Goal: Task Accomplishment & Management: Use online tool/utility

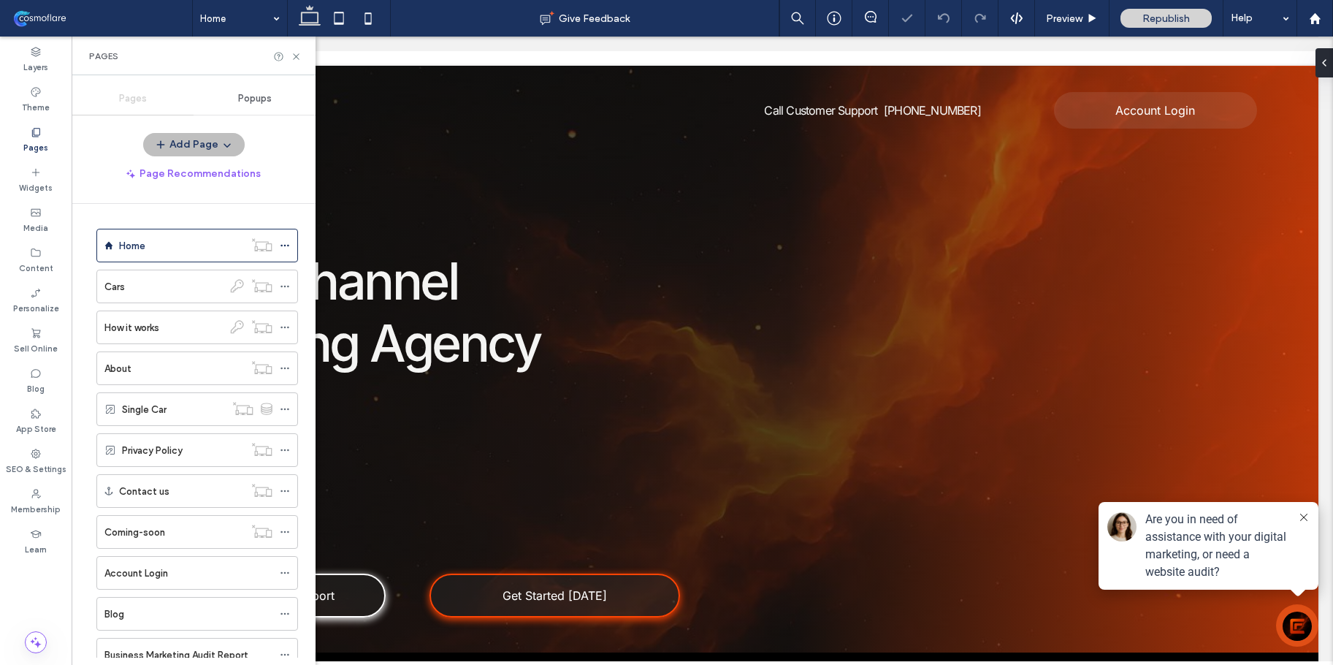
click at [195, 145] on button "Add Page" at bounding box center [194, 144] width 102 height 23
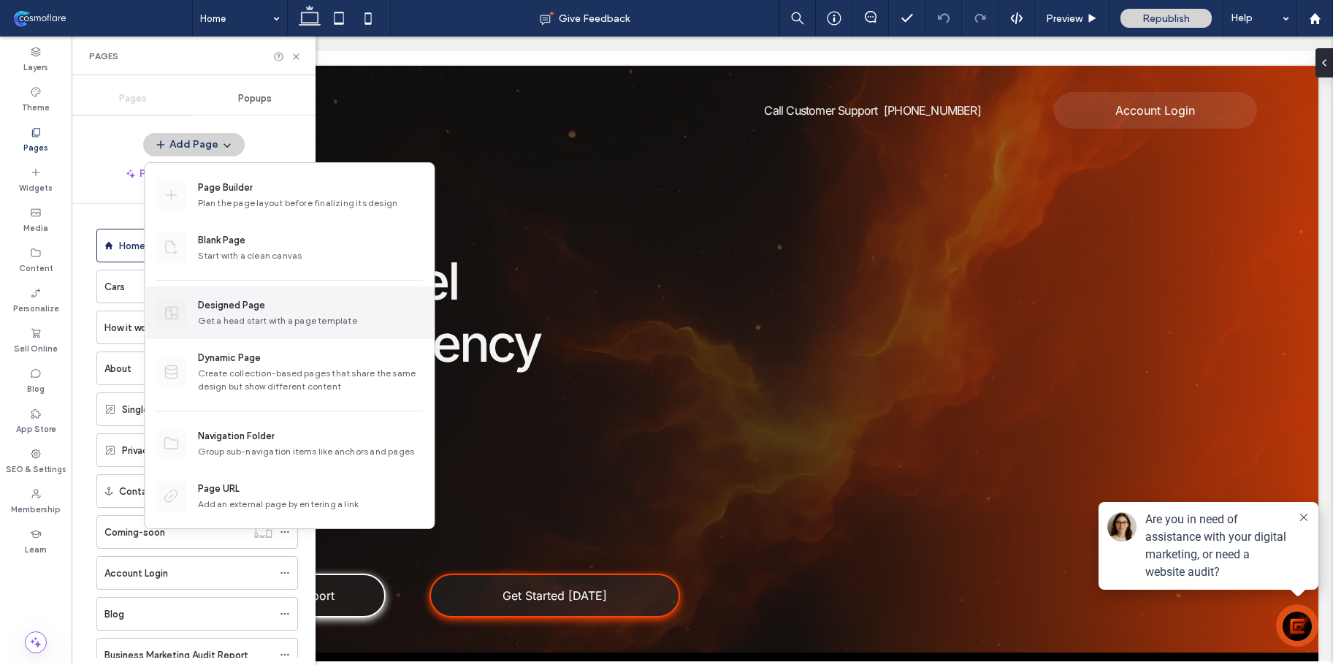
click at [250, 321] on div "Get a head start with a page template" at bounding box center [310, 320] width 225 height 13
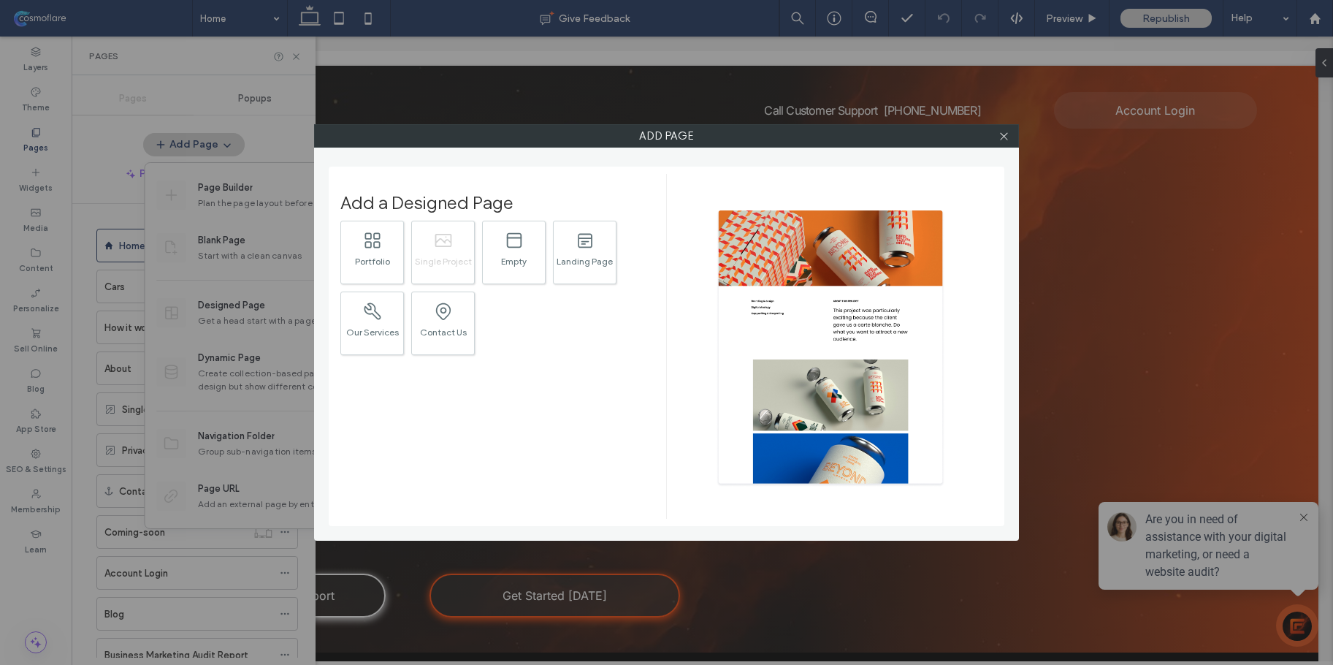
click at [458, 248] on div ".st0{fill:currentColor;} Single Project" at bounding box center [443, 253] width 64 height 64
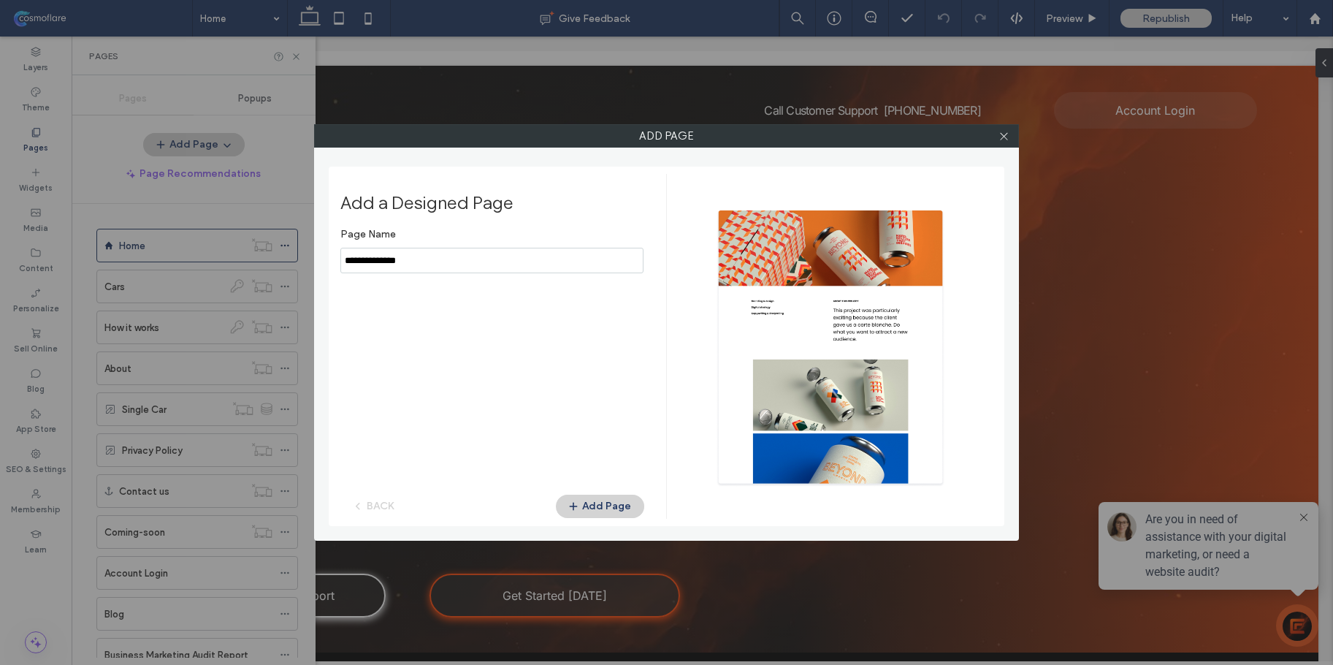
click at [426, 269] on input "notEmpty" at bounding box center [491, 261] width 303 height 26
type input "*******"
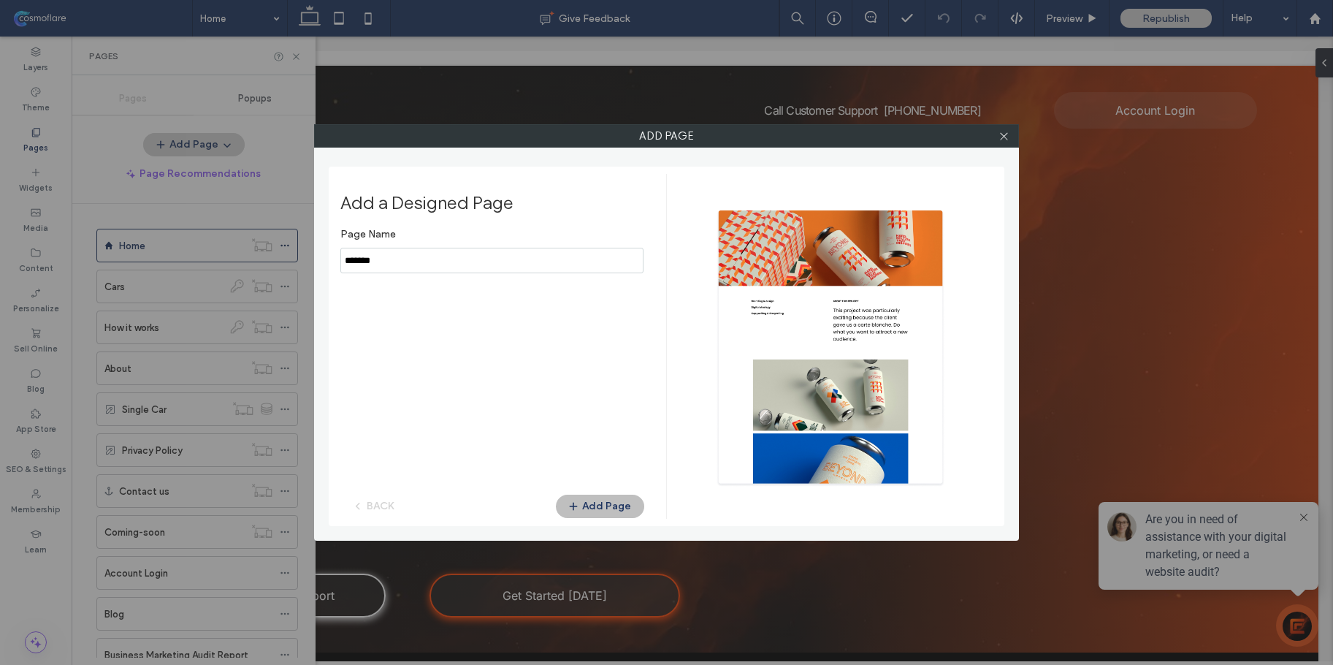
click at [616, 507] on button "Add Page" at bounding box center [600, 505] width 88 height 23
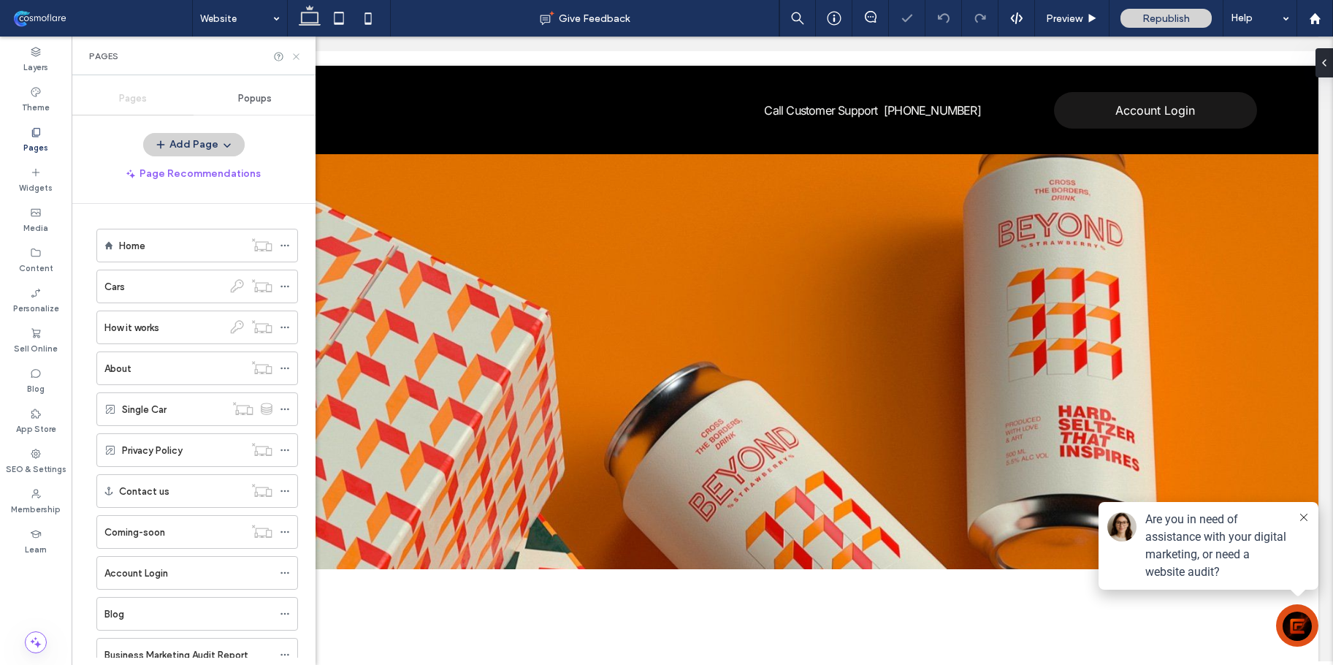
click at [298, 56] on icon at bounding box center [296, 56] width 11 height 11
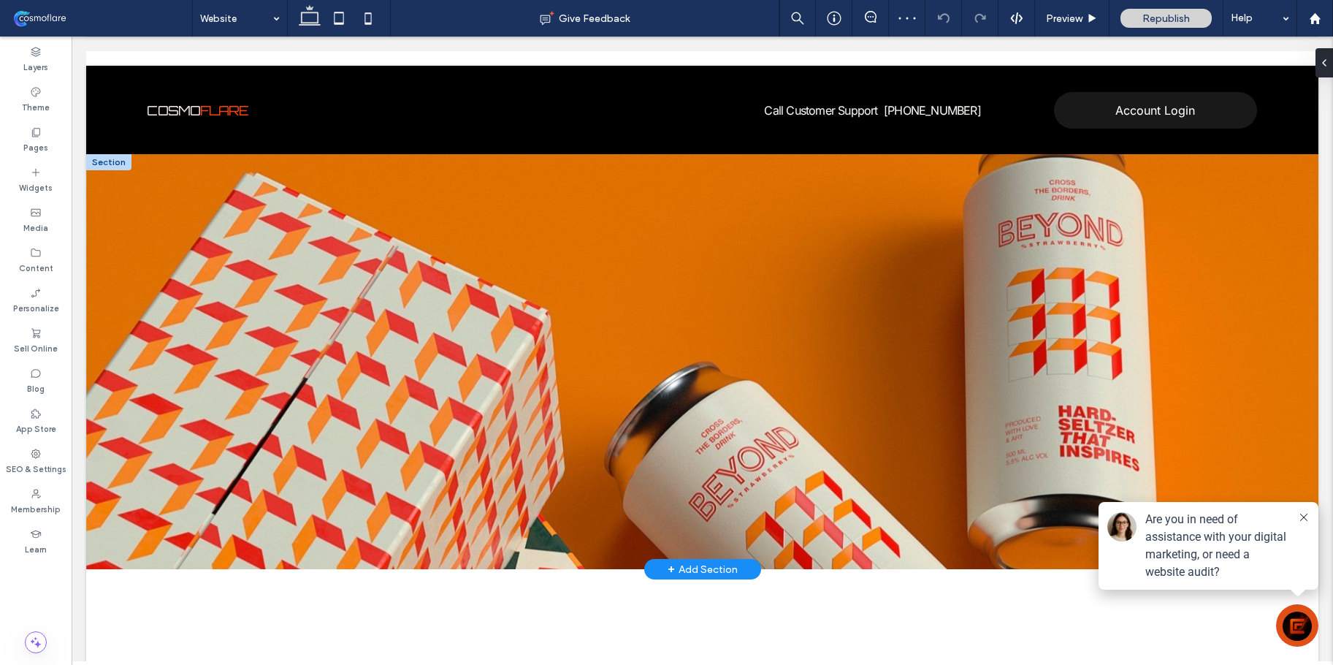
click at [102, 160] on div at bounding box center [108, 162] width 45 height 16
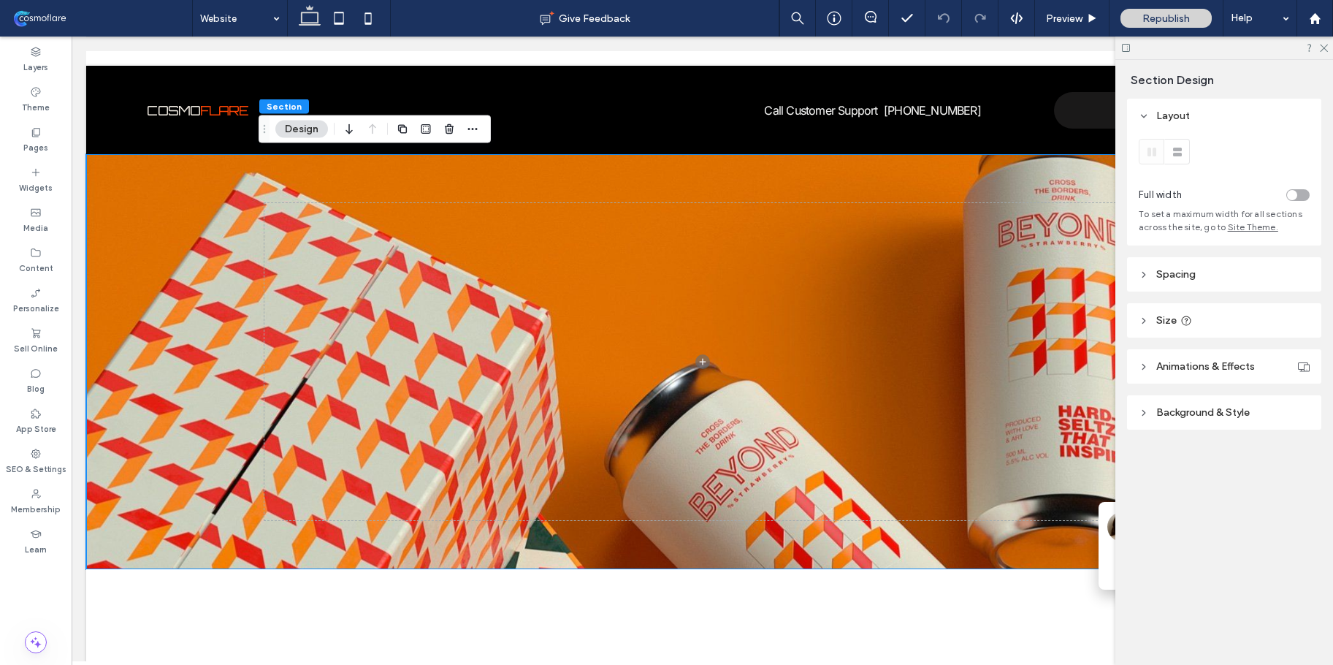
click at [1159, 275] on span "Spacing" at bounding box center [1175, 274] width 39 height 12
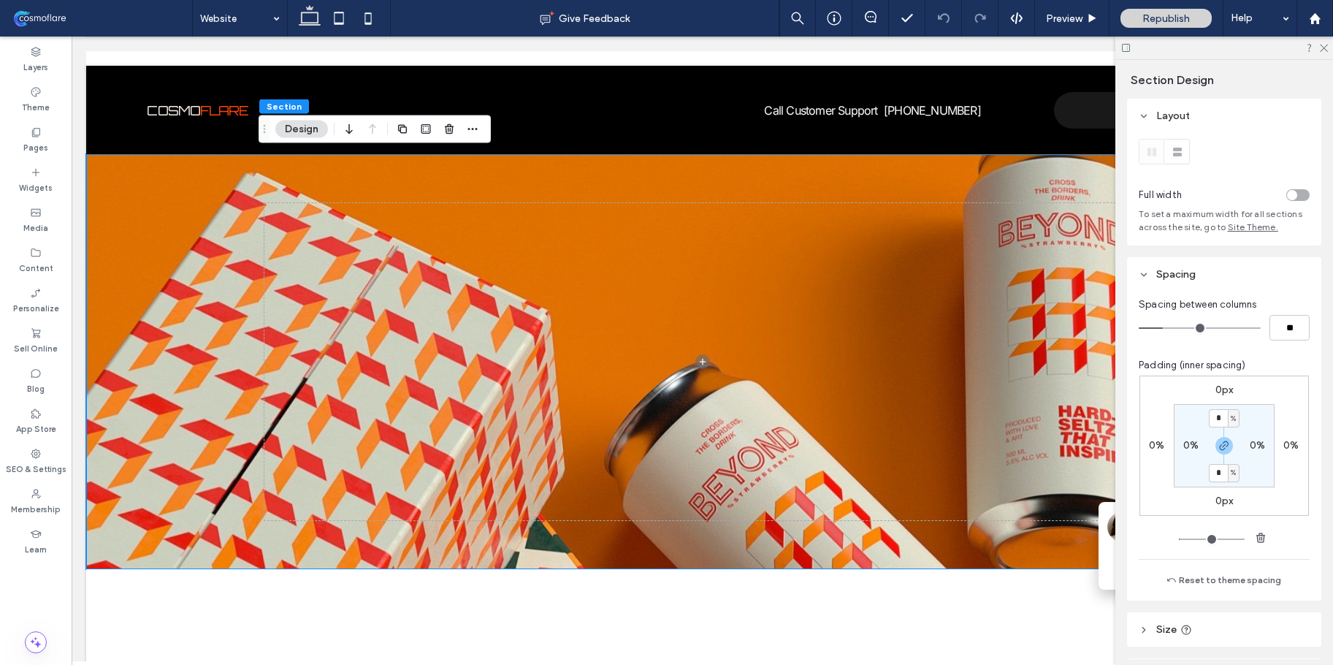
click at [1159, 275] on span "Spacing" at bounding box center [1175, 274] width 39 height 12
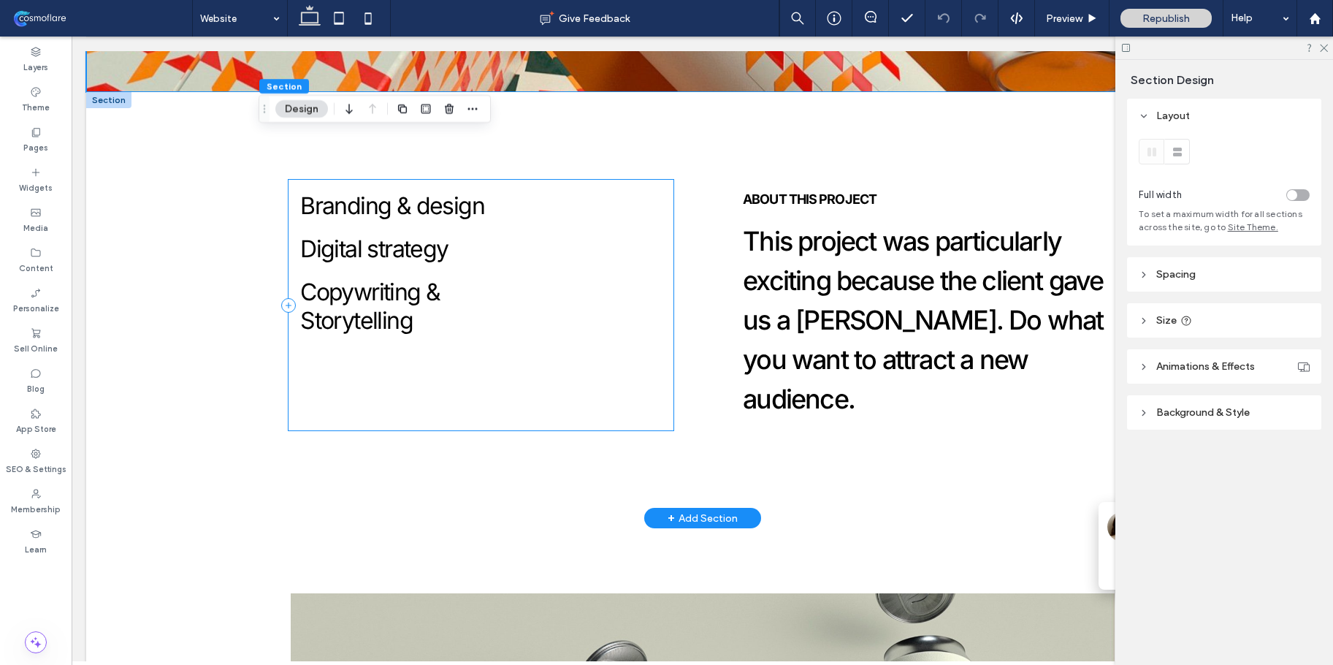
scroll to position [475, 0]
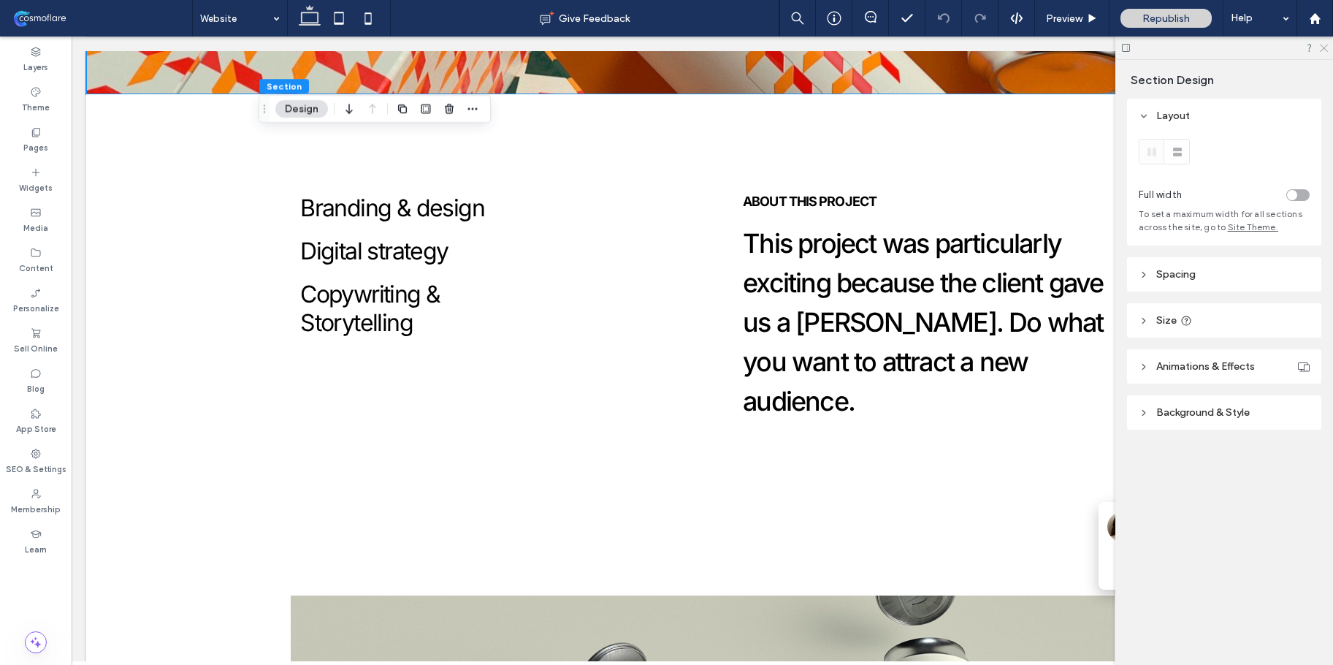
click at [1322, 51] on icon at bounding box center [1322, 46] width 9 height 9
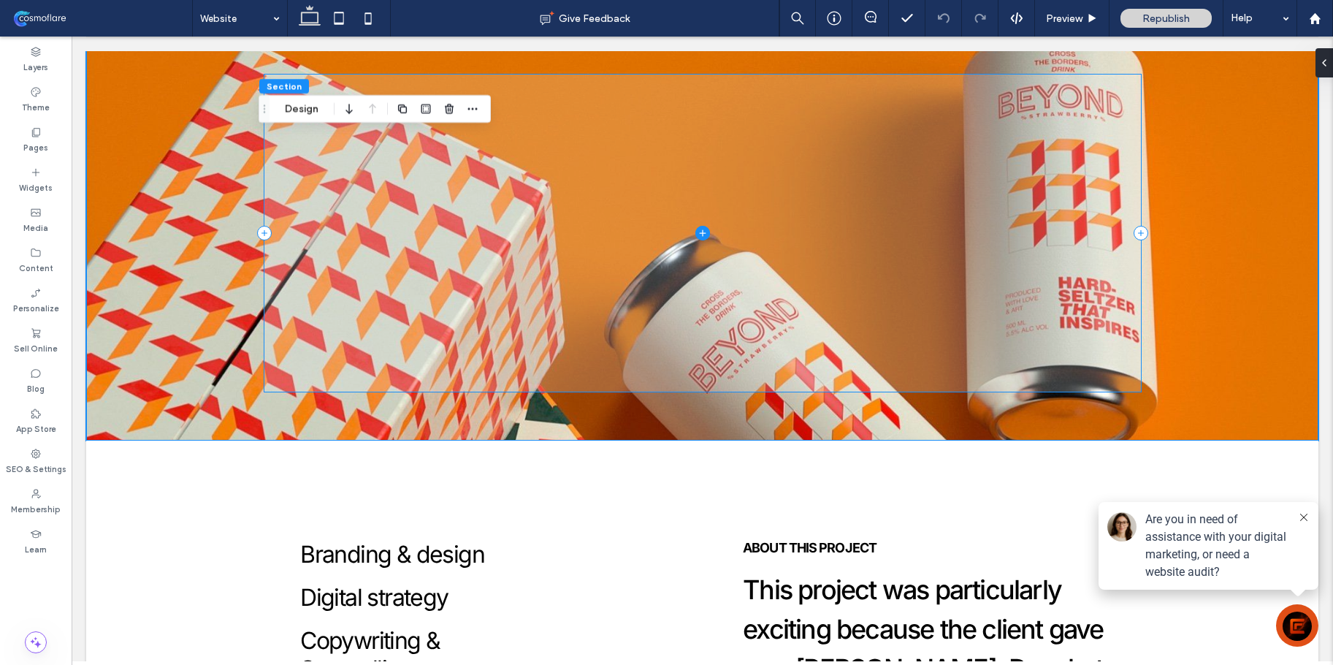
scroll to position [0, 0]
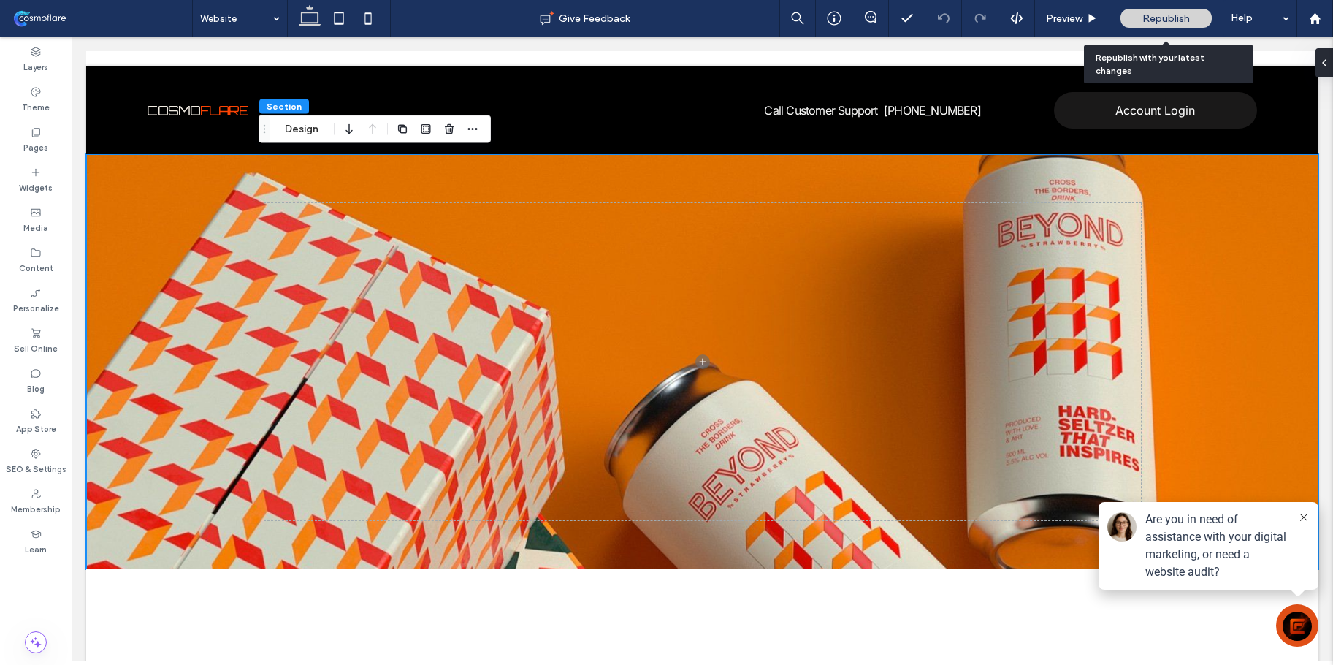
click at [1177, 21] on span "Republish" at bounding box center [1165, 18] width 47 height 12
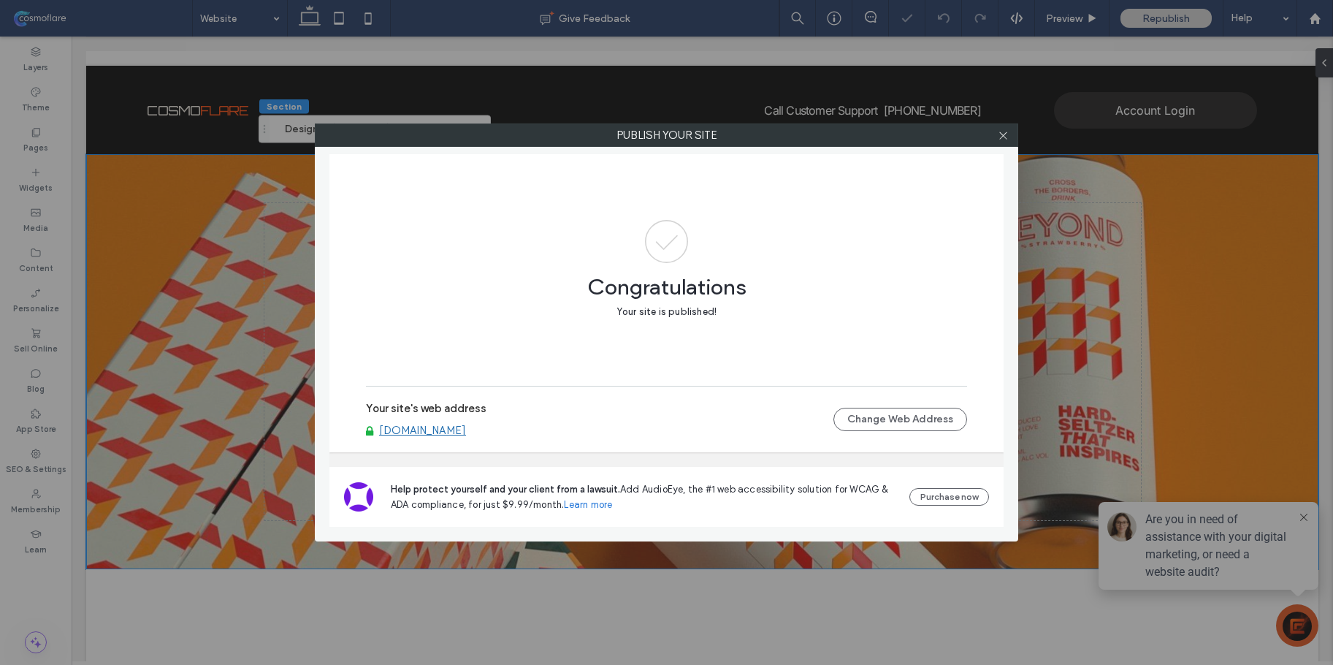
click at [452, 432] on link "[DOMAIN_NAME]" at bounding box center [422, 430] width 87 height 13
click at [998, 134] on icon at bounding box center [1003, 135] width 11 height 11
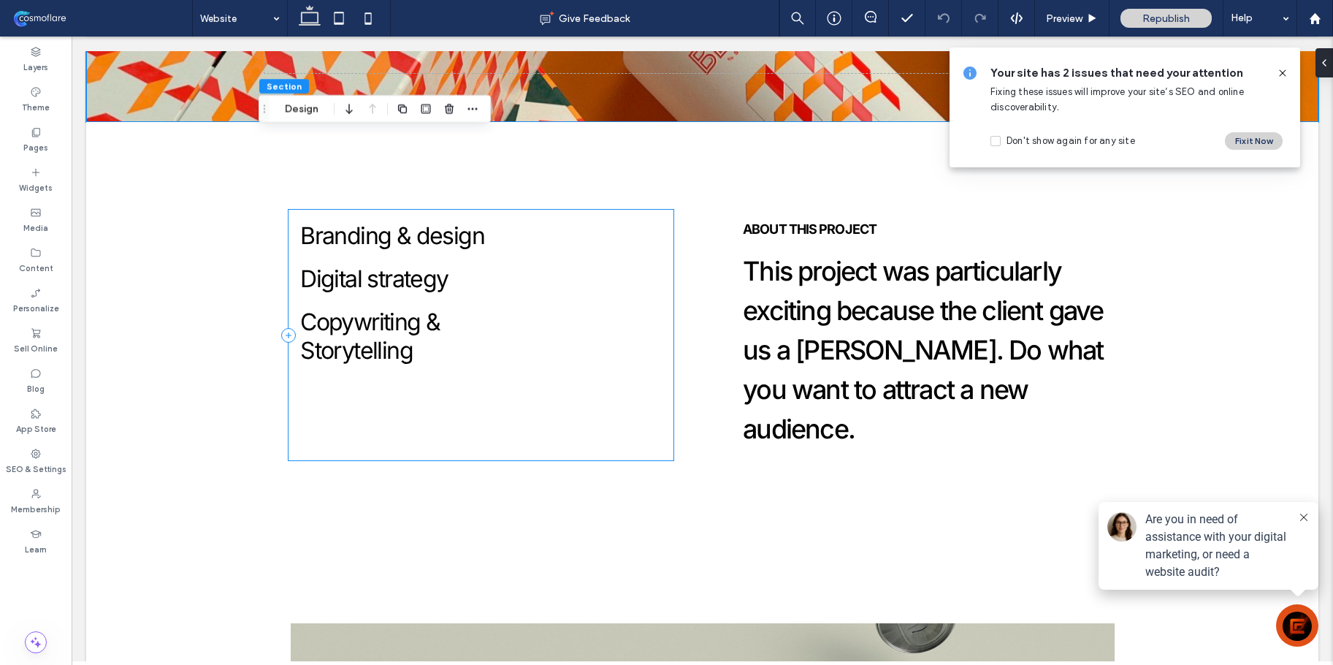
scroll to position [402, 0]
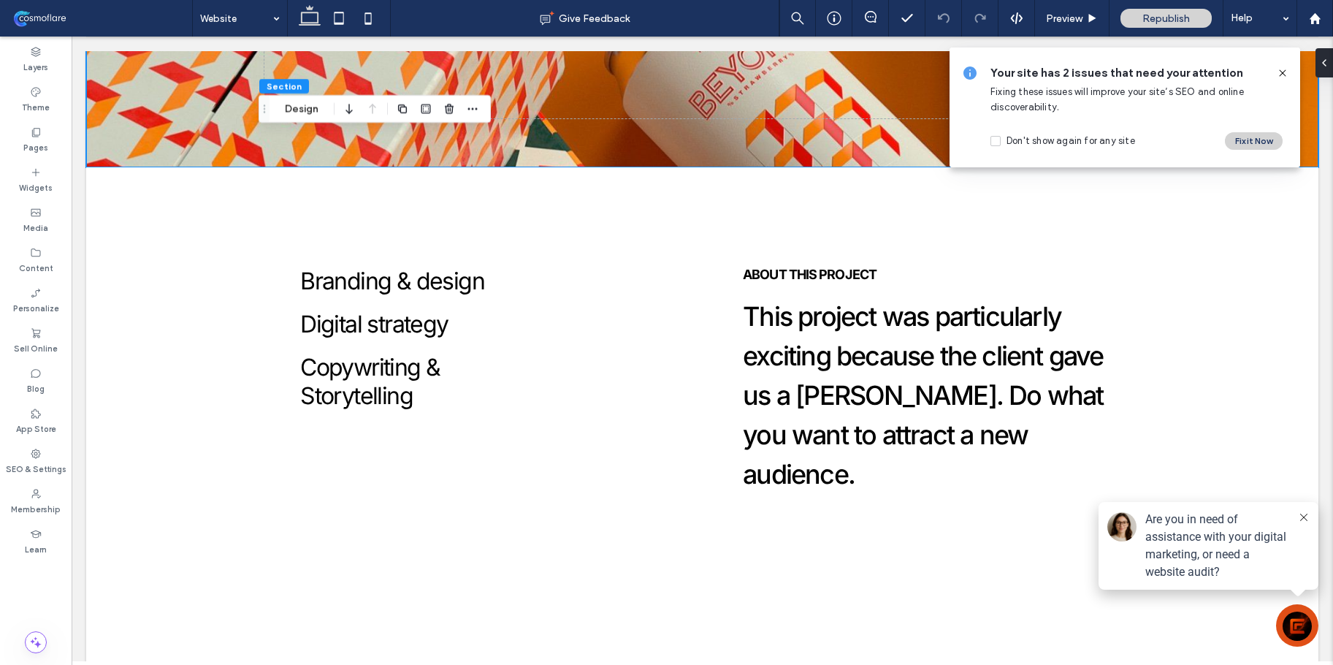
click at [1282, 67] on icon at bounding box center [1283, 73] width 12 height 12
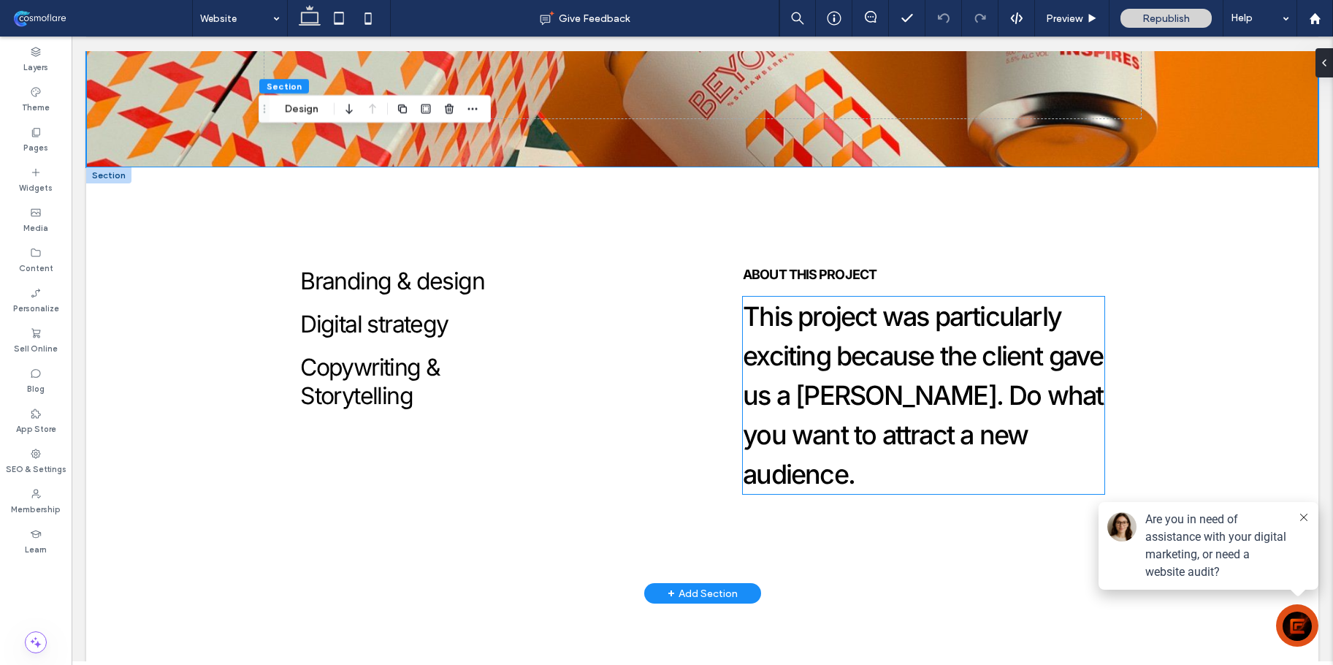
click at [910, 337] on h2 "This project was particularly exciting because the client gave us a carte blanc…" at bounding box center [924, 395] width 362 height 197
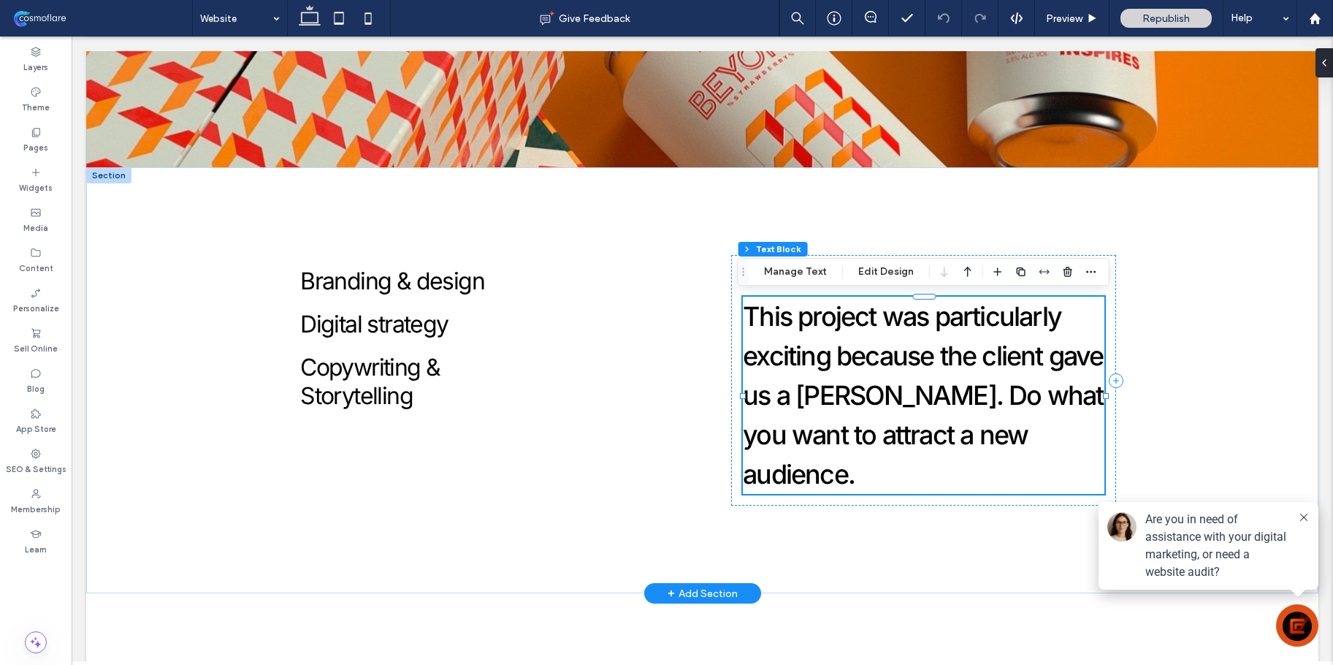
click at [910, 337] on h2 "This project was particularly exciting because the client gave us a carte blanc…" at bounding box center [924, 395] width 362 height 197
type input "*****"
type input "**"
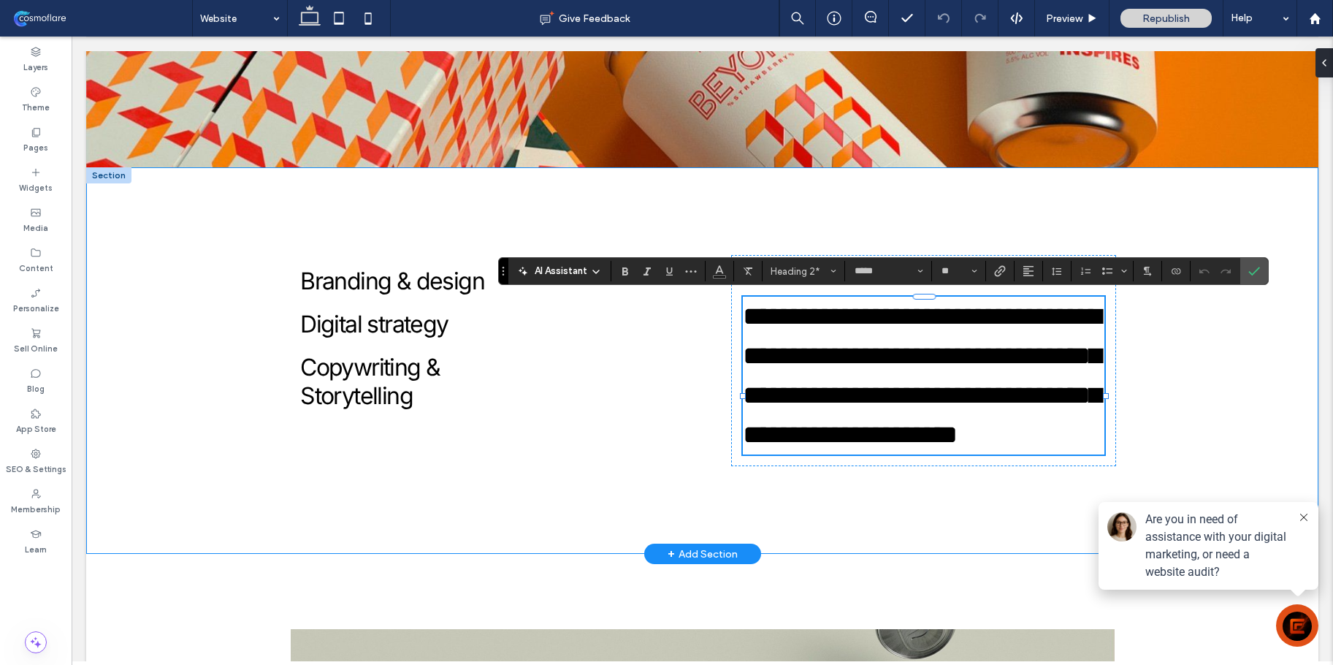
click at [673, 211] on div "**********" at bounding box center [702, 360] width 876 height 386
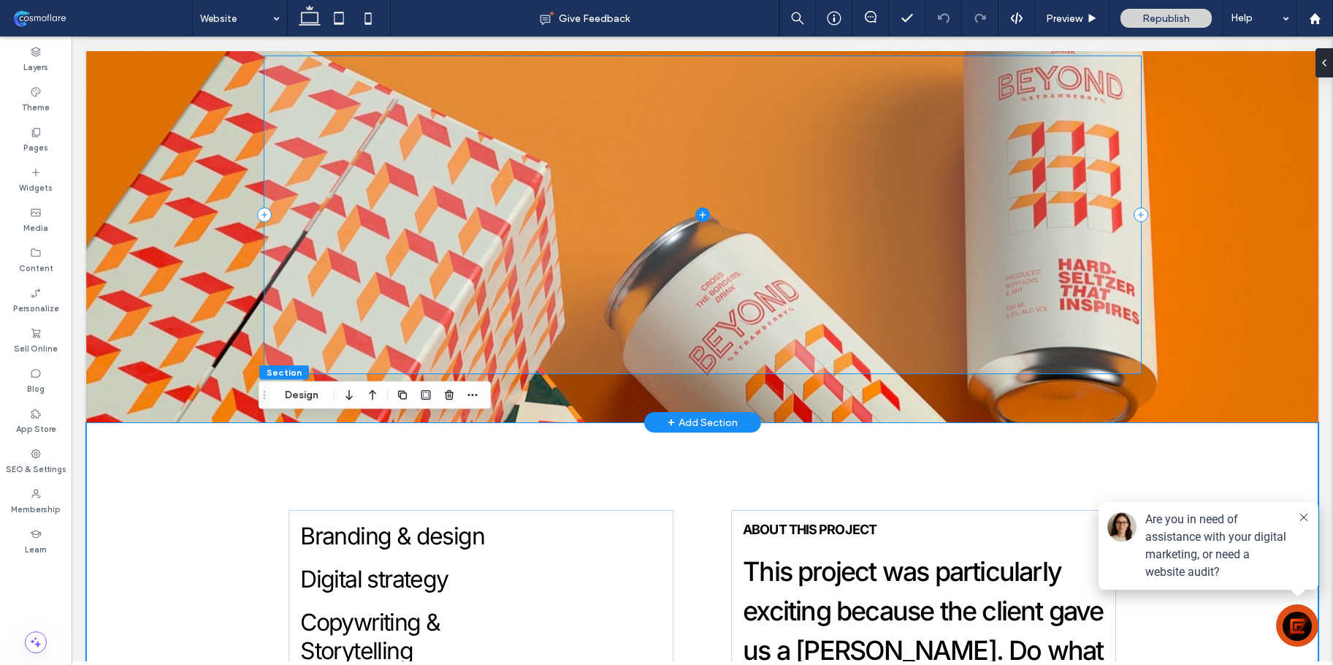
scroll to position [146, 0]
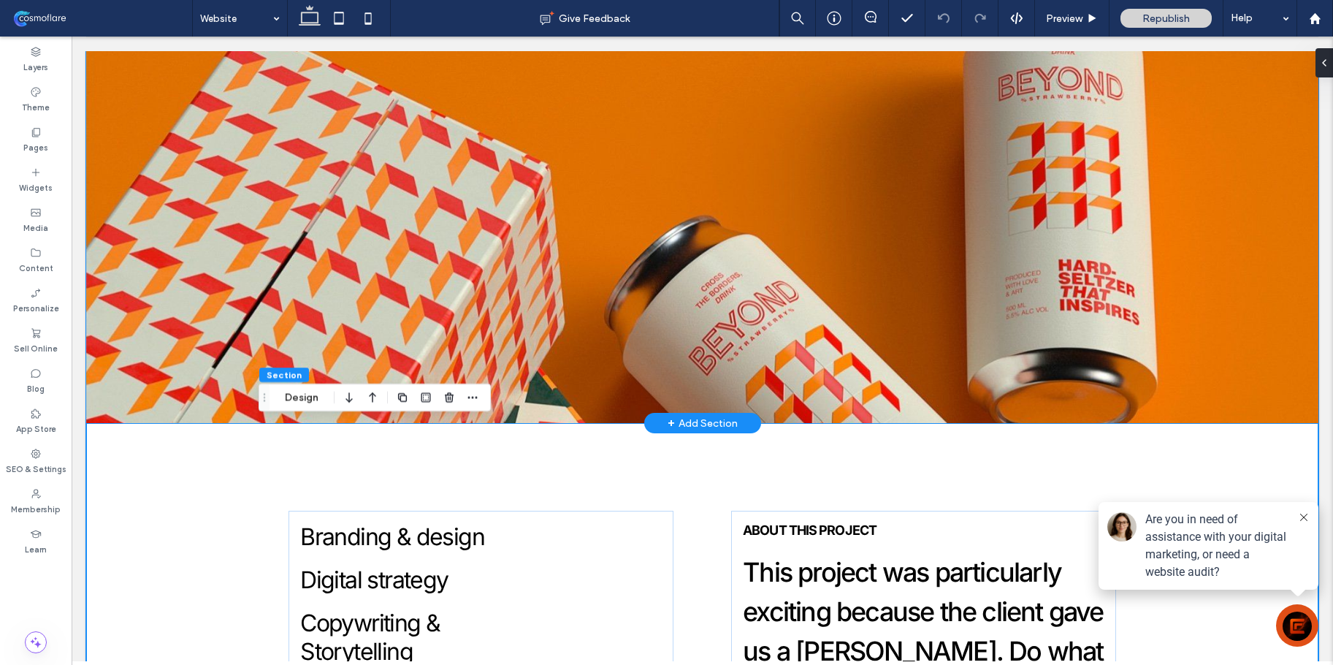
click at [197, 187] on div at bounding box center [702, 215] width 1232 height 415
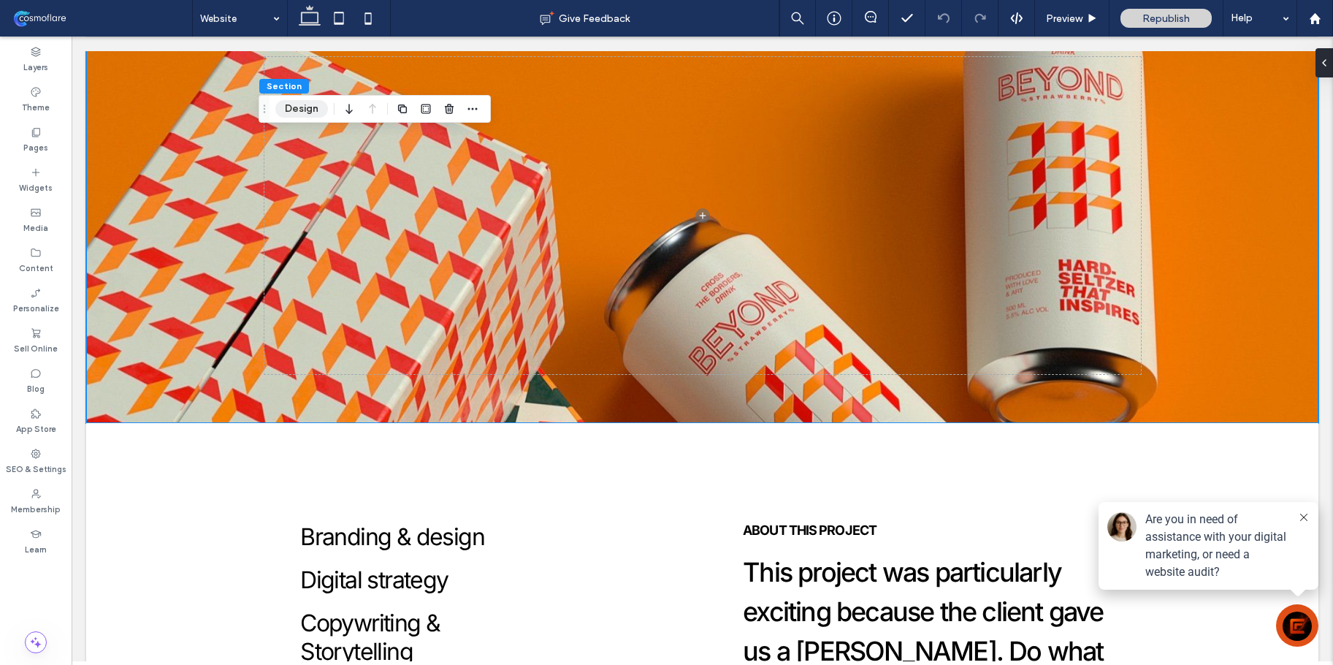
click at [311, 110] on button "Design" at bounding box center [301, 109] width 53 height 18
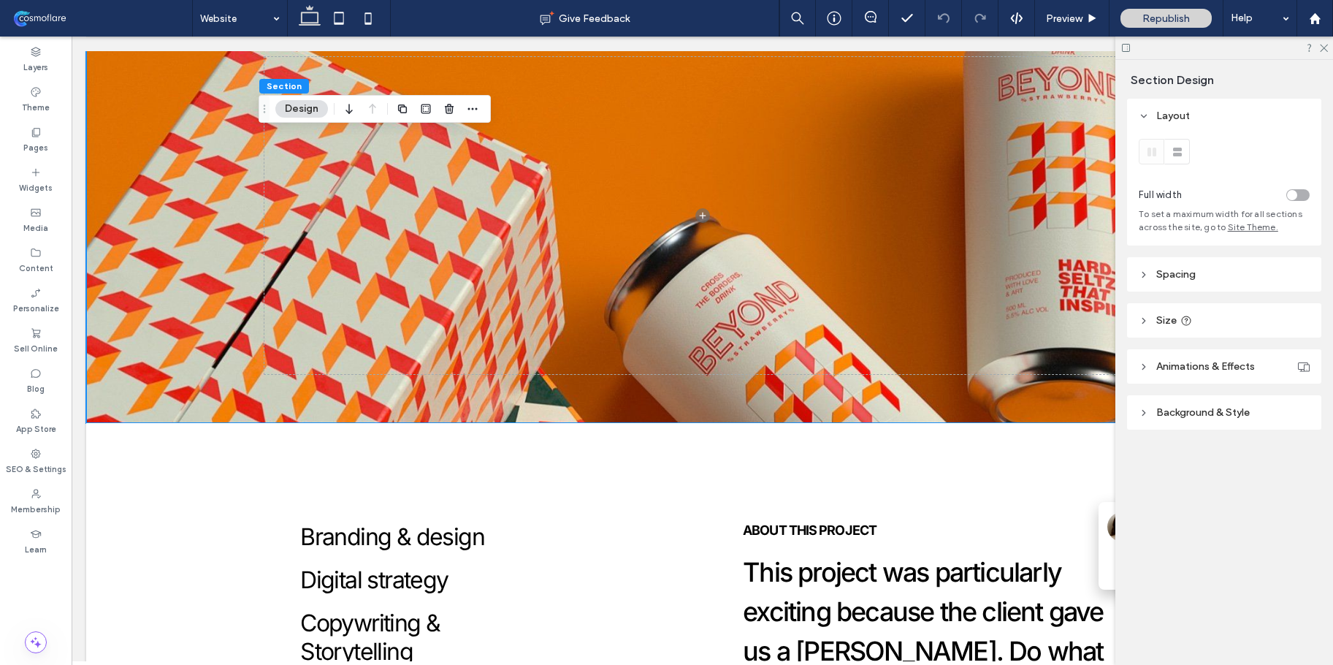
click at [1183, 418] on span "Background & Style" at bounding box center [1202, 412] width 93 height 12
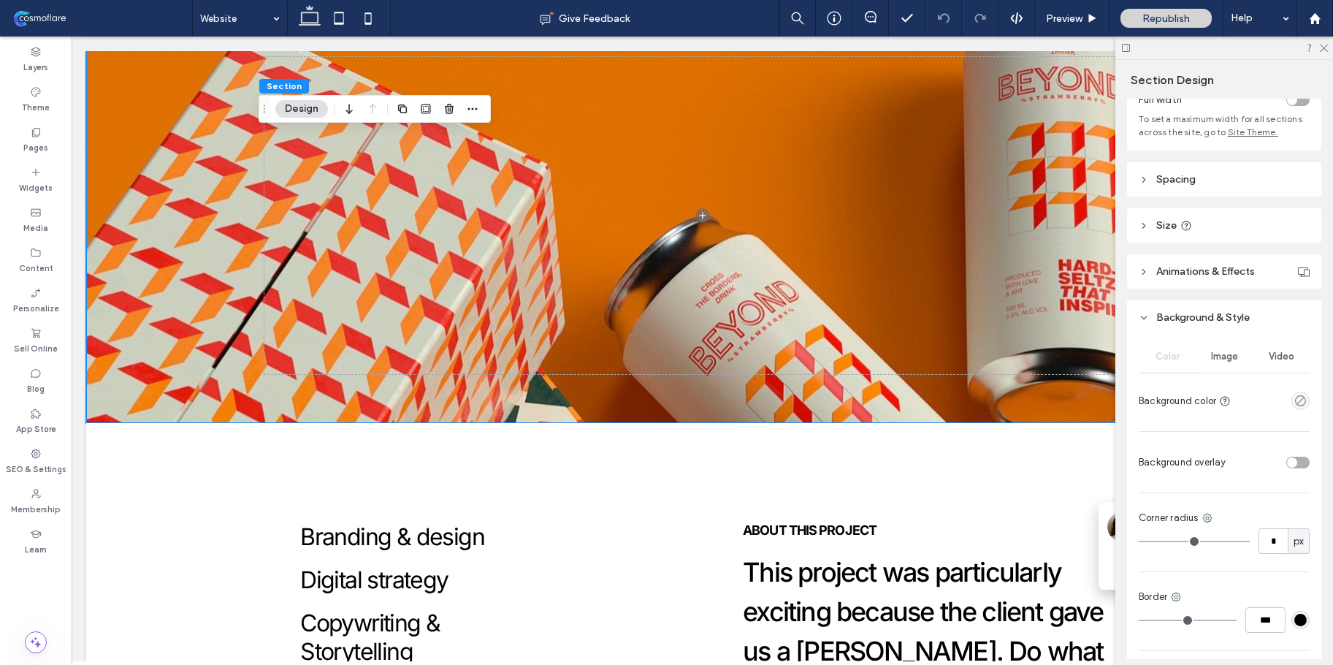
scroll to position [99, 0]
click at [1235, 353] on div "Image" at bounding box center [1224, 352] width 57 height 32
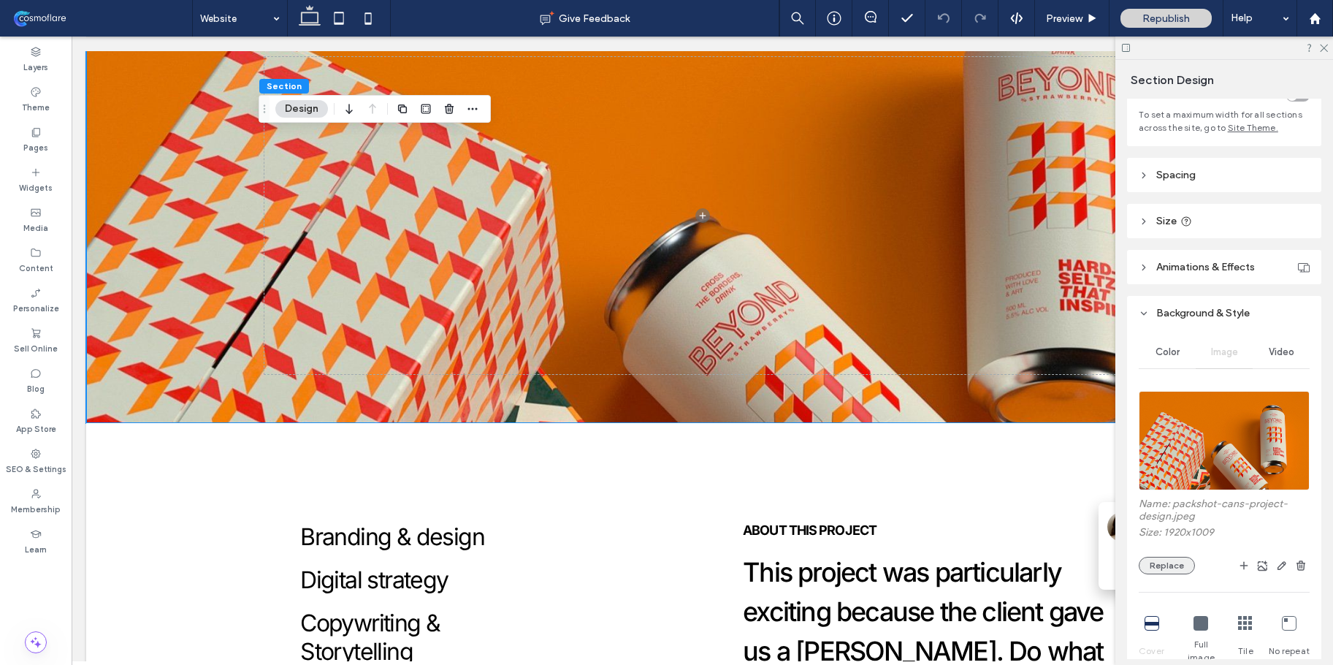
click at [1180, 574] on button "Replace" at bounding box center [1167, 566] width 56 height 18
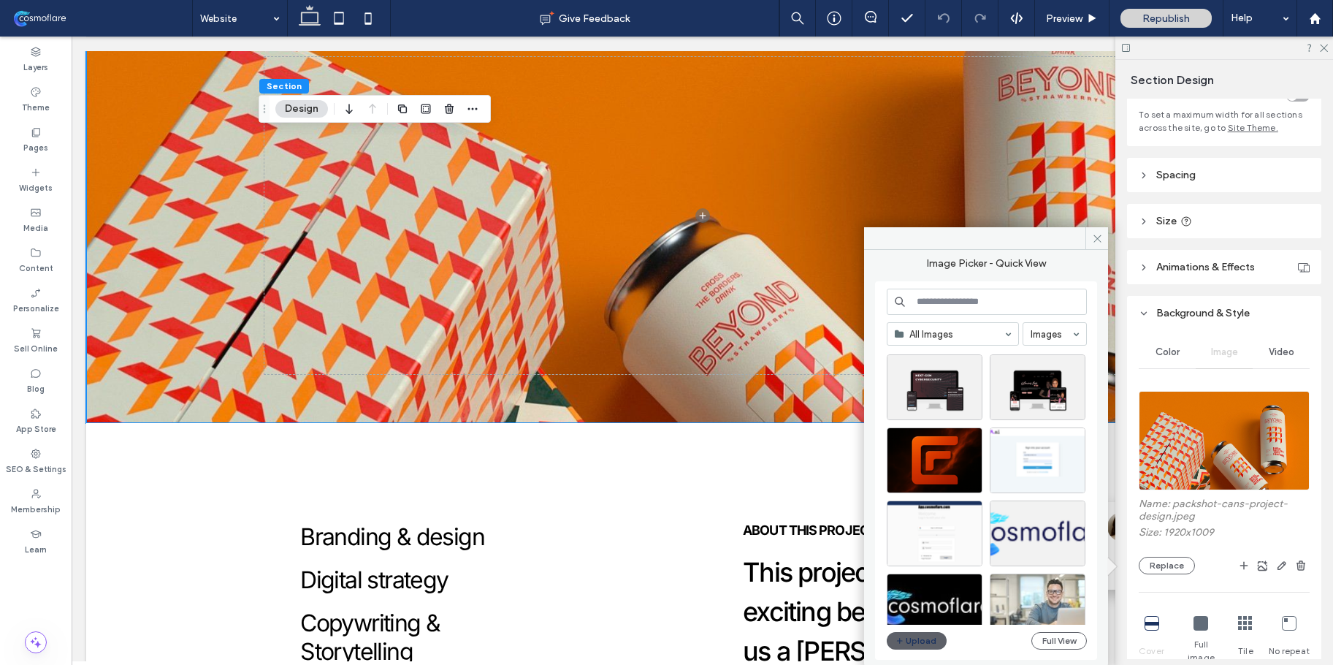
scroll to position [145, 0]
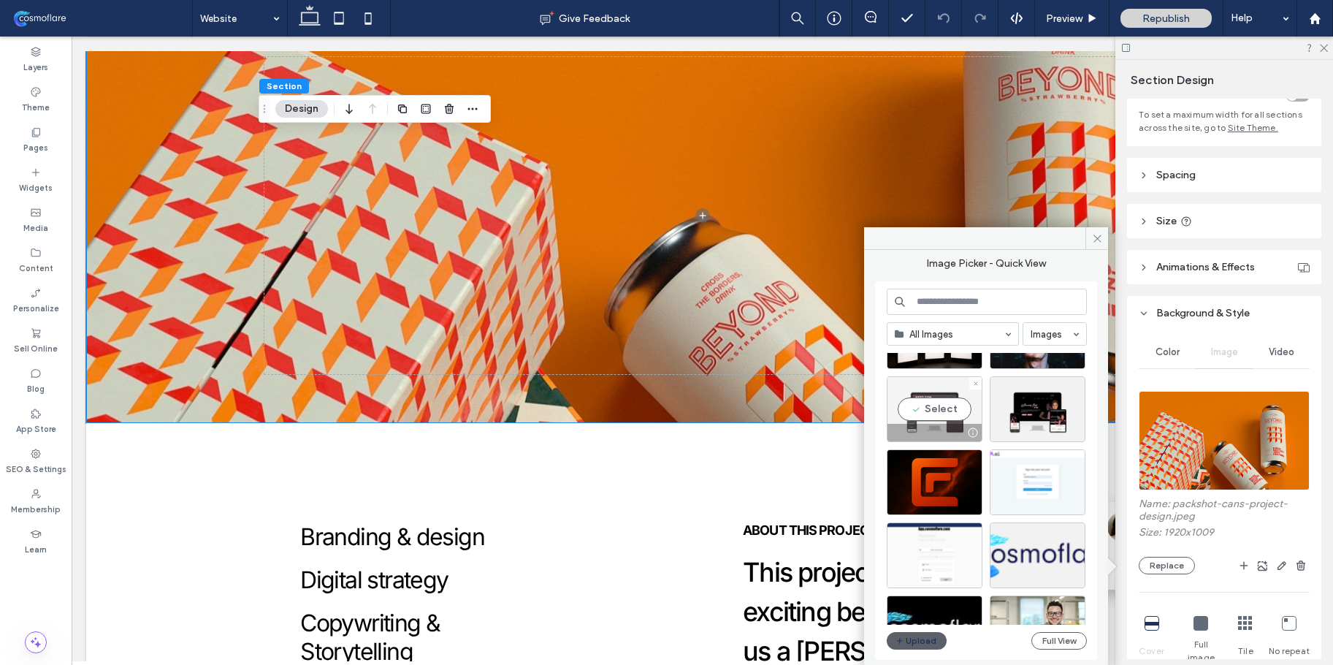
click at [927, 402] on div "Select" at bounding box center [935, 409] width 96 height 66
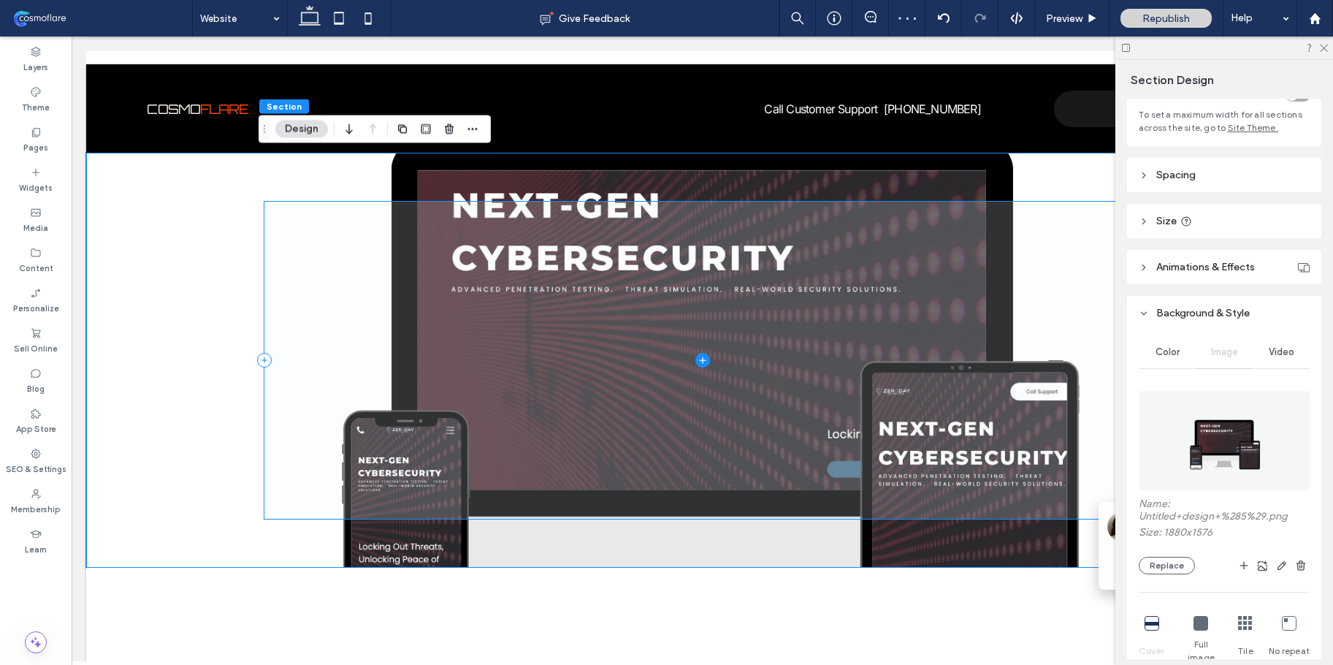
scroll to position [188, 0]
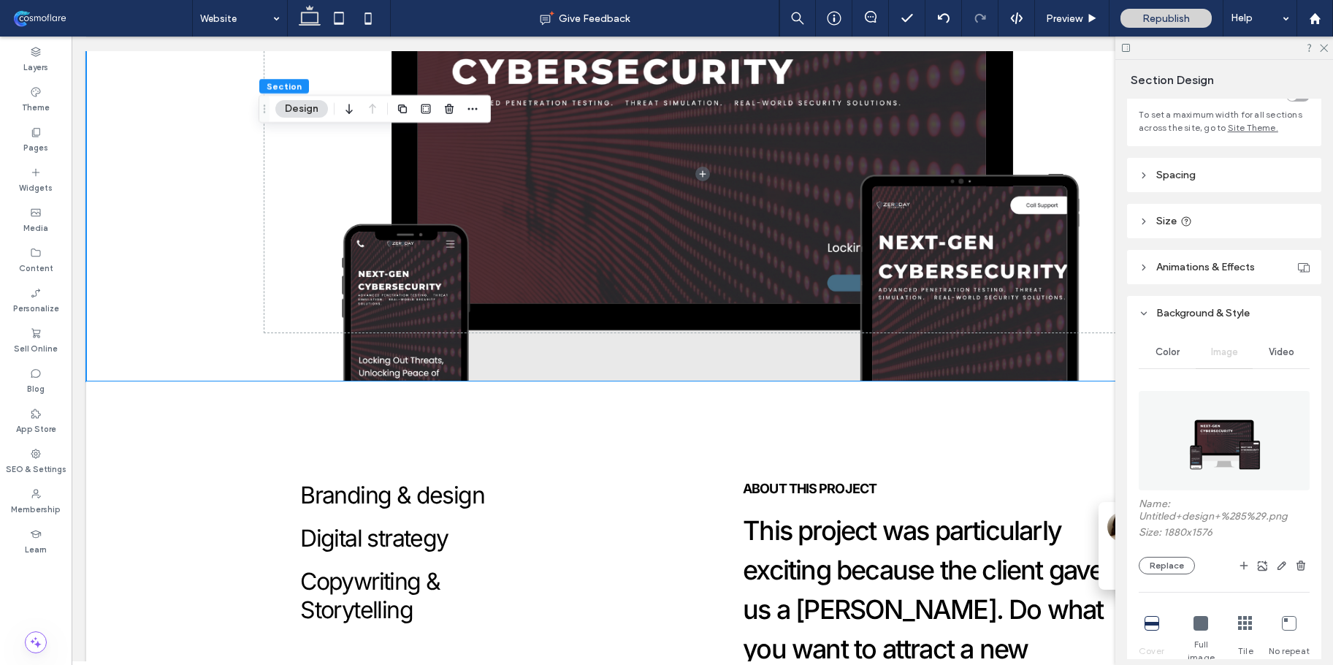
click at [1202, 632] on div "Full image" at bounding box center [1200, 640] width 42 height 60
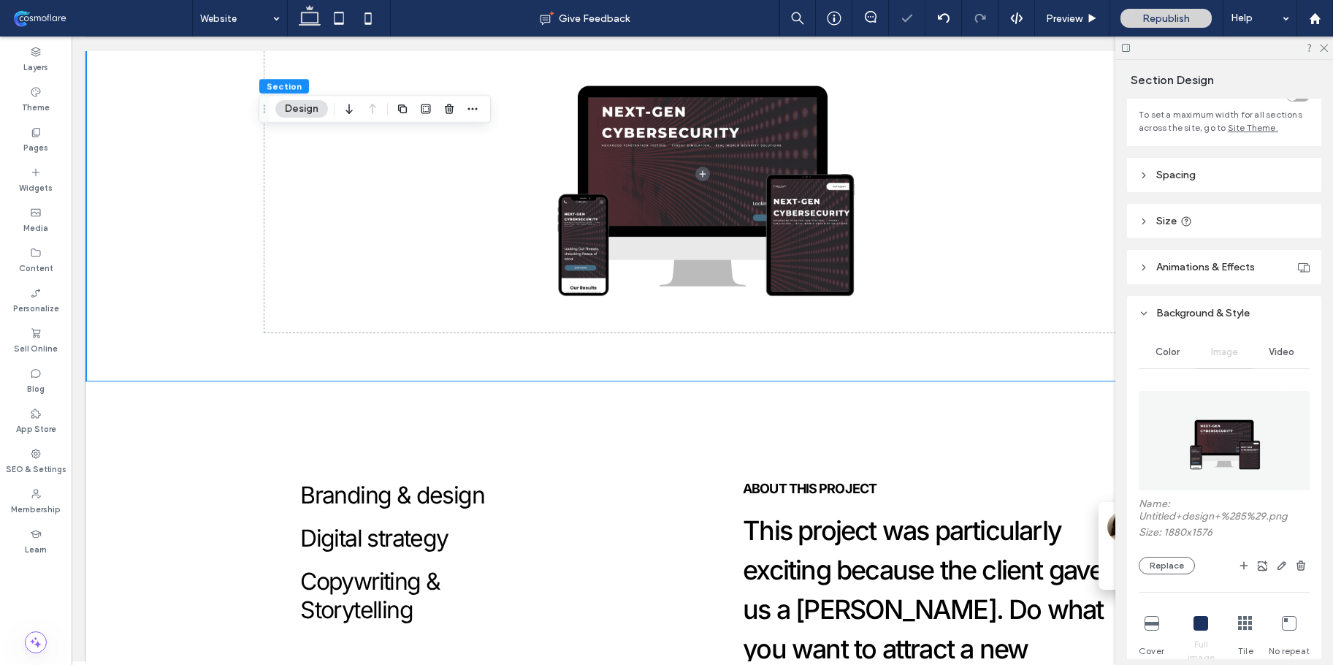
click at [1238, 627] on icon at bounding box center [1245, 623] width 15 height 15
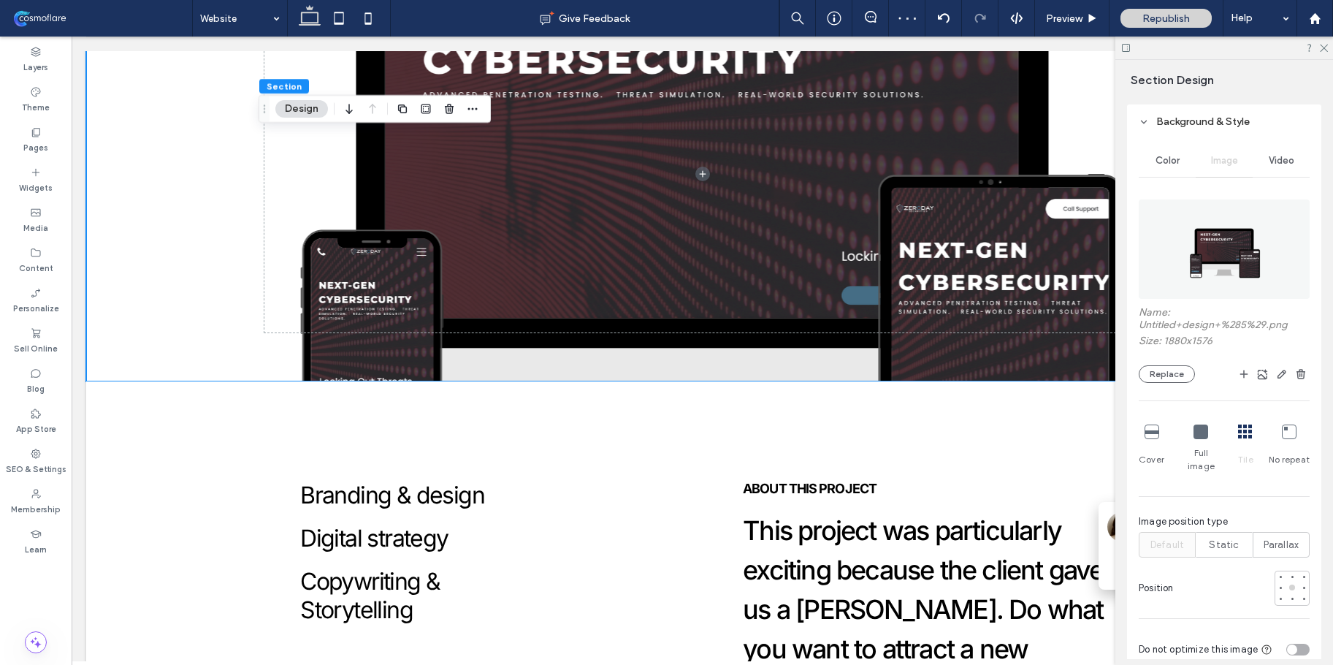
scroll to position [291, 0]
click at [1289, 573] on div at bounding box center [1292, 576] width 6 height 6
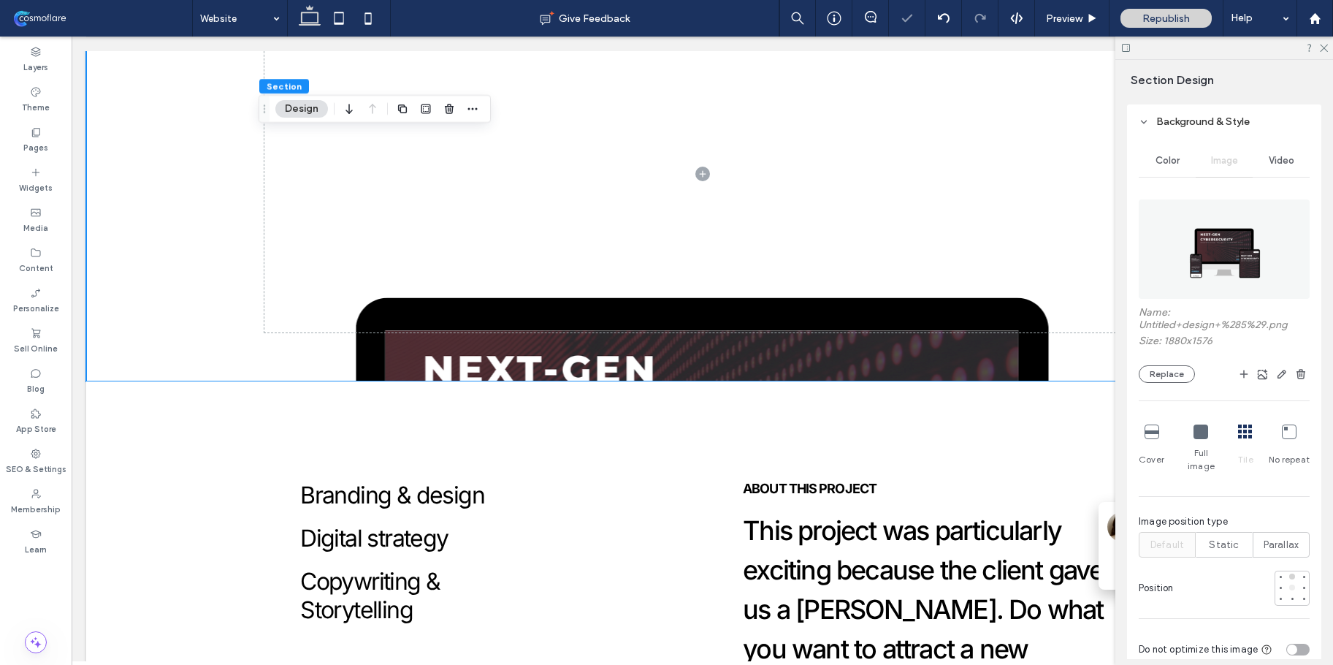
click at [1287, 582] on div at bounding box center [1292, 587] width 10 height 10
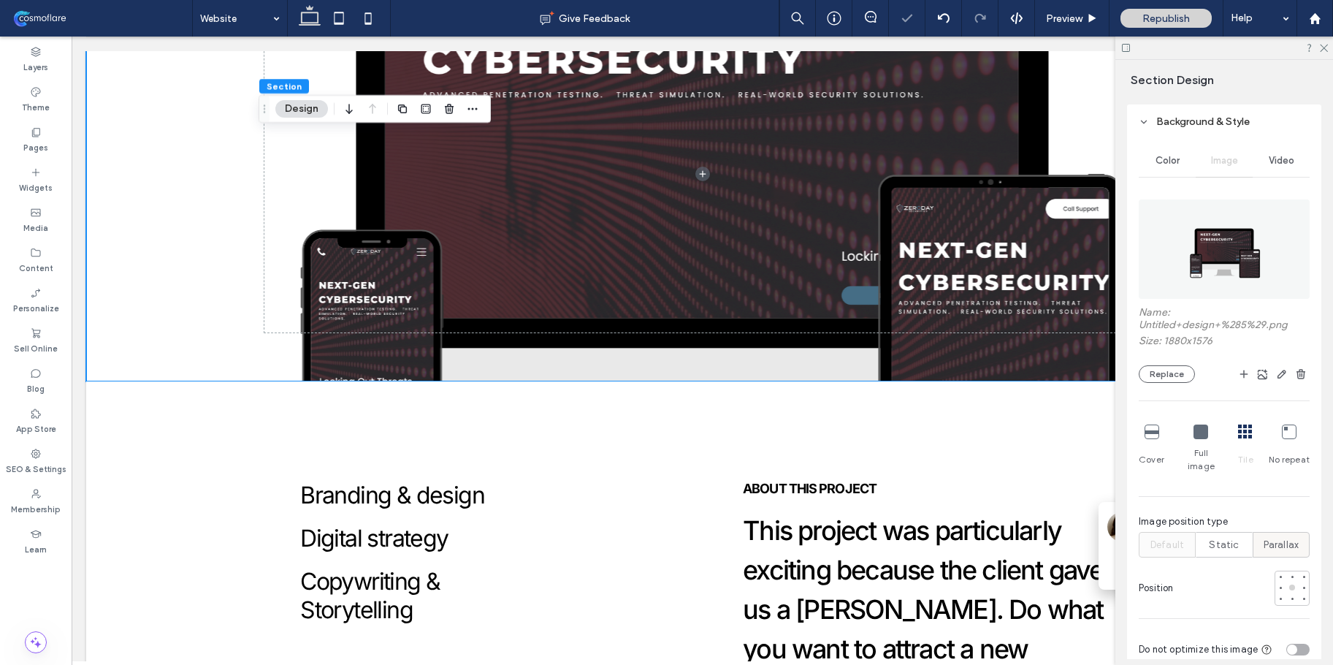
click at [1274, 538] on span "Parallax" at bounding box center [1281, 545] width 36 height 15
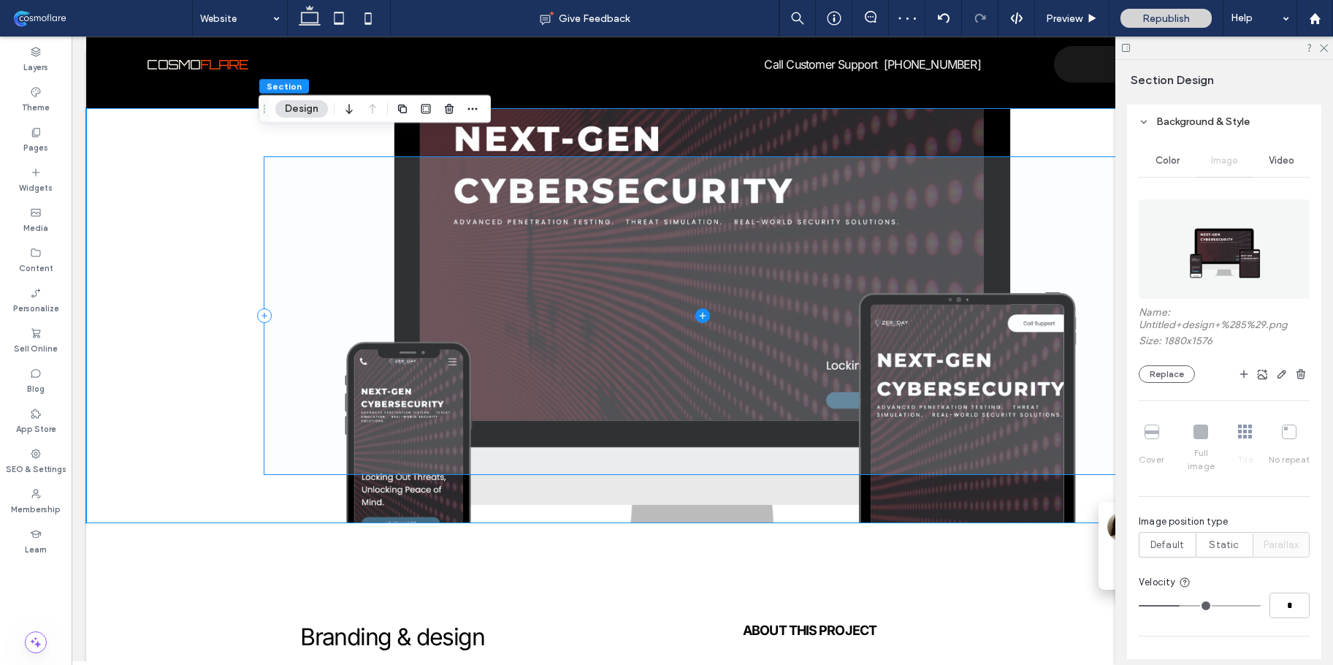
scroll to position [0, 0]
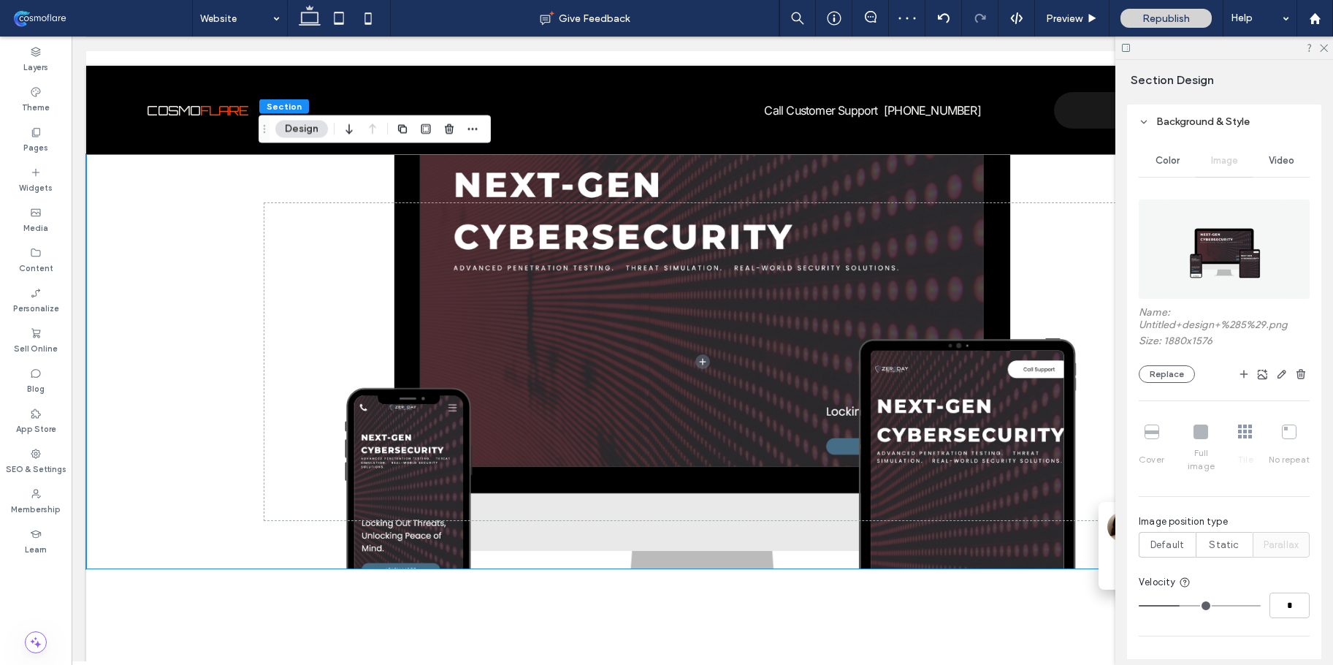
type input "*"
click at [1169, 605] on input "range" at bounding box center [1200, 605] width 122 height 1
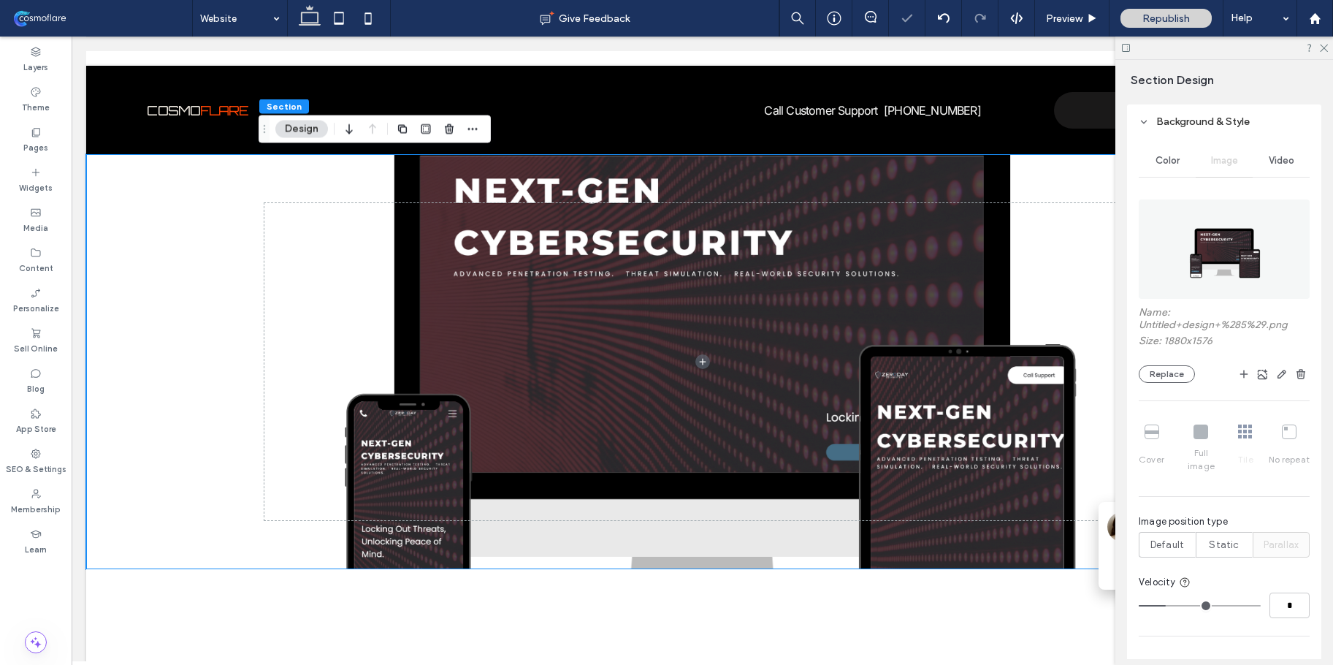
type input "*"
drag, startPoint x: 1169, startPoint y: 593, endPoint x: 1160, endPoint y: 596, distance: 9.9
click at [1160, 605] on input "range" at bounding box center [1200, 605] width 122 height 1
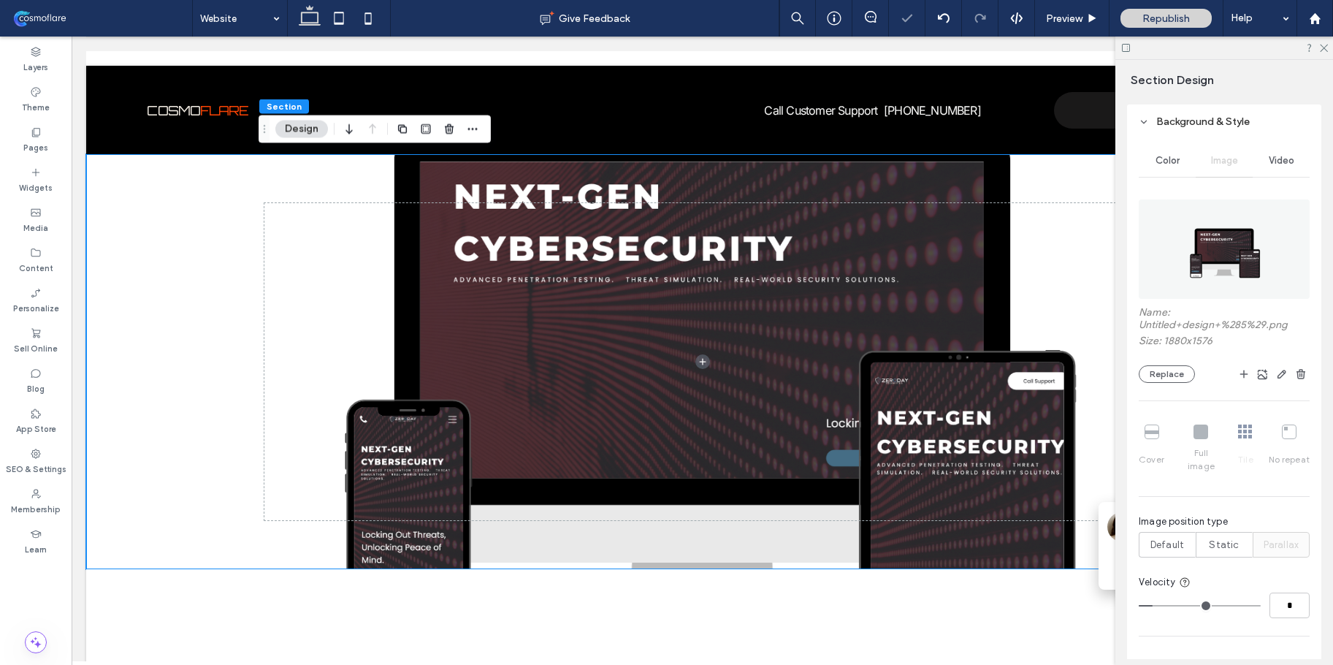
type input "*"
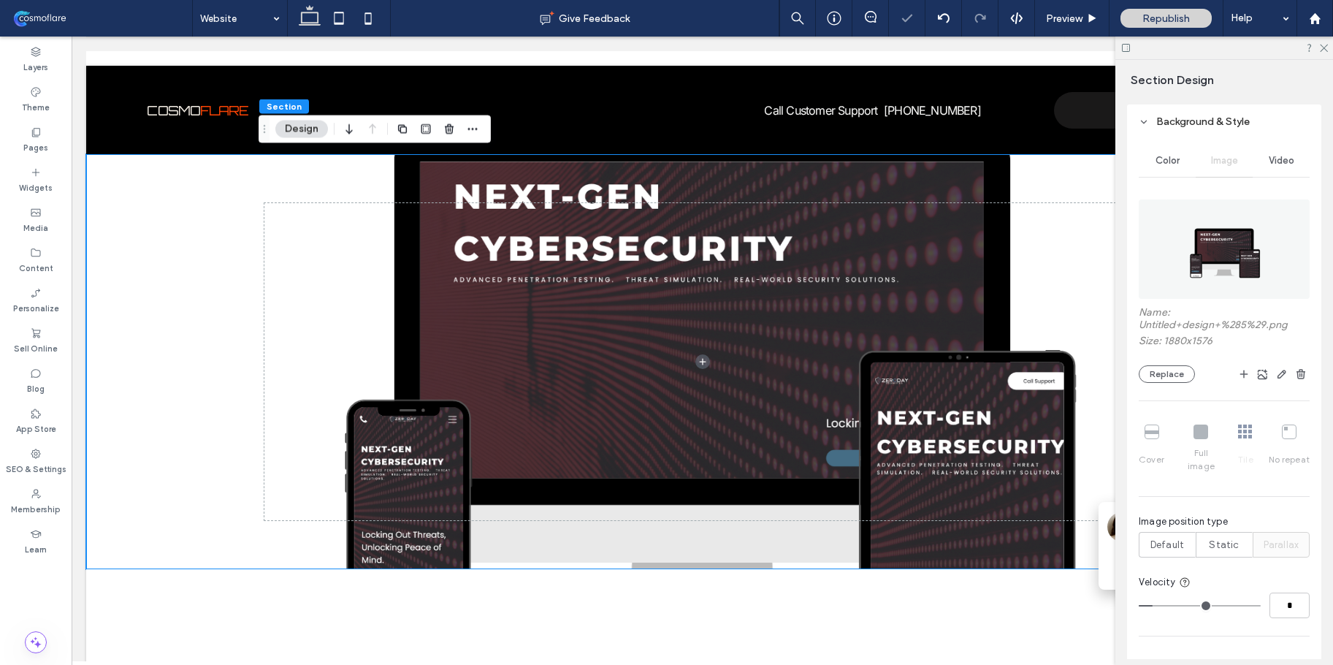
type input "*"
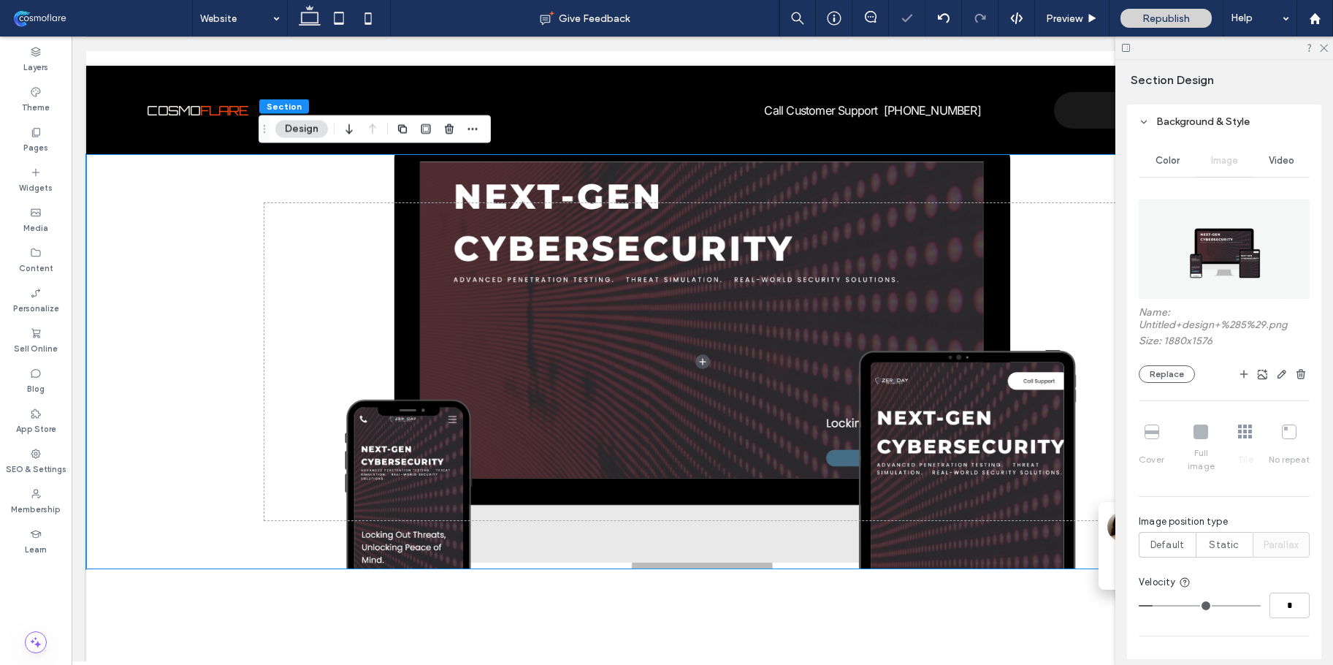
type input "*"
drag, startPoint x: 1160, startPoint y: 596, endPoint x: 1233, endPoint y: 607, distance: 73.9
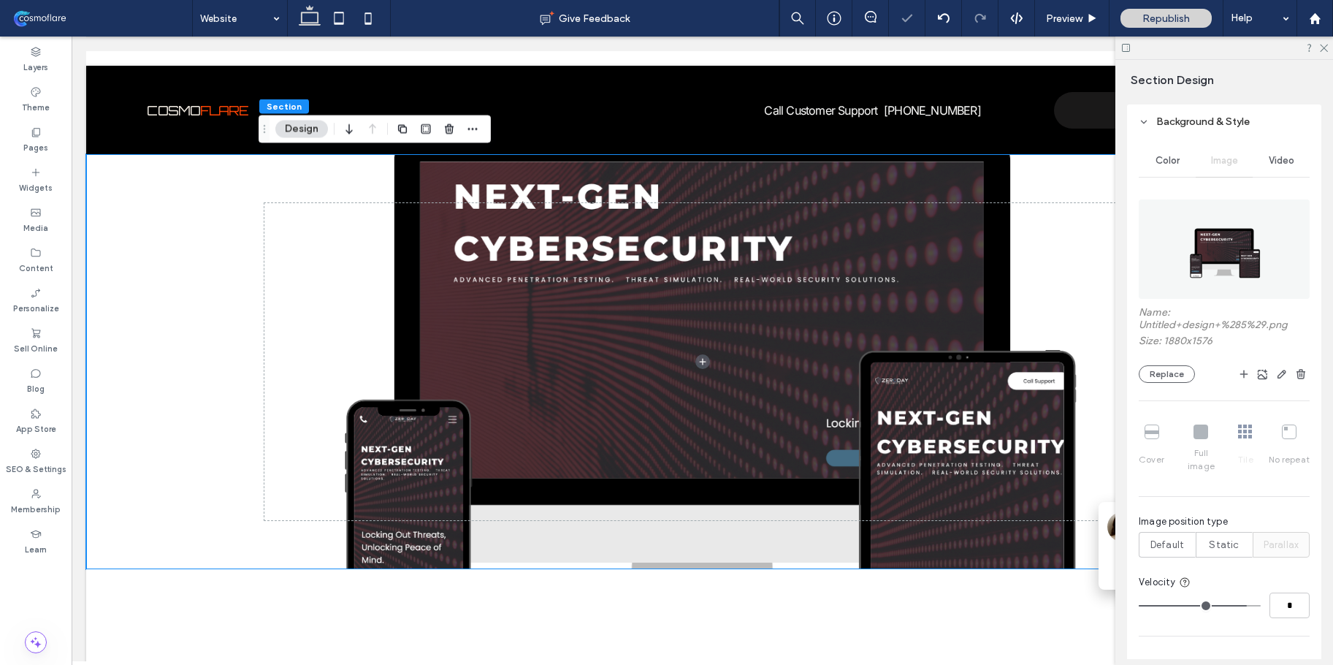
click at [1233, 606] on input "range" at bounding box center [1200, 605] width 122 height 1
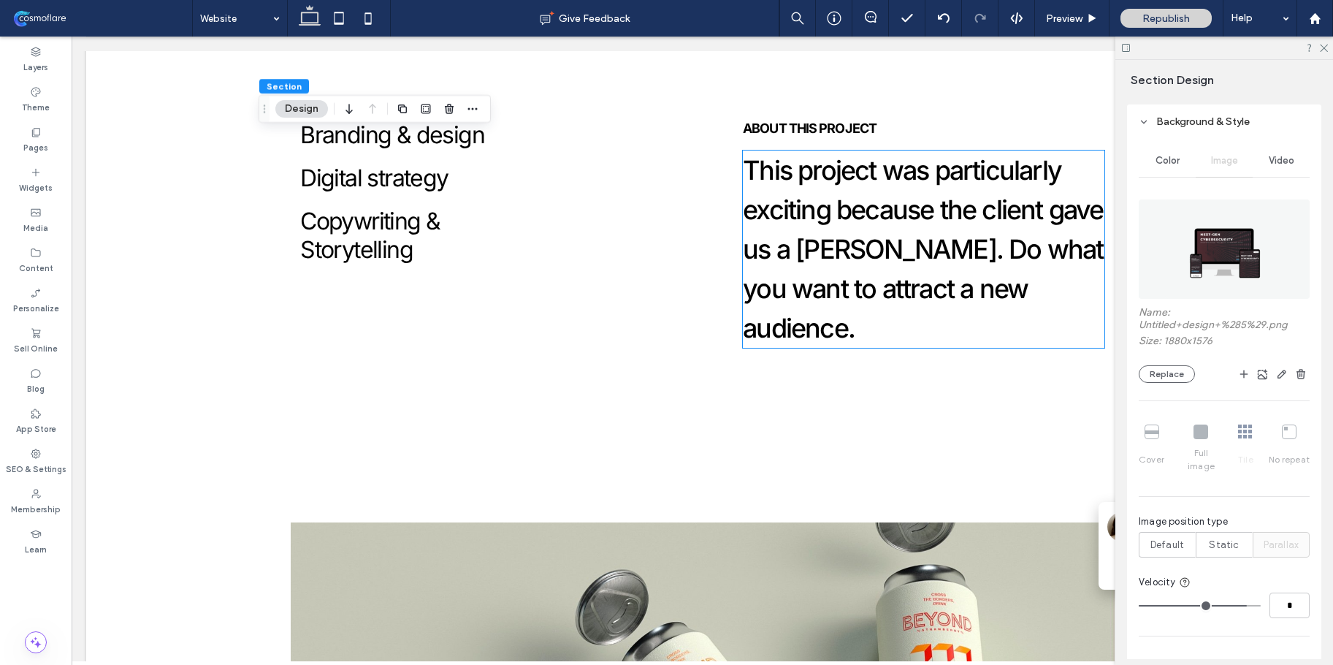
scroll to position [998, 0]
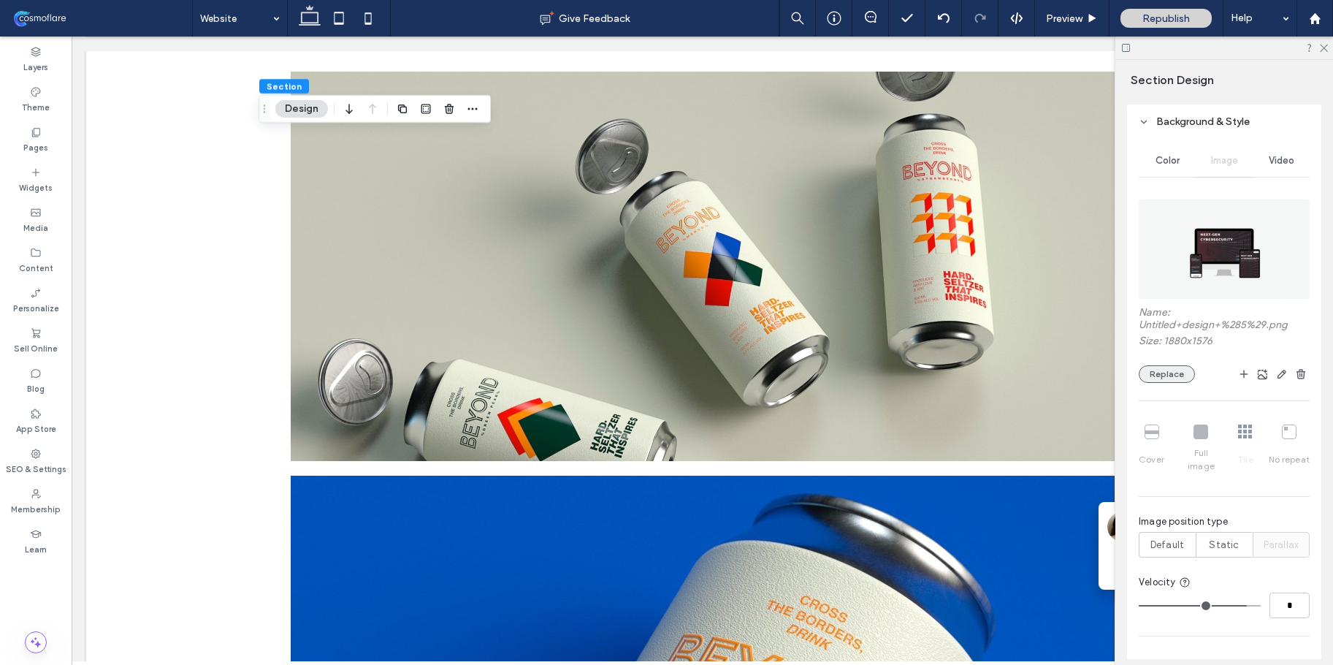
click at [1144, 374] on button "Replace" at bounding box center [1167, 374] width 56 height 18
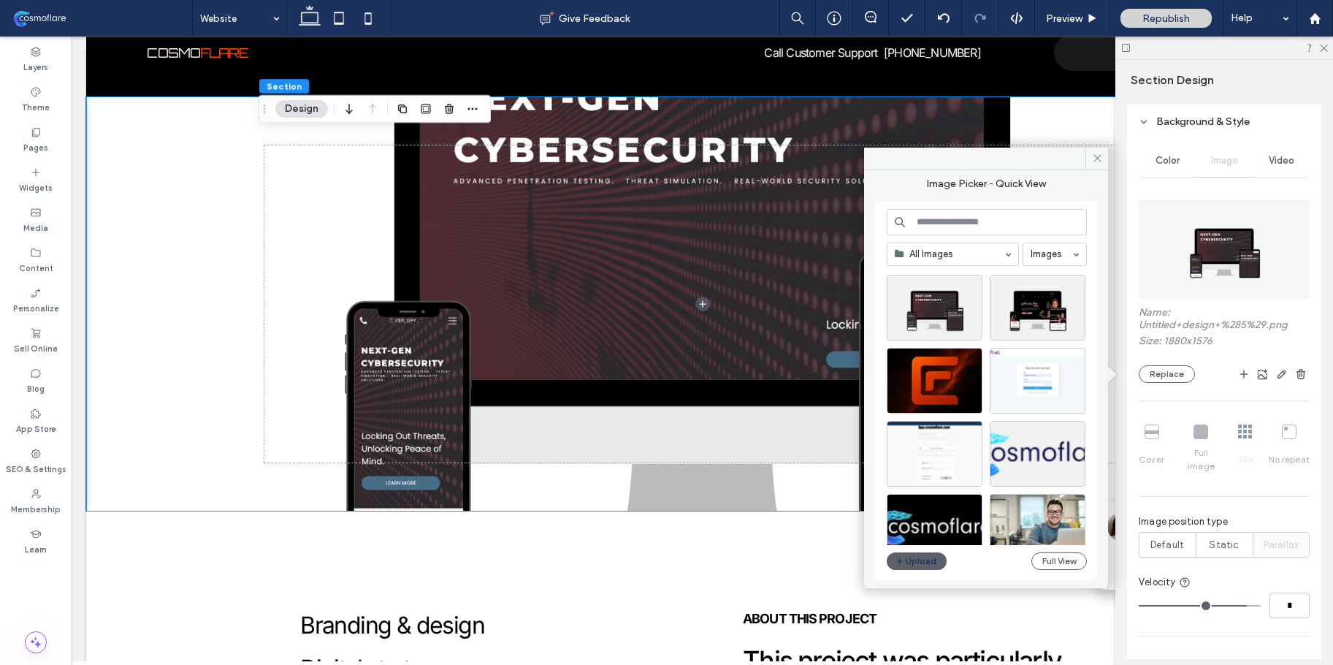
scroll to position [0, 0]
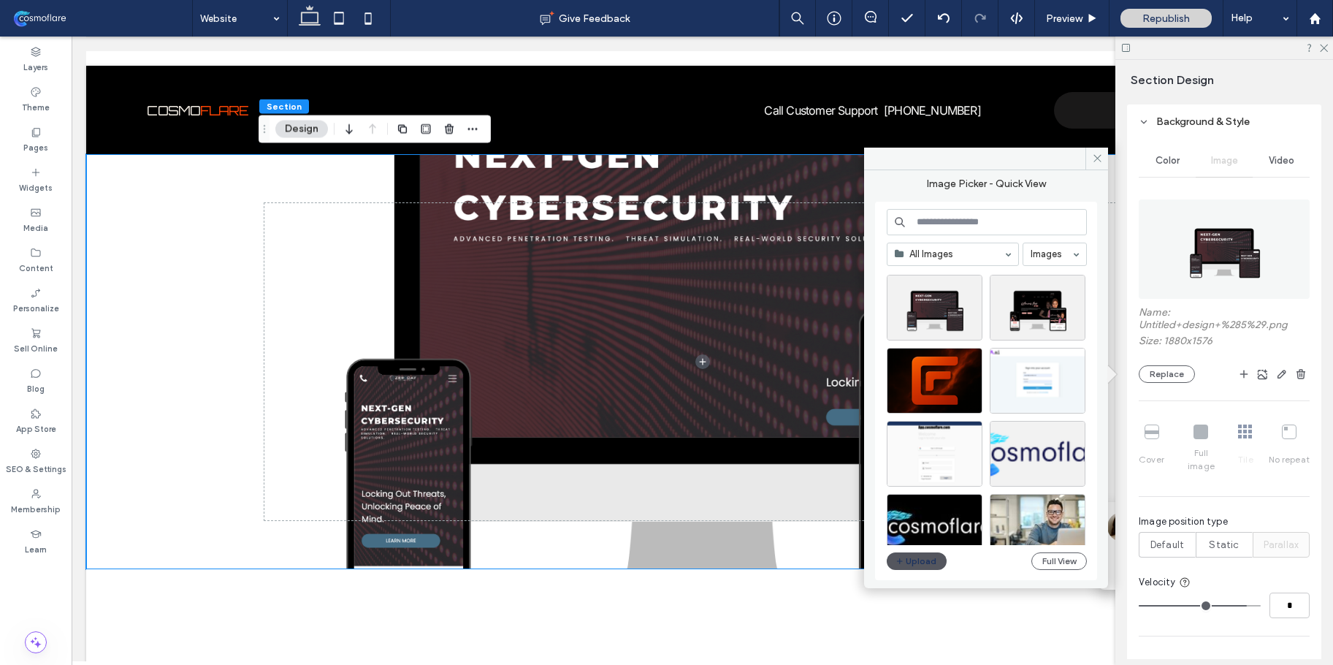
click at [938, 559] on button "Upload" at bounding box center [917, 561] width 60 height 18
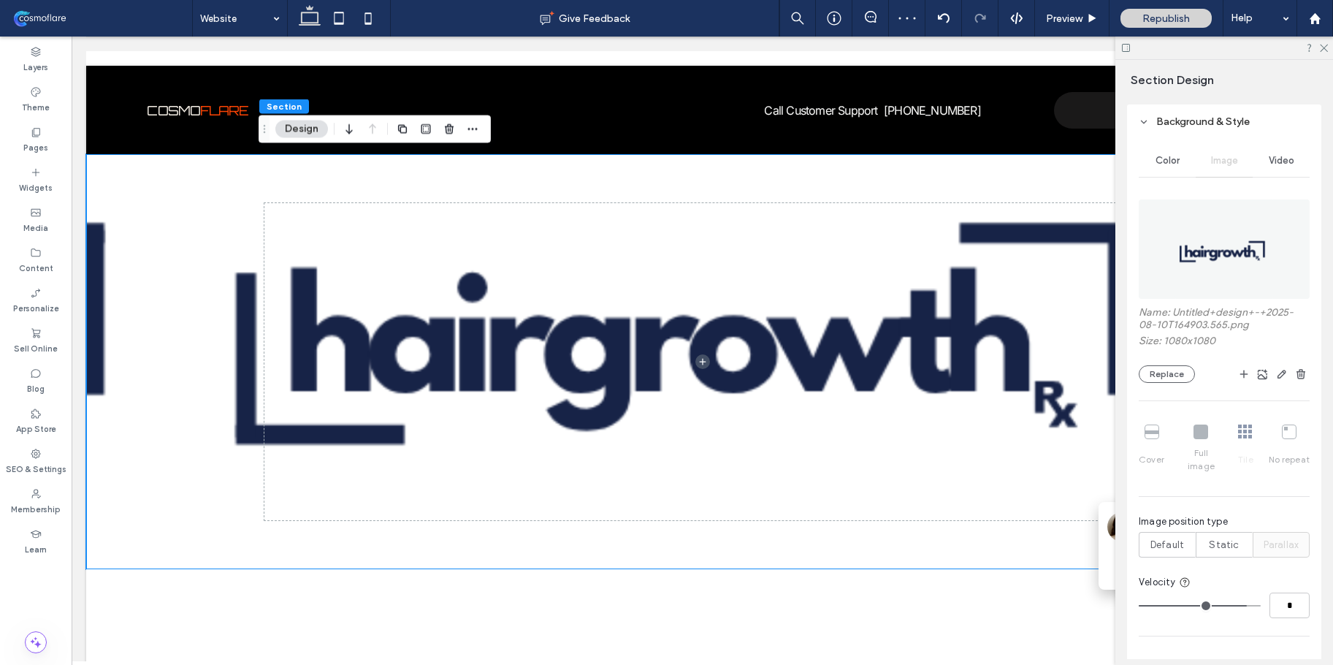
click at [1205, 440] on div "Cover Full image Tile No repeat" at bounding box center [1224, 448] width 171 height 60
click at [1200, 437] on div "Cover Full image Tile No repeat" at bounding box center [1224, 448] width 171 height 60
type input "*"
click at [1204, 605] on input "range" at bounding box center [1200, 605] width 122 height 1
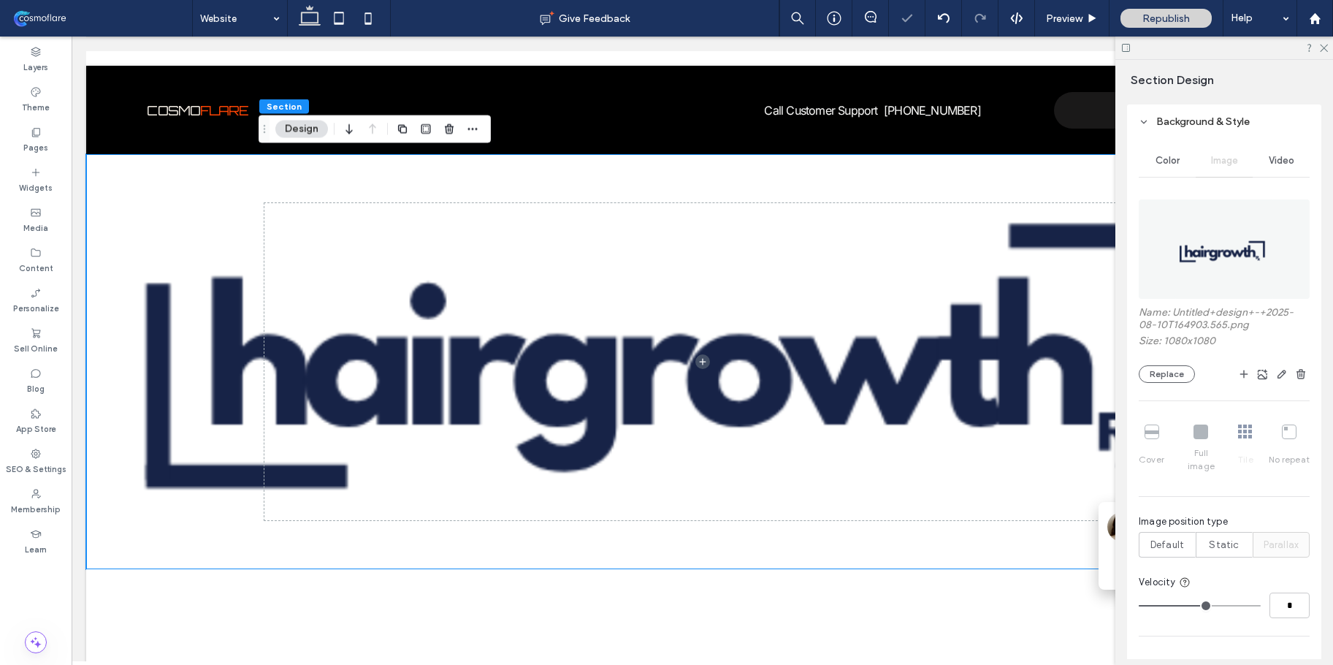
type input "*"
click at [1163, 605] on input "range" at bounding box center [1200, 605] width 122 height 1
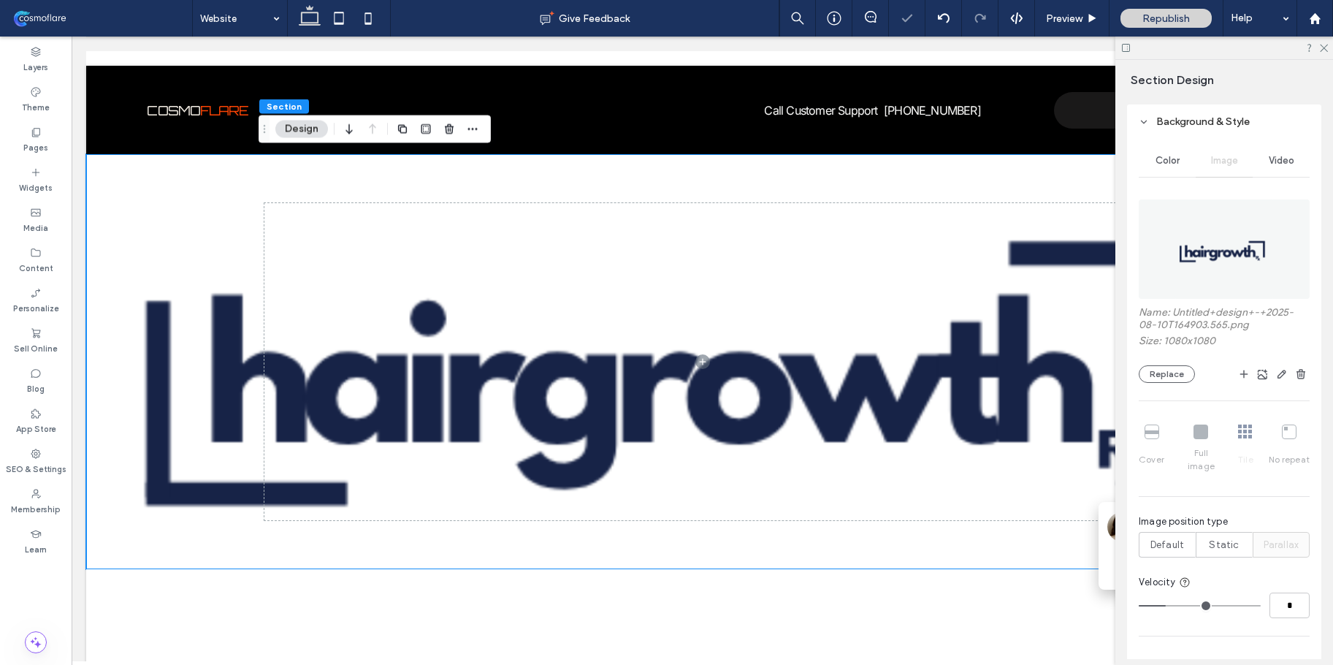
type input "*"
click at [1229, 605] on input "range" at bounding box center [1200, 605] width 122 height 1
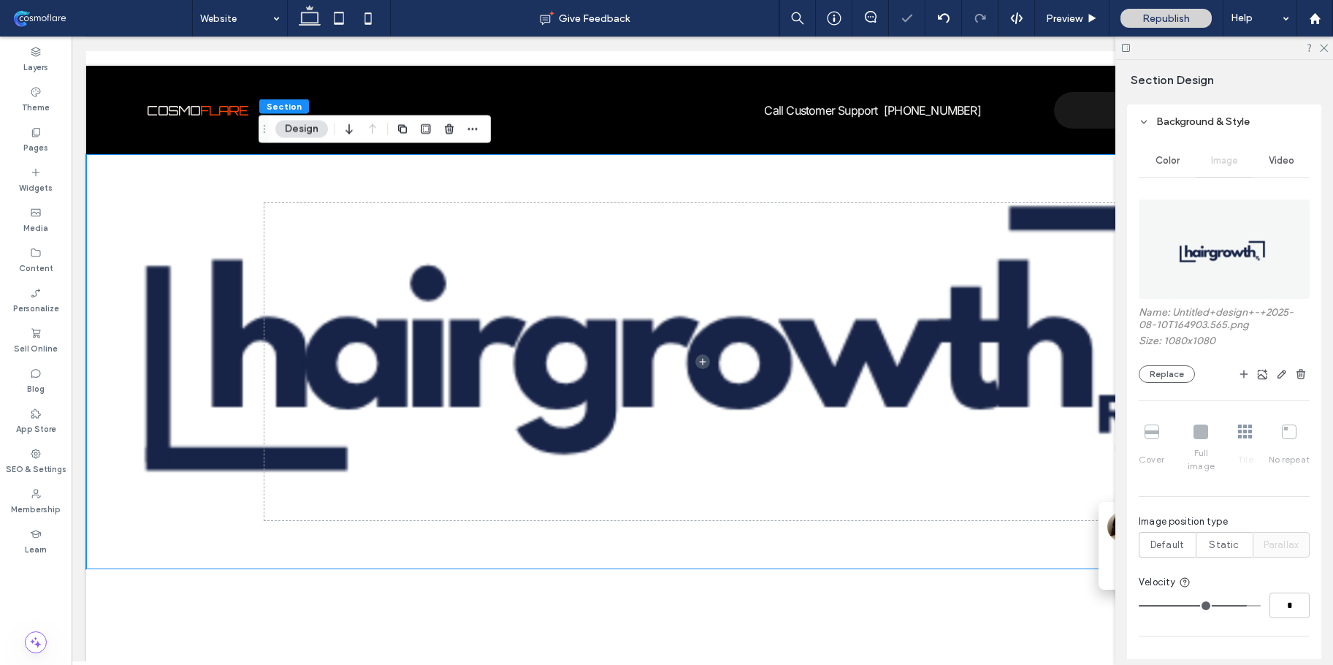
click at [1219, 545] on div "Name: Untitled+design+-+2025-08-10T164903.565.png Size: 1080x1080 Replace Cover…" at bounding box center [1224, 435] width 171 height 487
click at [1217, 540] on div "Static" at bounding box center [1224, 544] width 38 height 24
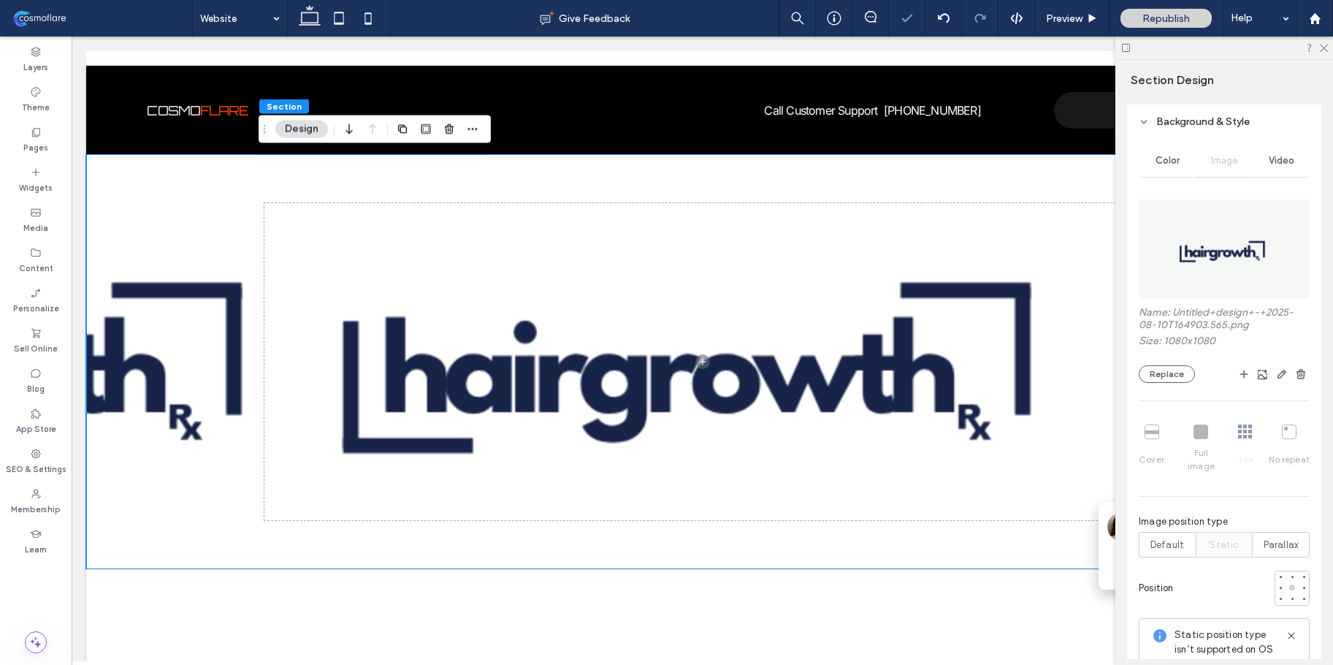
click at [1161, 551] on div "Name: Untitled+design+-+2025-08-10T164903.565.png Size: 1080x1080 Replace Cover…" at bounding box center [1224, 467] width 171 height 550
click at [1163, 543] on div "Default" at bounding box center [1167, 544] width 38 height 24
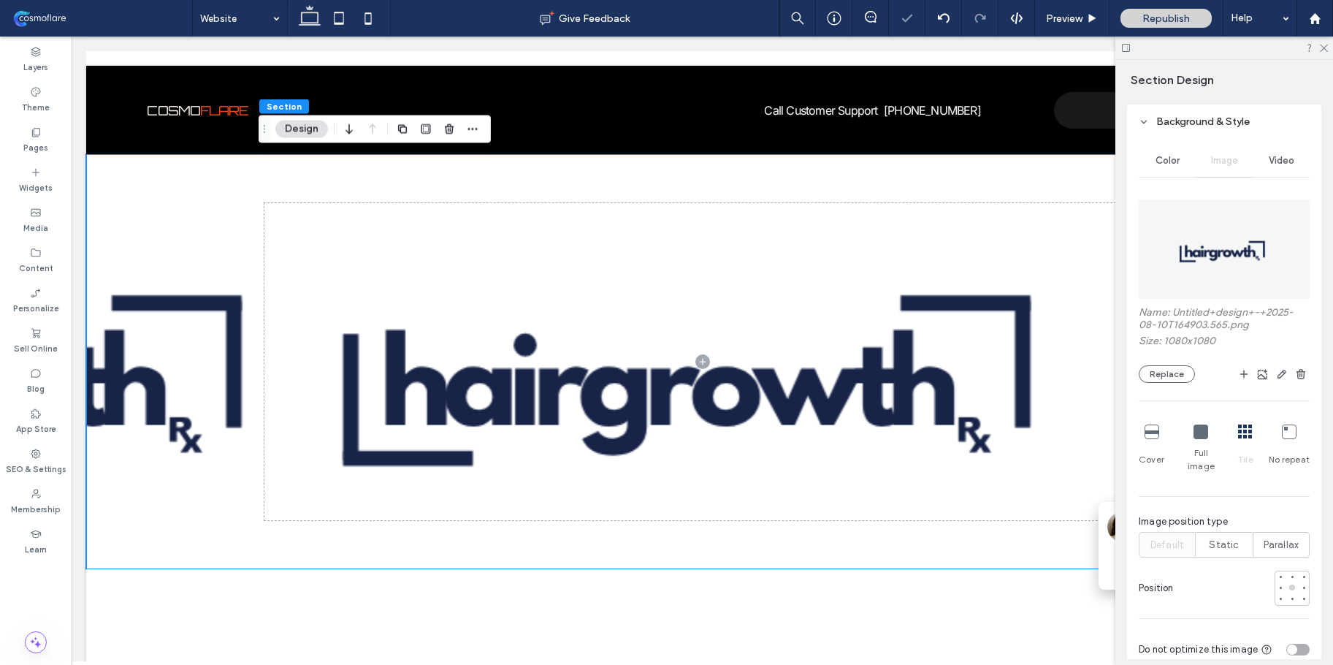
click at [1202, 435] on icon at bounding box center [1200, 431] width 15 height 15
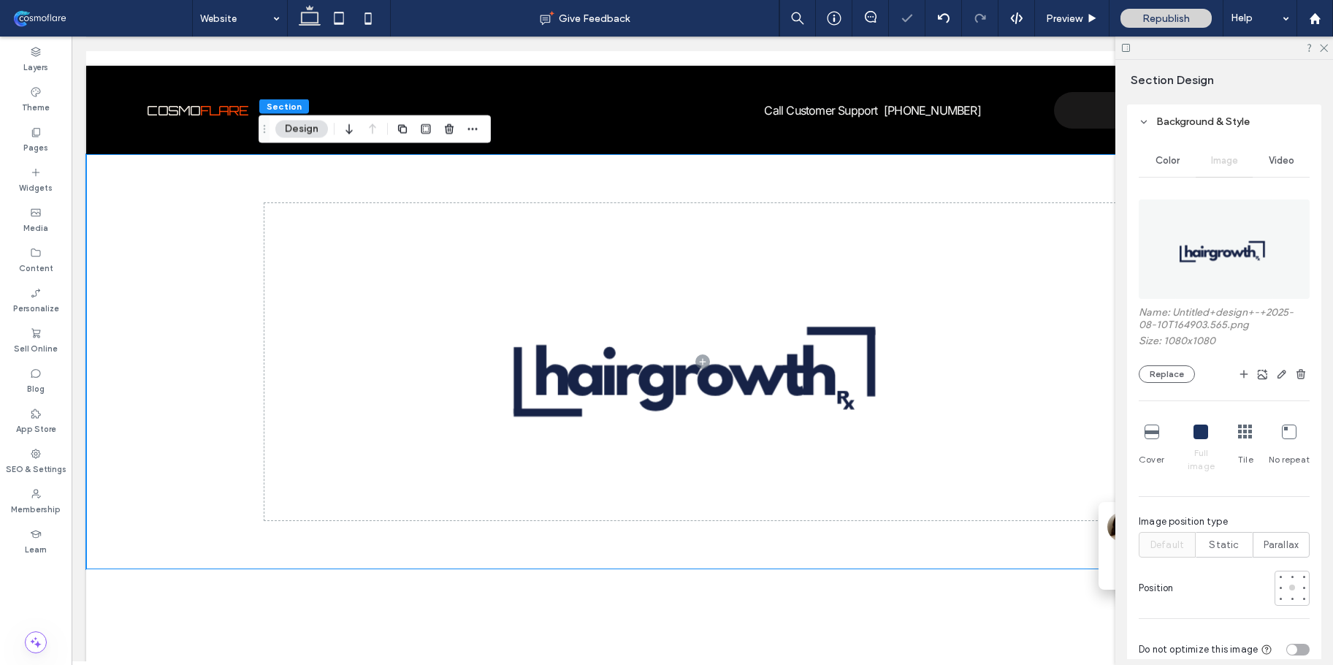
click at [1155, 434] on icon at bounding box center [1151, 431] width 15 height 15
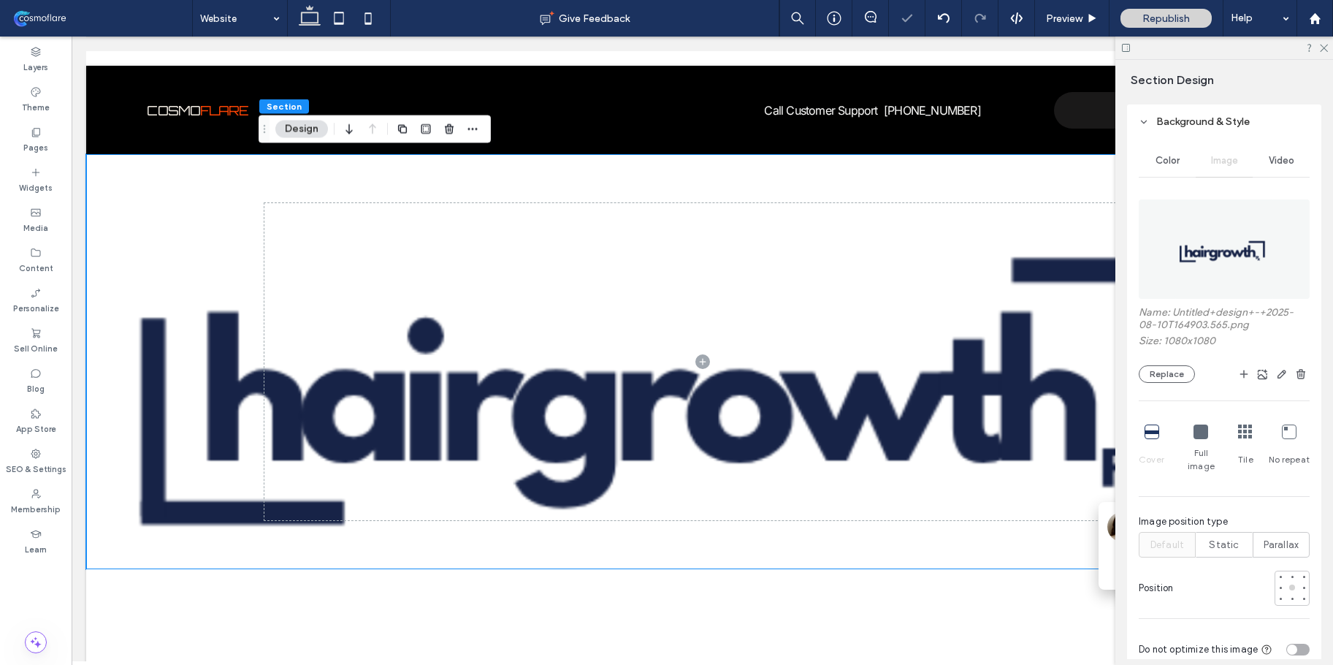
click at [1204, 431] on icon at bounding box center [1200, 431] width 15 height 15
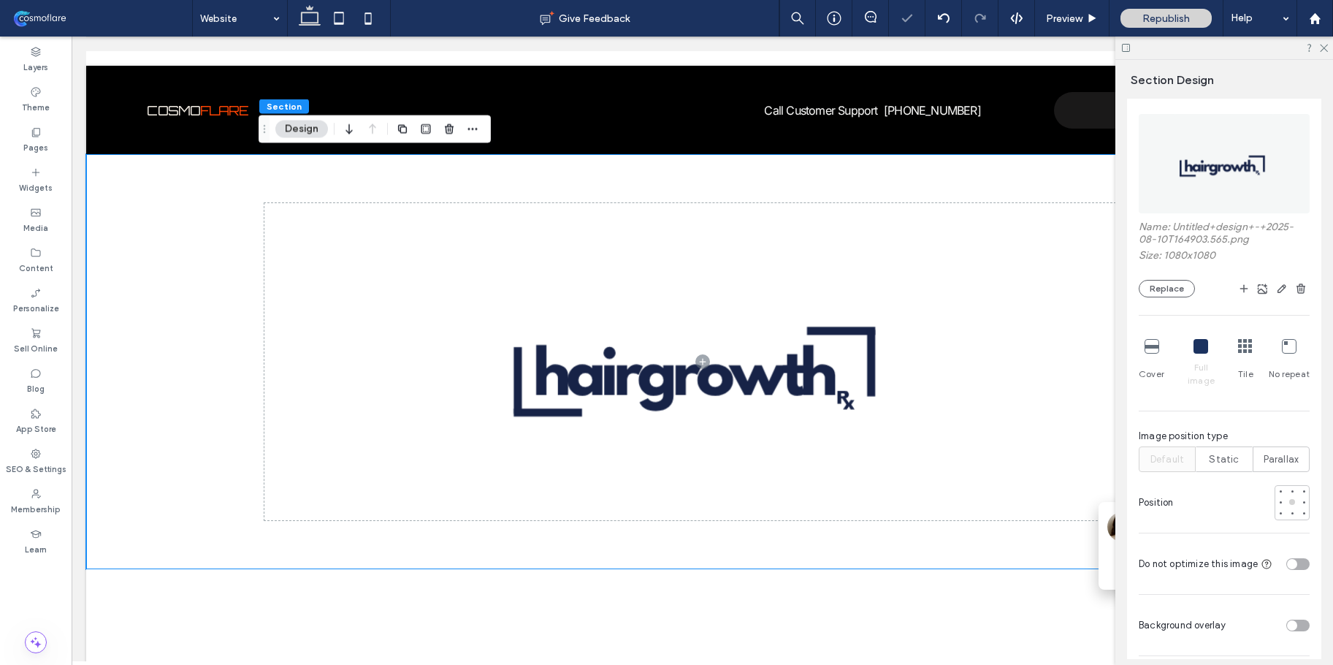
scroll to position [381, 0]
click at [1170, 286] on button "Replace" at bounding box center [1167, 284] width 56 height 18
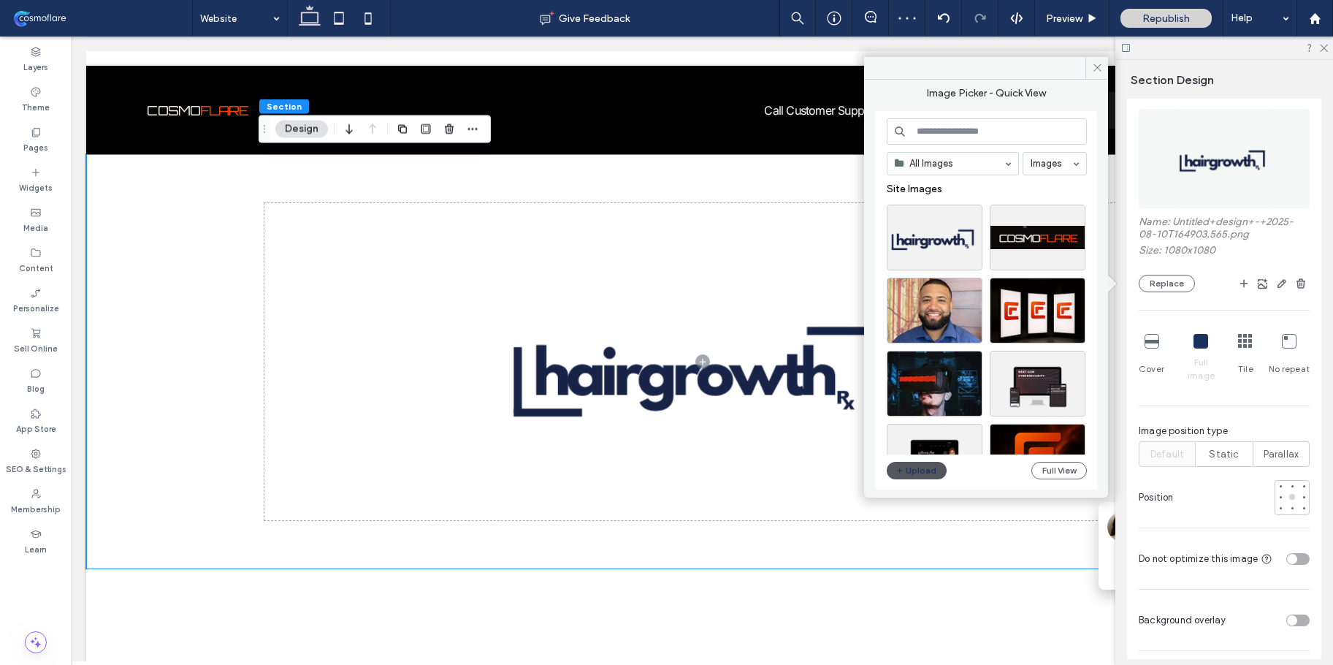
click at [930, 464] on button "Upload" at bounding box center [917, 471] width 60 height 18
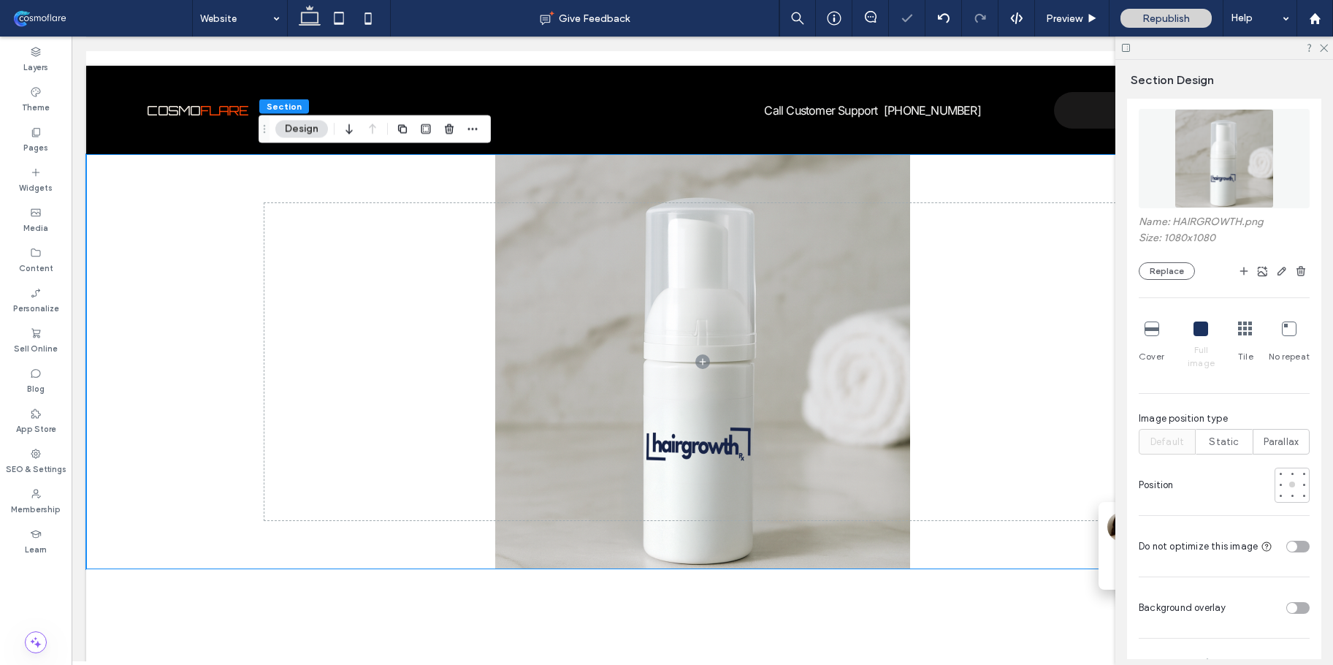
click at [1244, 329] on icon at bounding box center [1245, 328] width 15 height 15
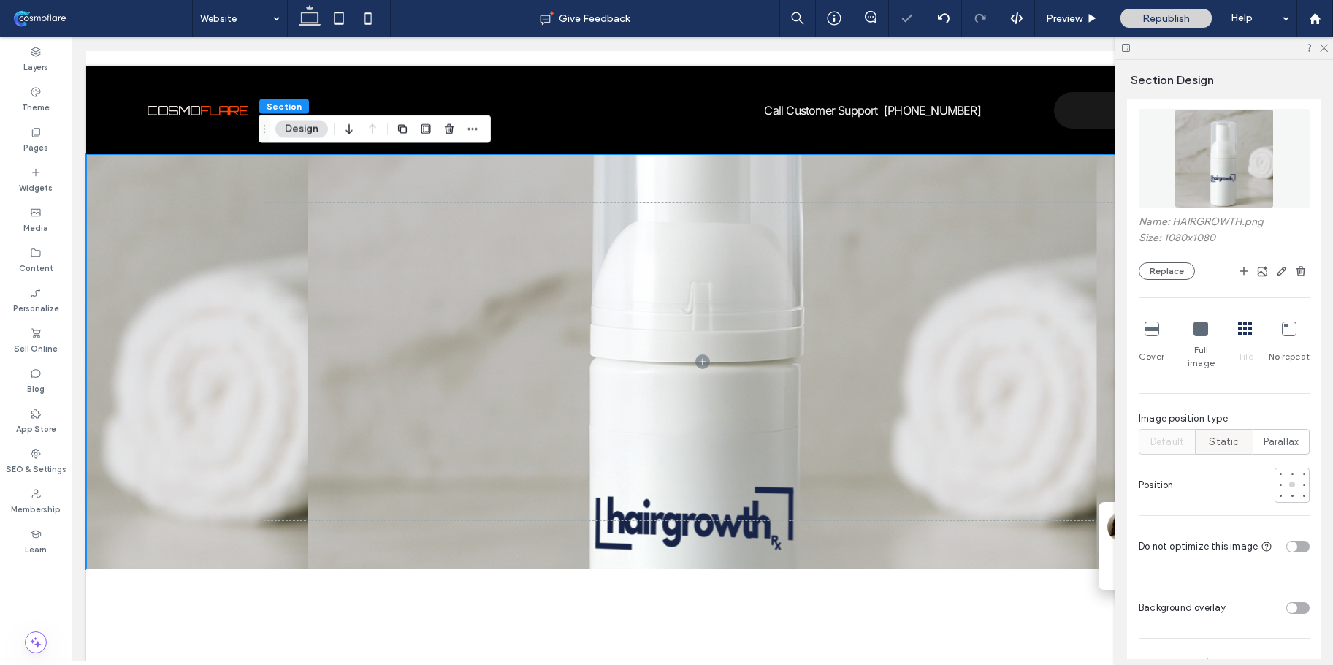
click at [1220, 435] on span "Static" at bounding box center [1224, 442] width 30 height 15
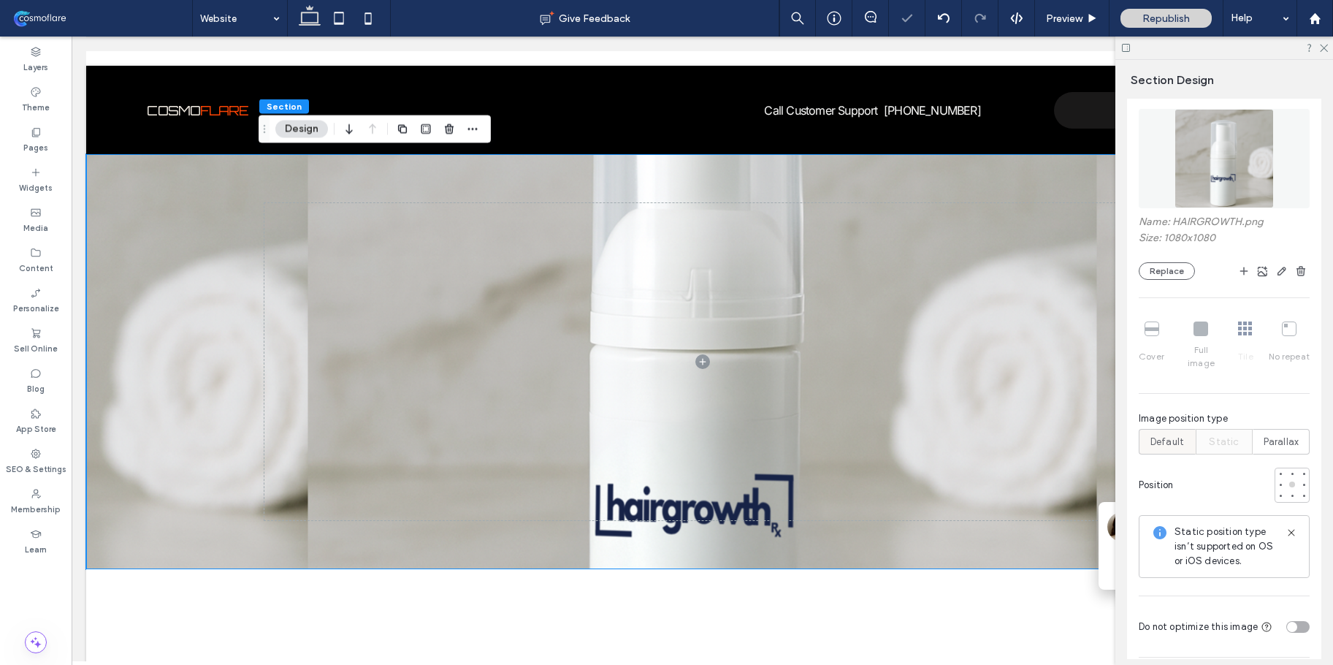
click at [1188, 429] on label "Default" at bounding box center [1167, 442] width 57 height 26
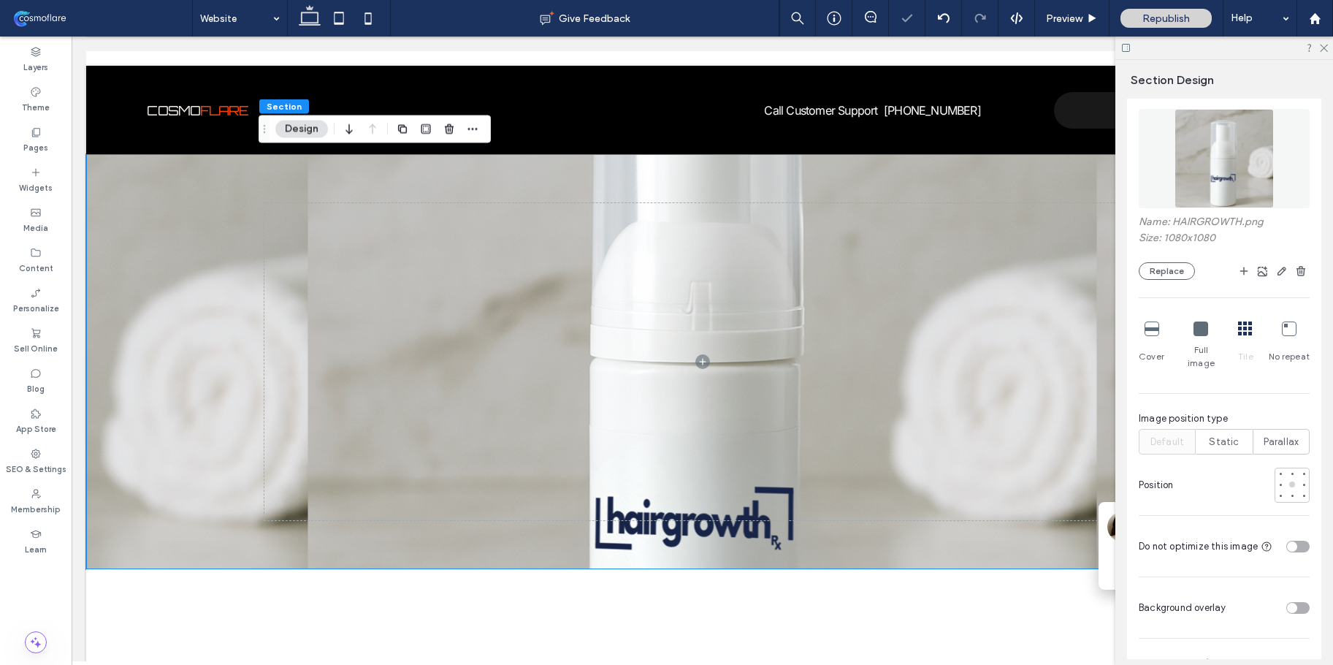
click at [1150, 325] on icon at bounding box center [1151, 328] width 15 height 15
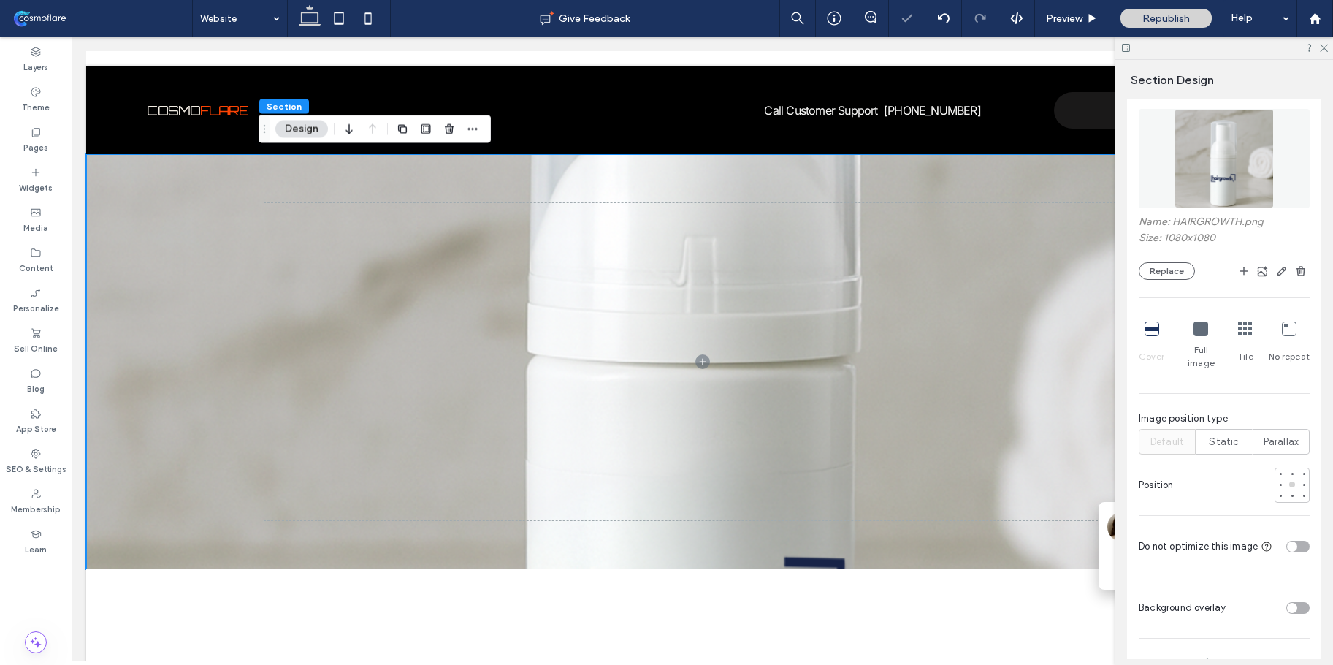
click at [1199, 331] on icon at bounding box center [1200, 328] width 15 height 15
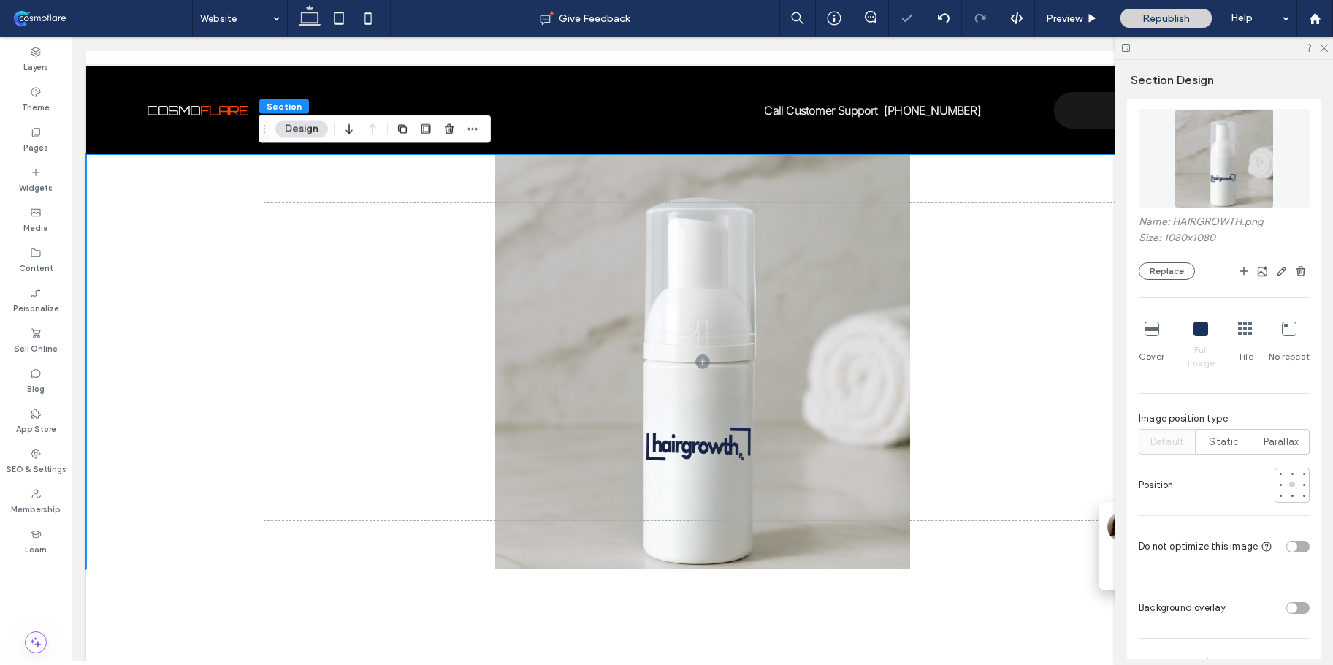
click at [1239, 333] on icon at bounding box center [1245, 328] width 15 height 15
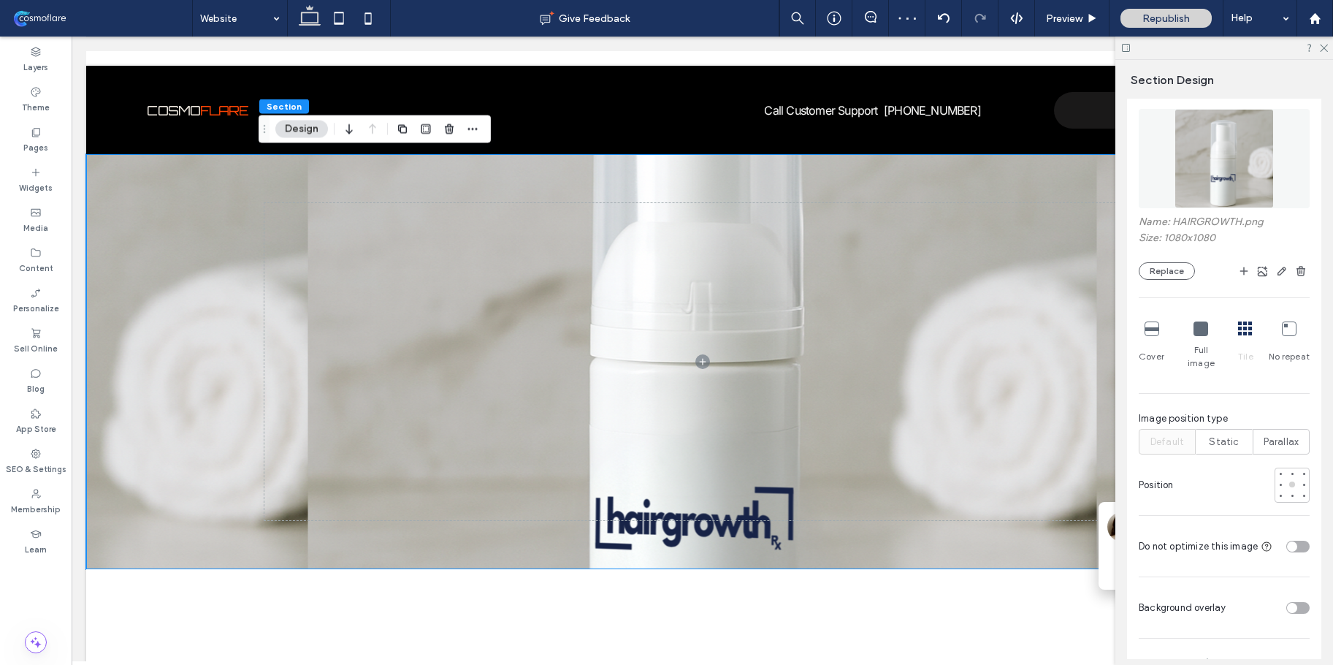
click at [1289, 602] on div "toggle" at bounding box center [1297, 608] width 23 height 12
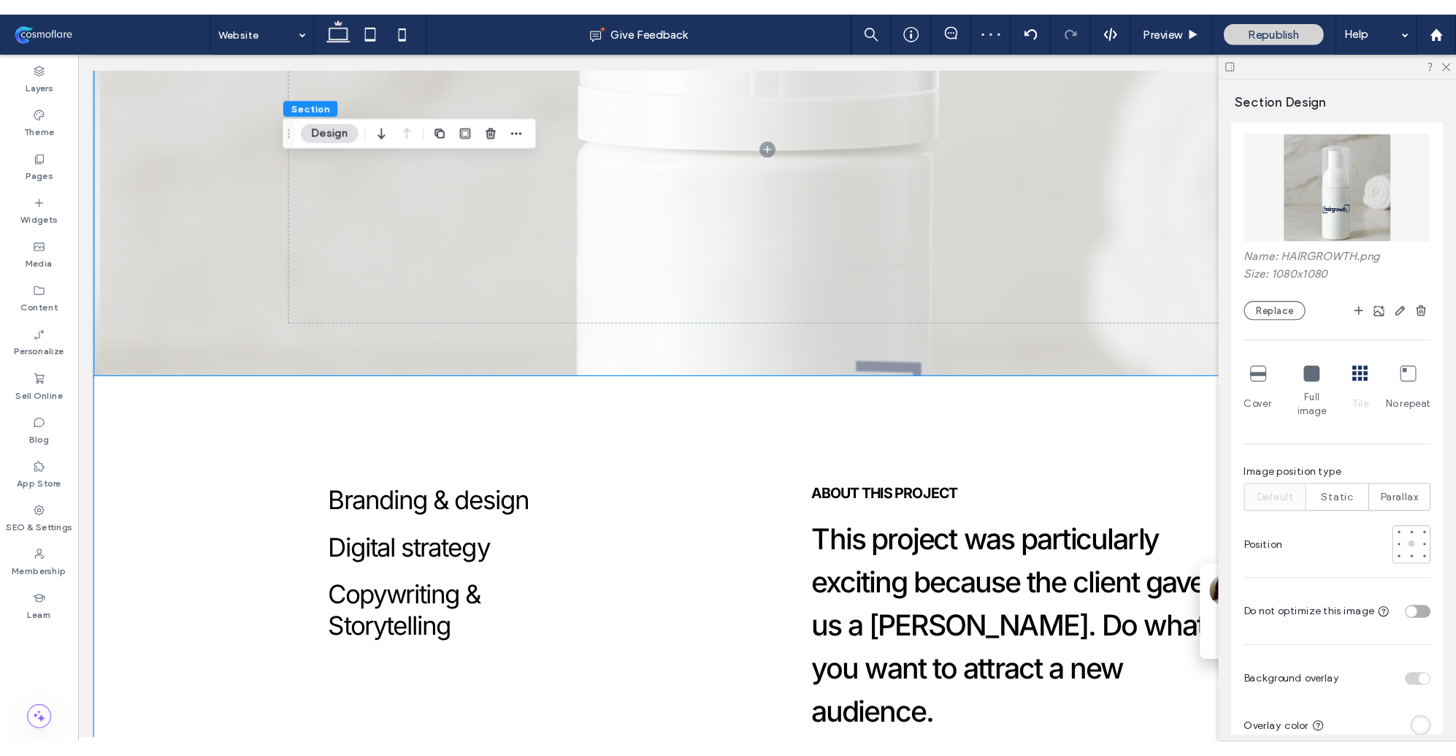
scroll to position [0, 0]
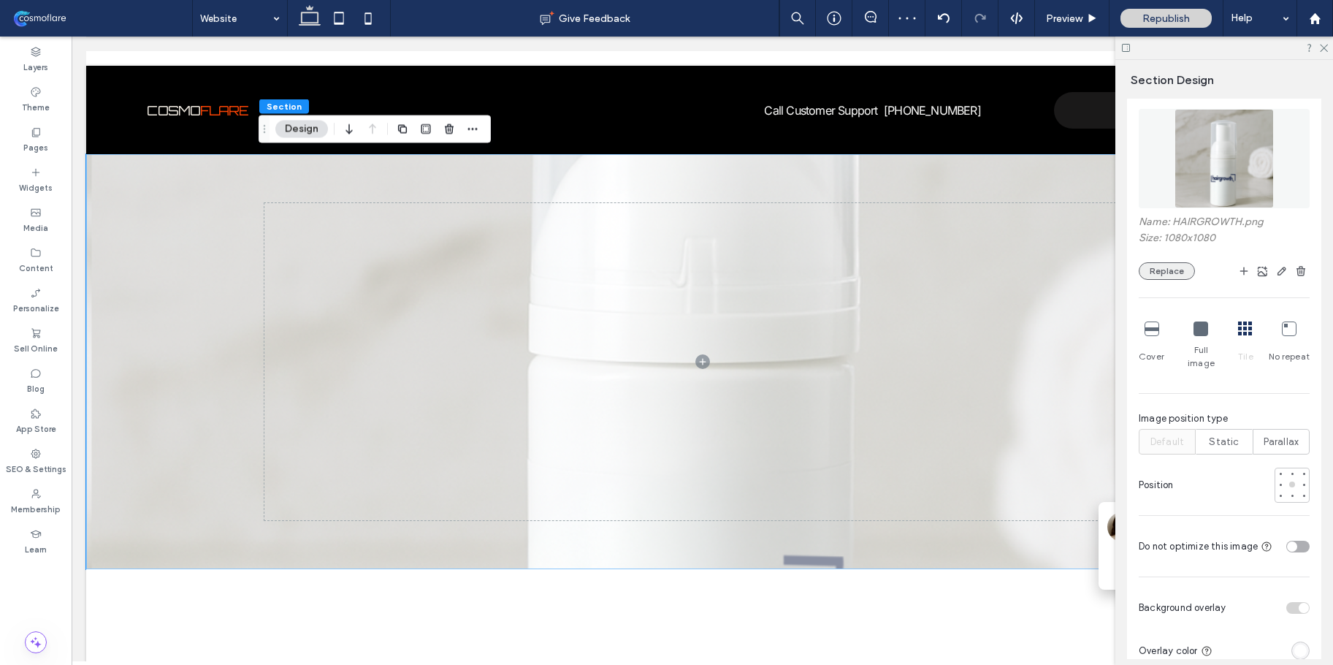
click at [1157, 267] on button "Replace" at bounding box center [1167, 271] width 56 height 18
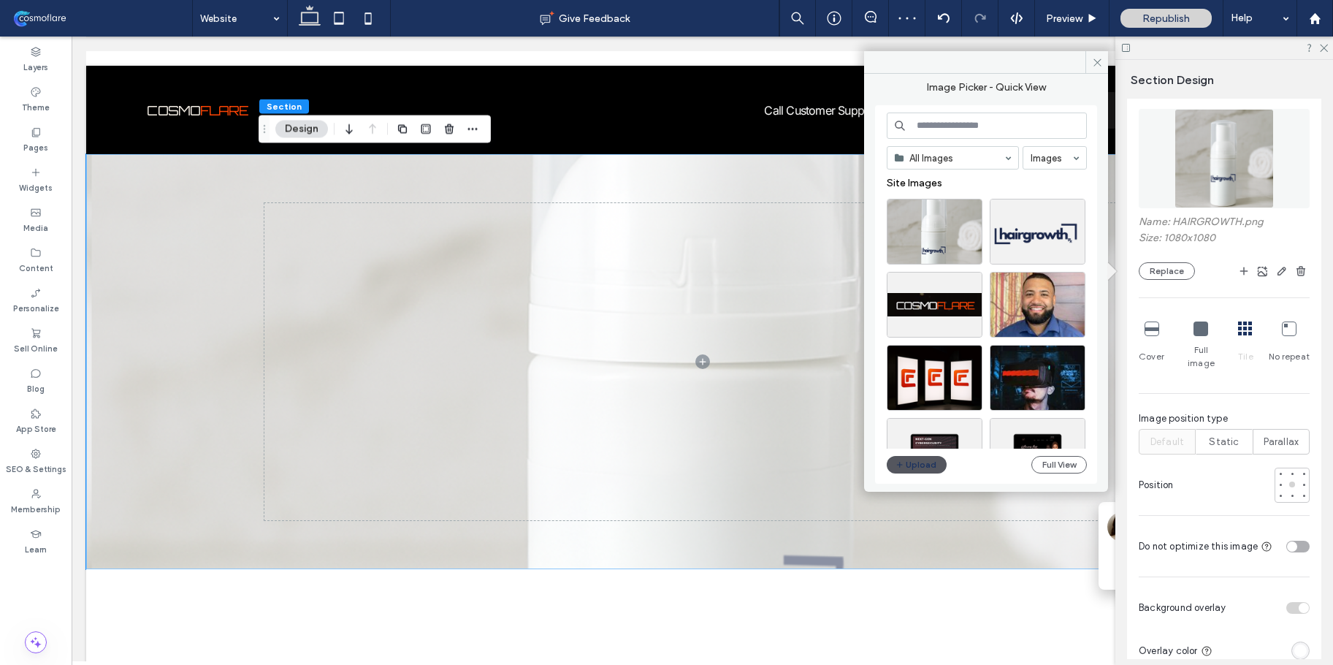
click at [919, 469] on button "Upload" at bounding box center [917, 465] width 60 height 18
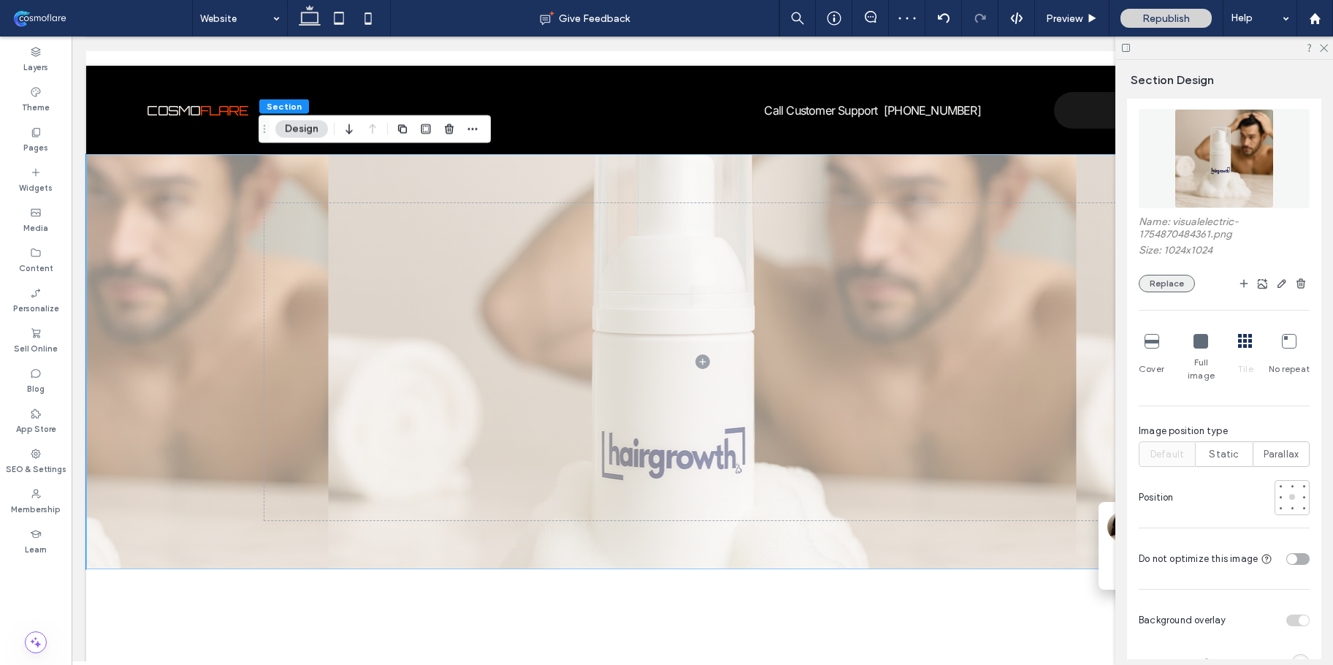
click at [1177, 291] on button "Replace" at bounding box center [1167, 284] width 56 height 18
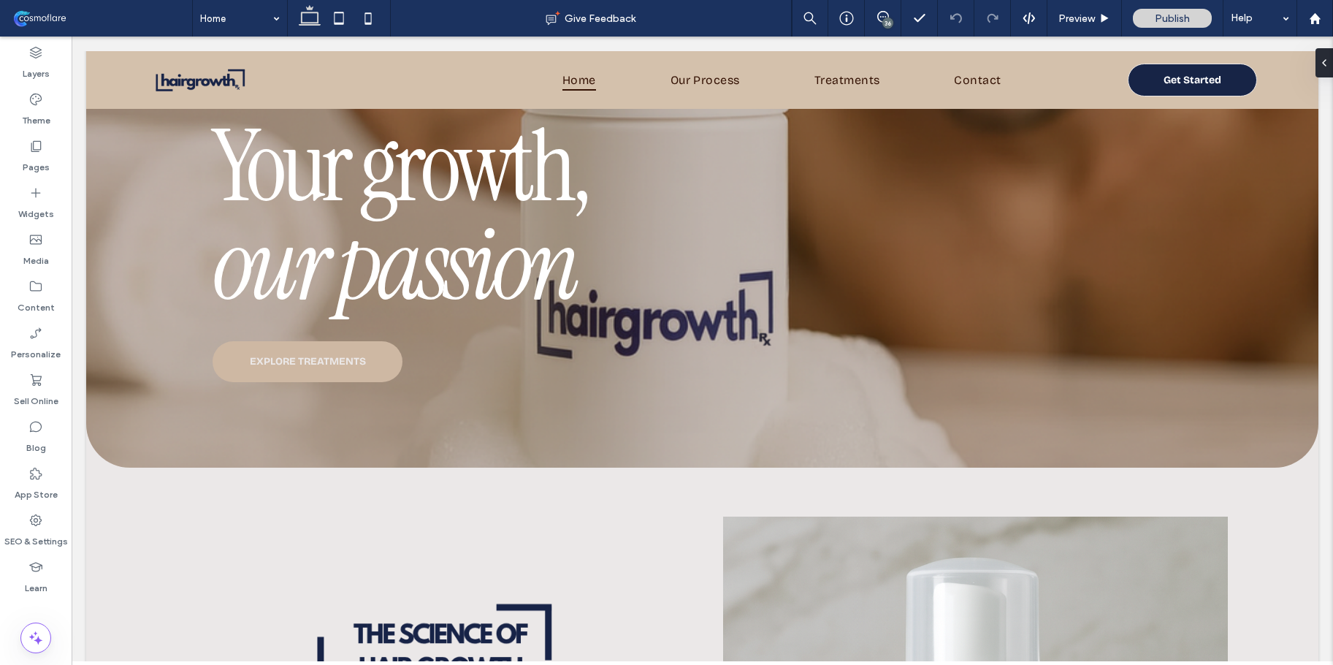
click at [887, 15] on use at bounding box center [883, 17] width 12 height 12
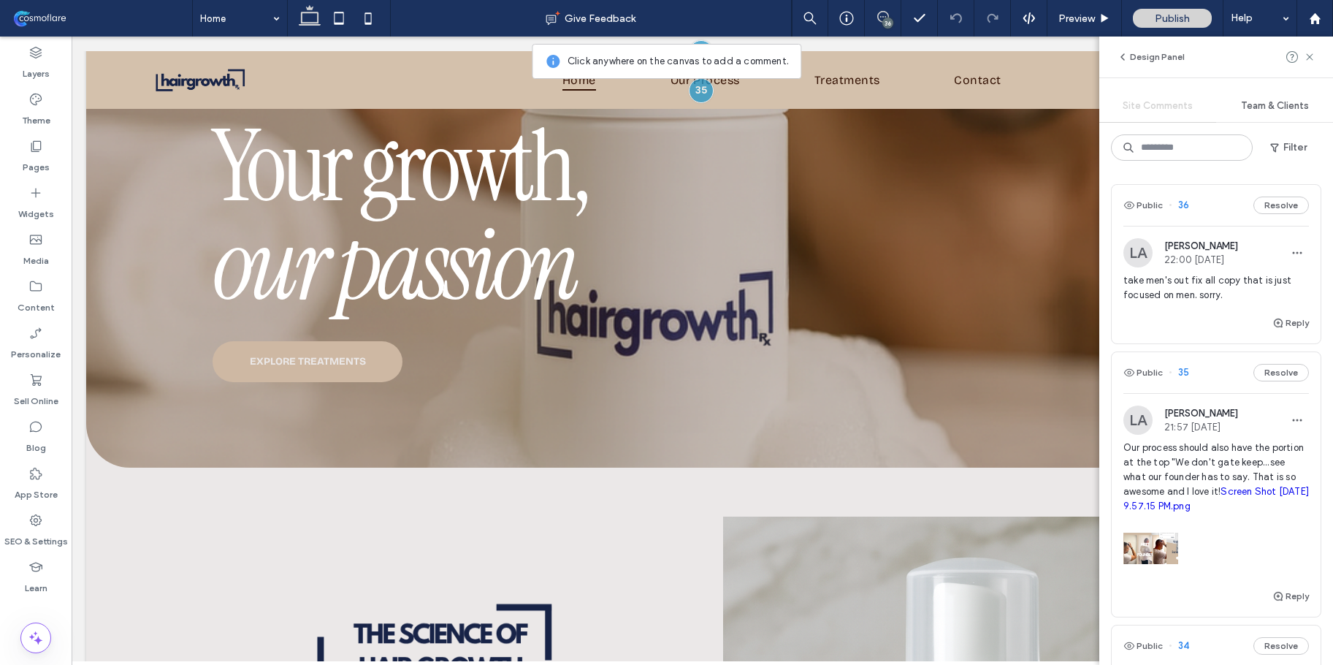
click at [1165, 299] on span "take men's out fix all copy that is just focused on men. sorry." at bounding box center [1216, 287] width 186 height 29
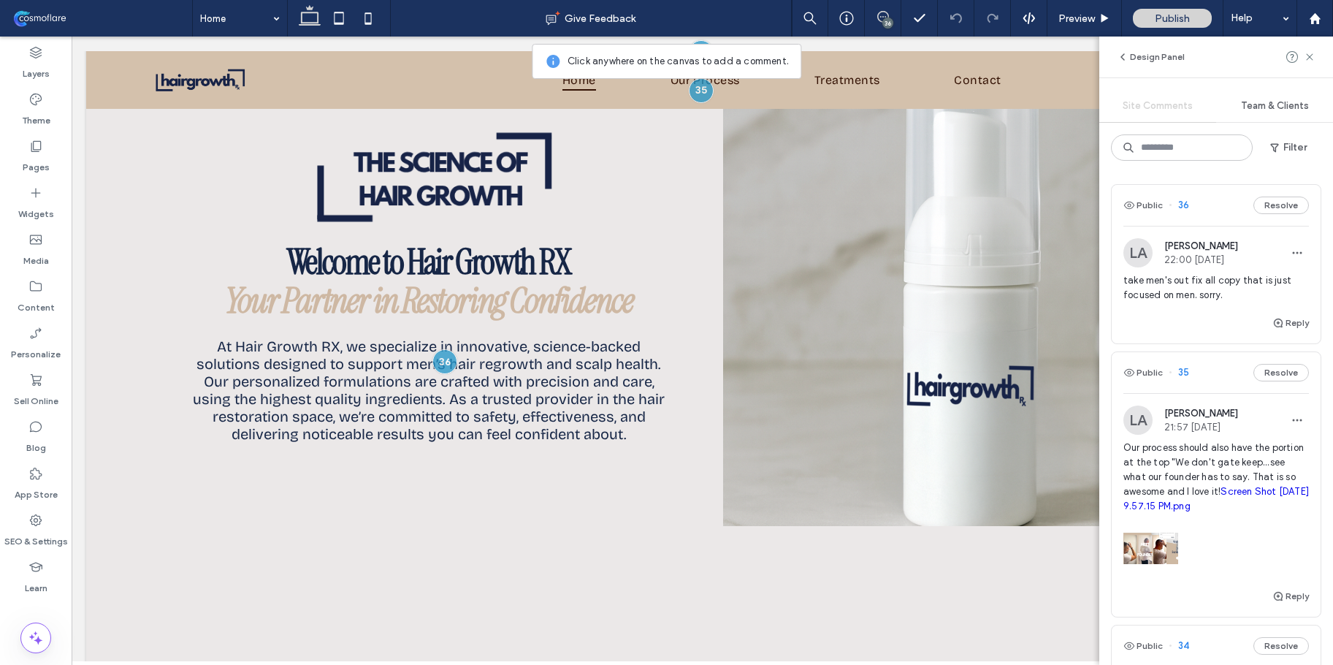
scroll to position [722, 0]
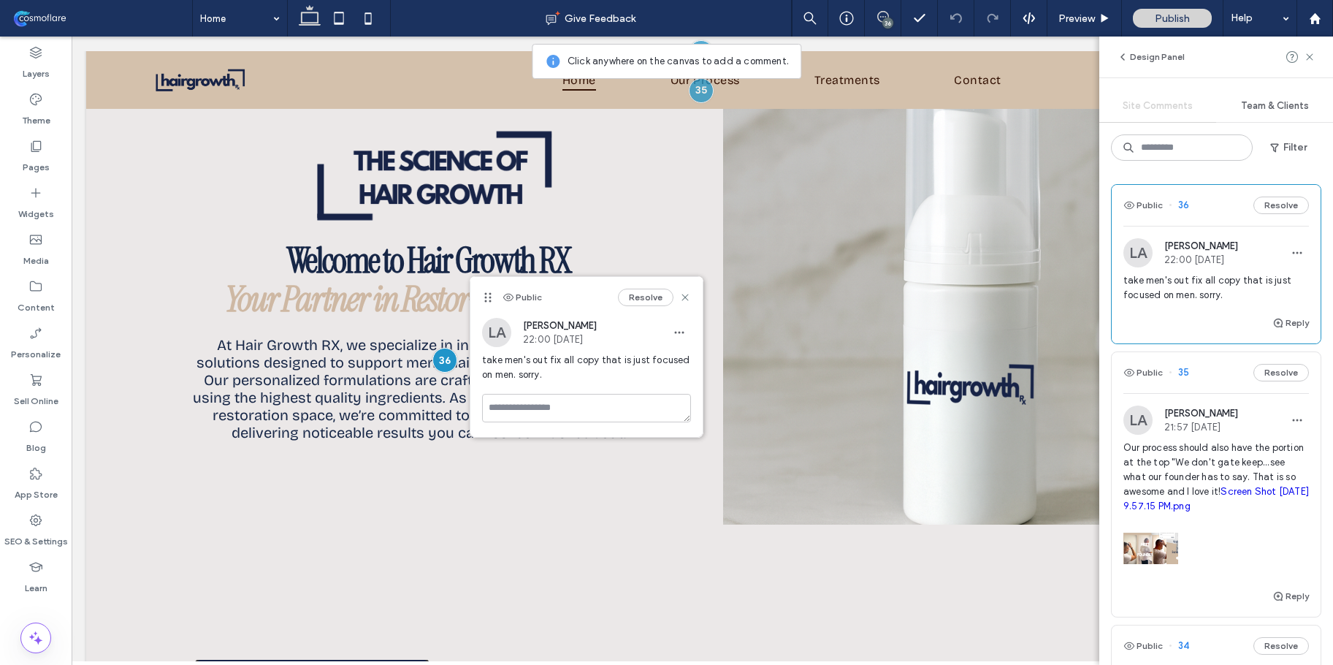
click at [1229, 464] on span "Our process should also have the portion at the top "We don't gate keep...see w…" at bounding box center [1216, 476] width 186 height 73
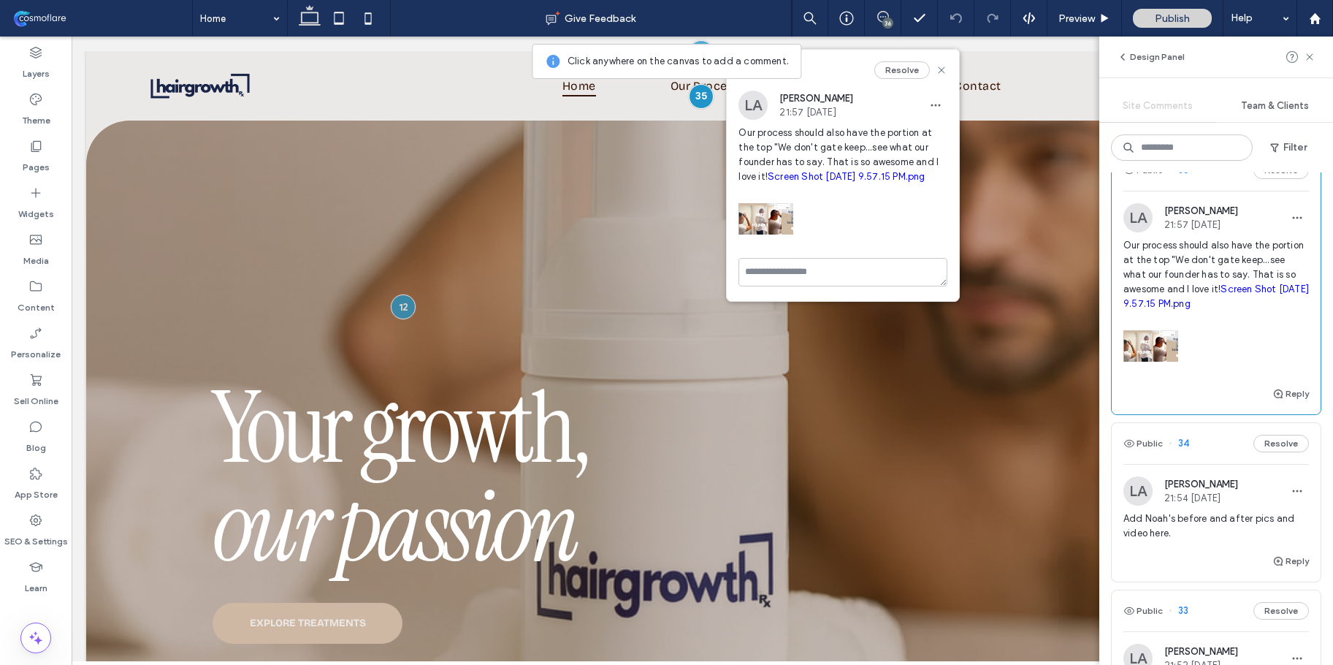
scroll to position [447, 0]
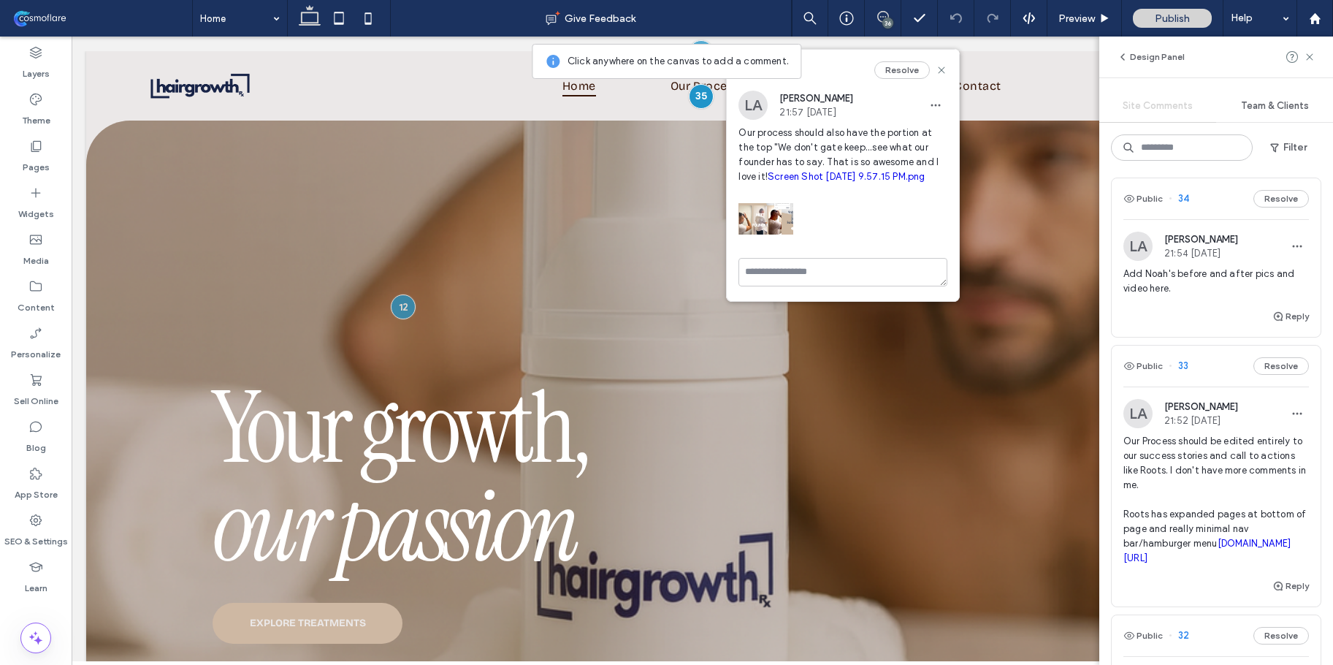
click at [1150, 299] on div "Add Noah's before and after pics and video here." at bounding box center [1216, 287] width 186 height 41
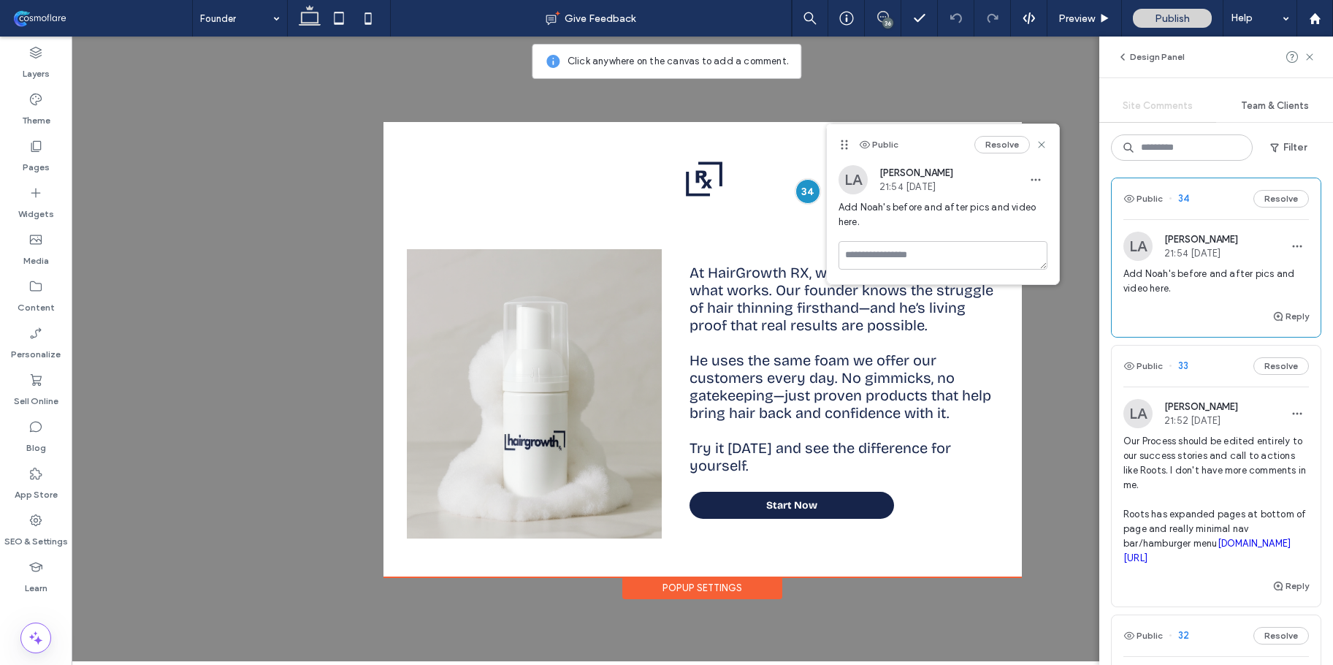
click at [1174, 426] on span "21:52 Aug 11 2025" at bounding box center [1201, 420] width 74 height 11
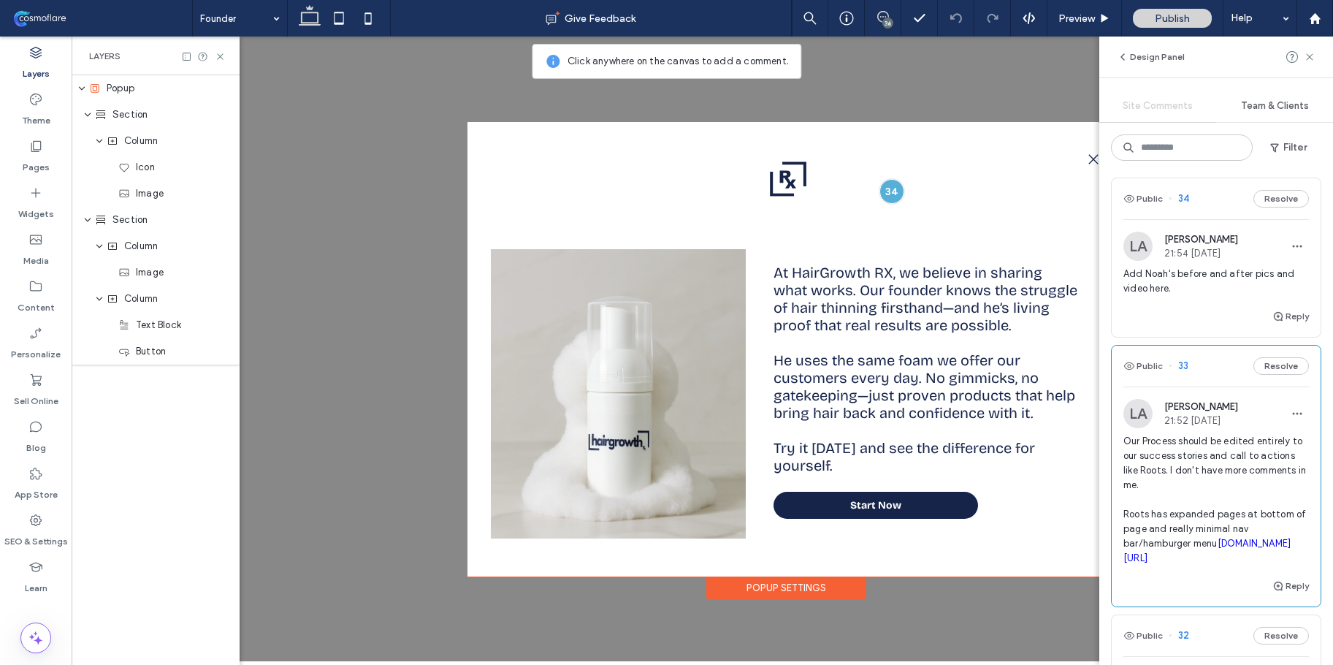
click at [1167, 444] on span "Our Process should be edited entirely to our success stories and call to action…" at bounding box center [1216, 499] width 186 height 131
click at [1191, 534] on span "Our Process should be edited entirely to our success stories and call to action…" at bounding box center [1216, 499] width 186 height 131
click at [1313, 48] on span at bounding box center [1310, 57] width 12 height 18
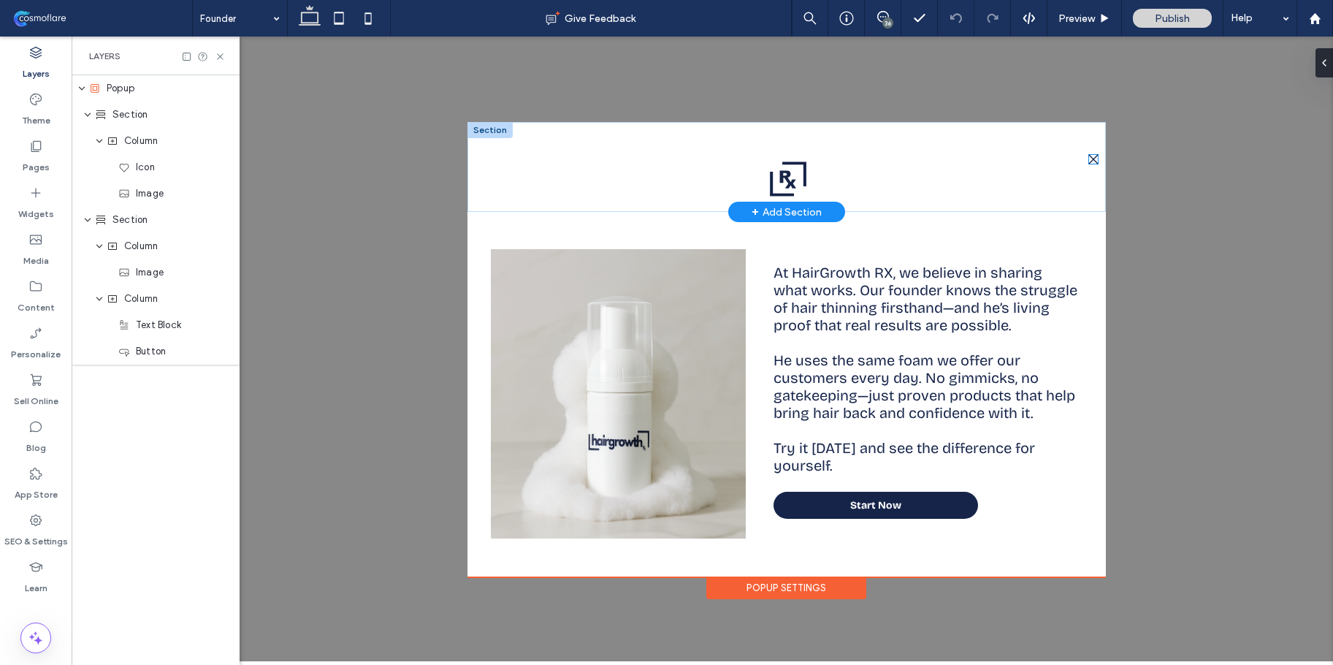
click at [1095, 164] on icon ".st0-1091118977{fill-rule:evenodd;clip-rule:evenodd;}" at bounding box center [1093, 159] width 10 height 10
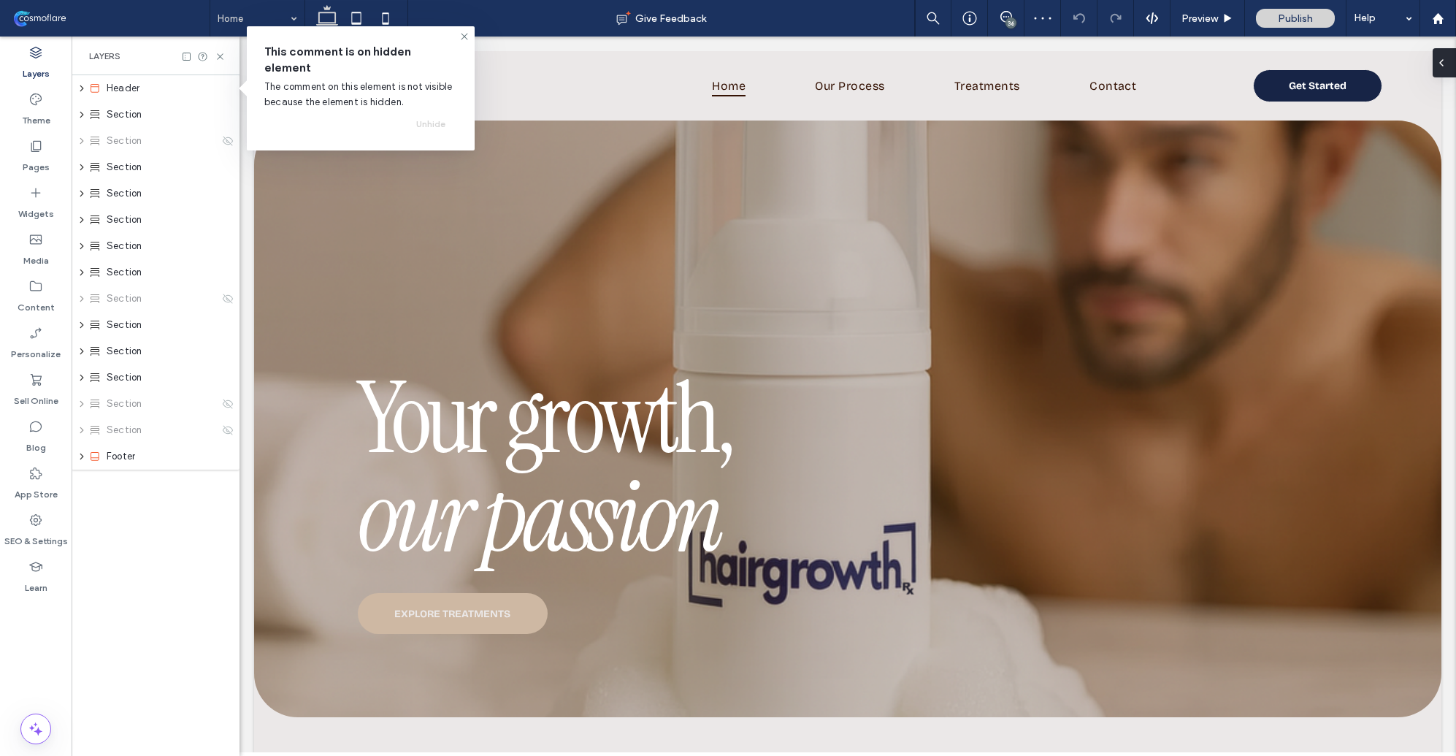
click at [1332, 69] on div at bounding box center [1444, 62] width 23 height 29
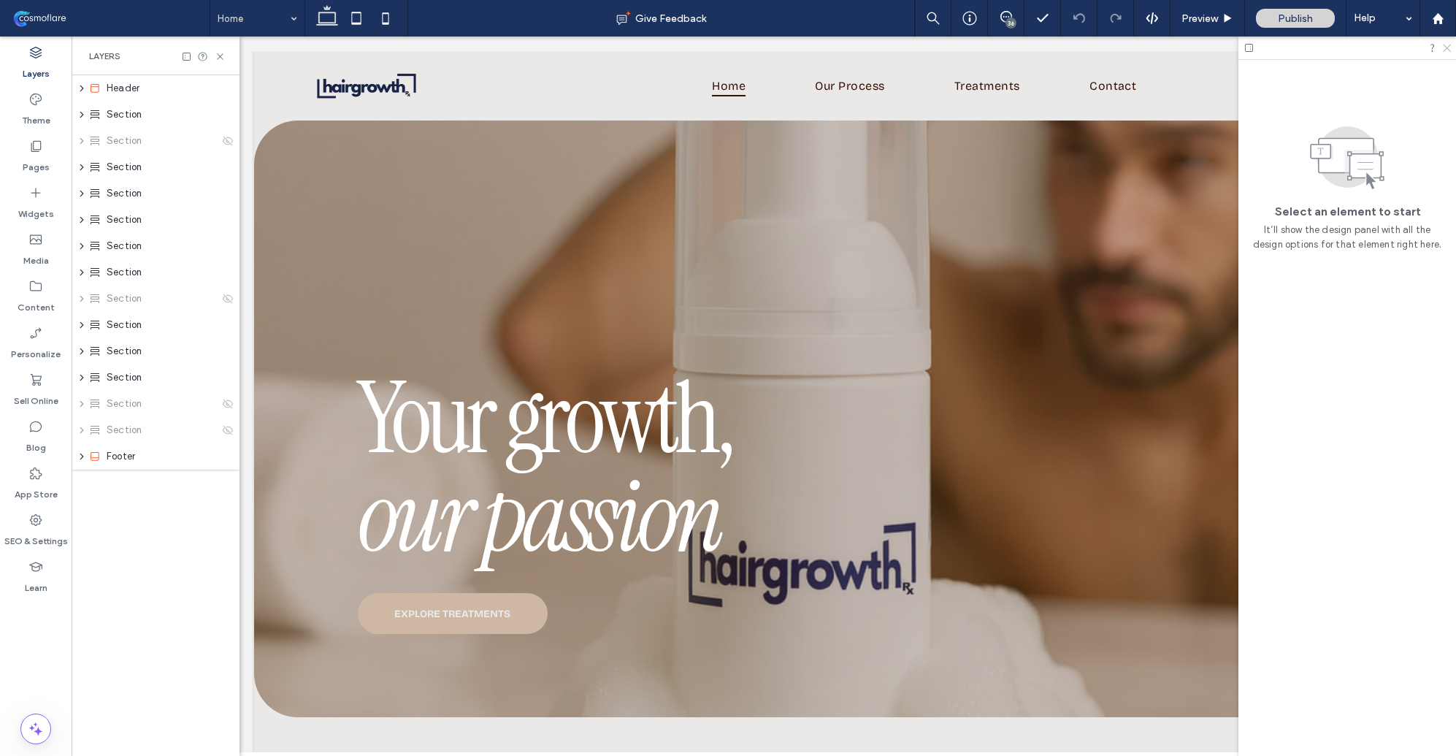
click at [1332, 49] on icon at bounding box center [1446, 46] width 9 height 9
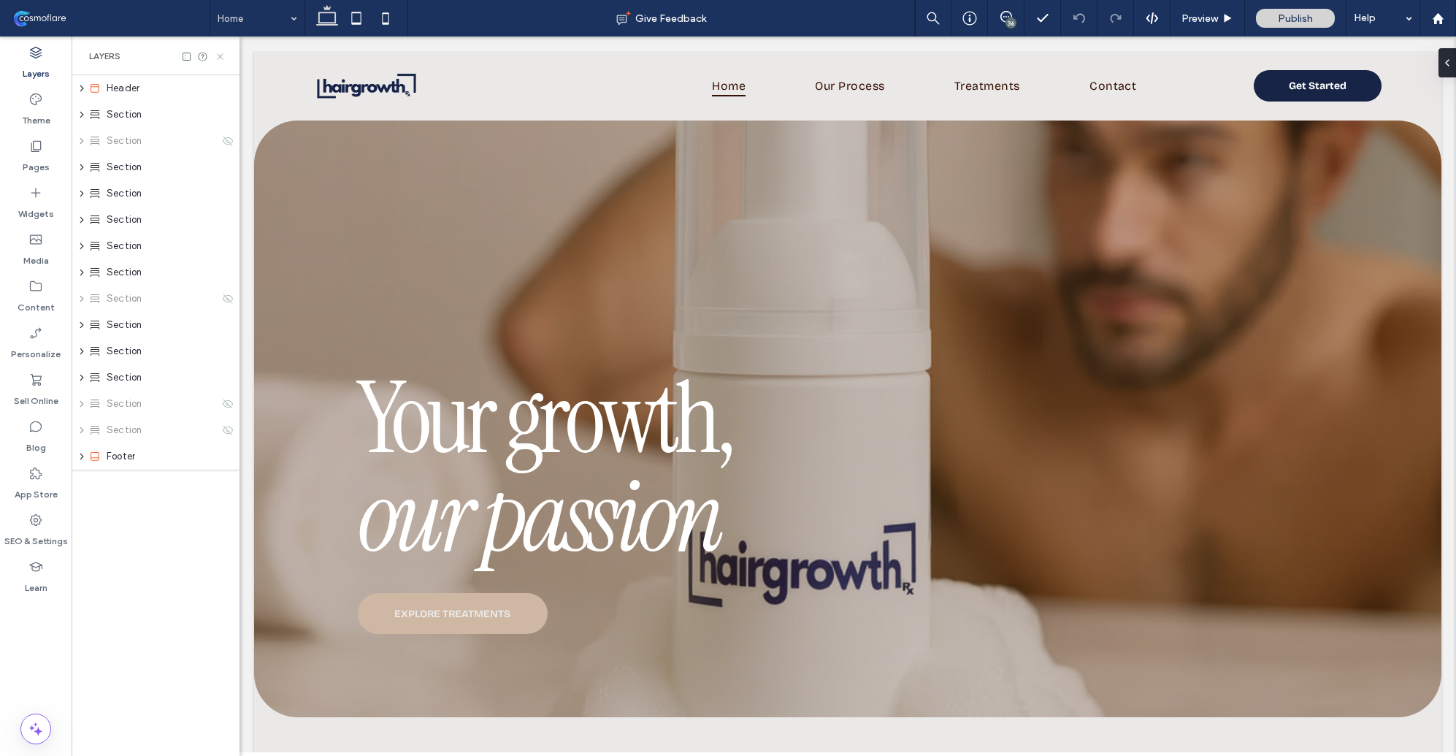
click at [224, 58] on icon at bounding box center [220, 56] width 11 height 11
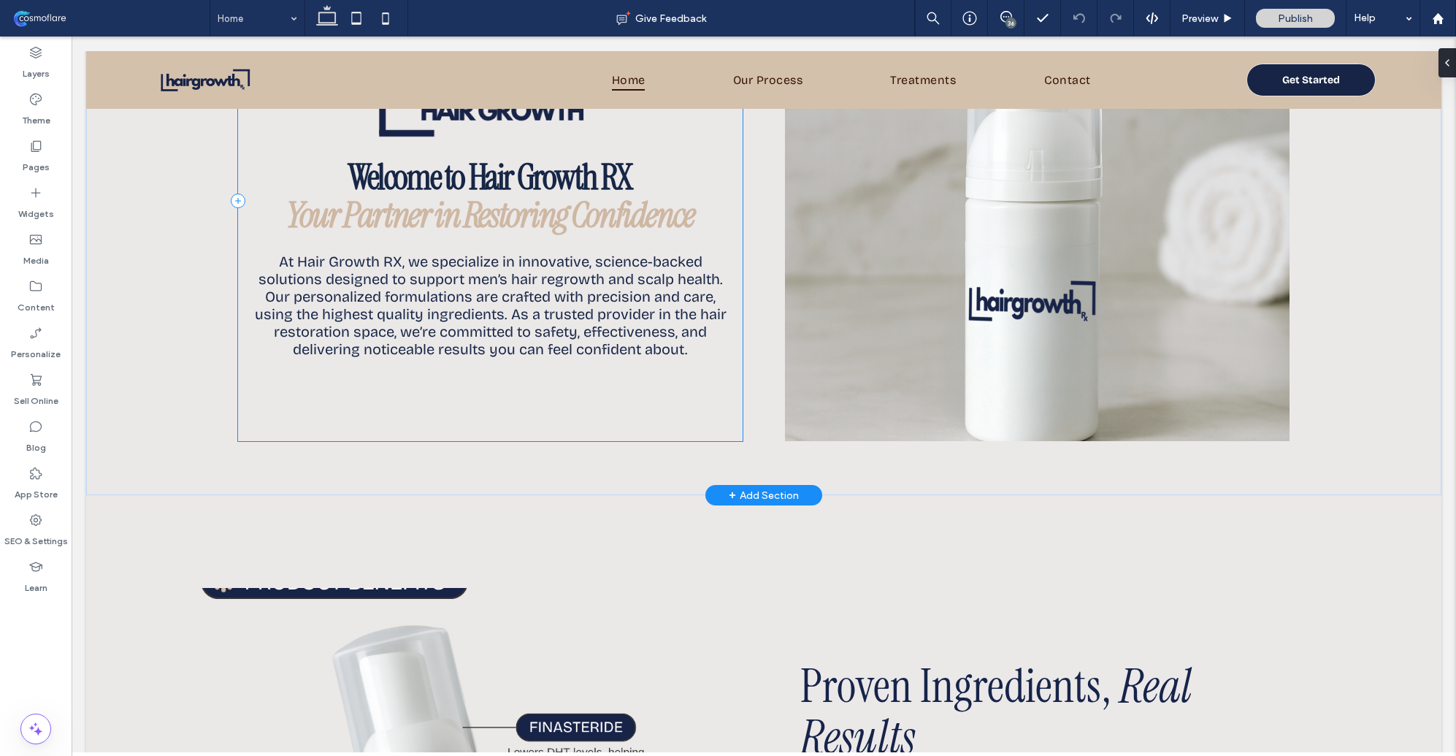
scroll to position [564, 0]
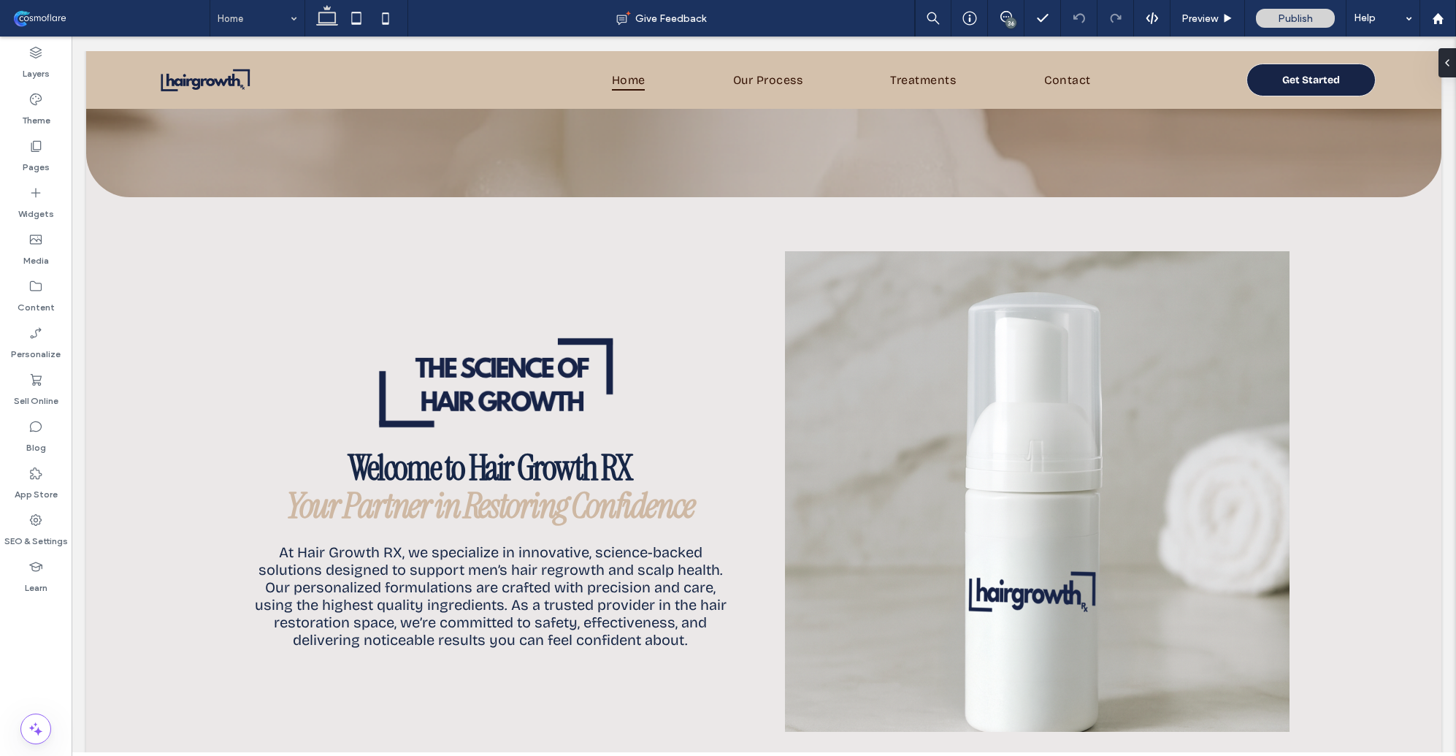
click at [1010, 26] on div "36" at bounding box center [1011, 23] width 11 height 11
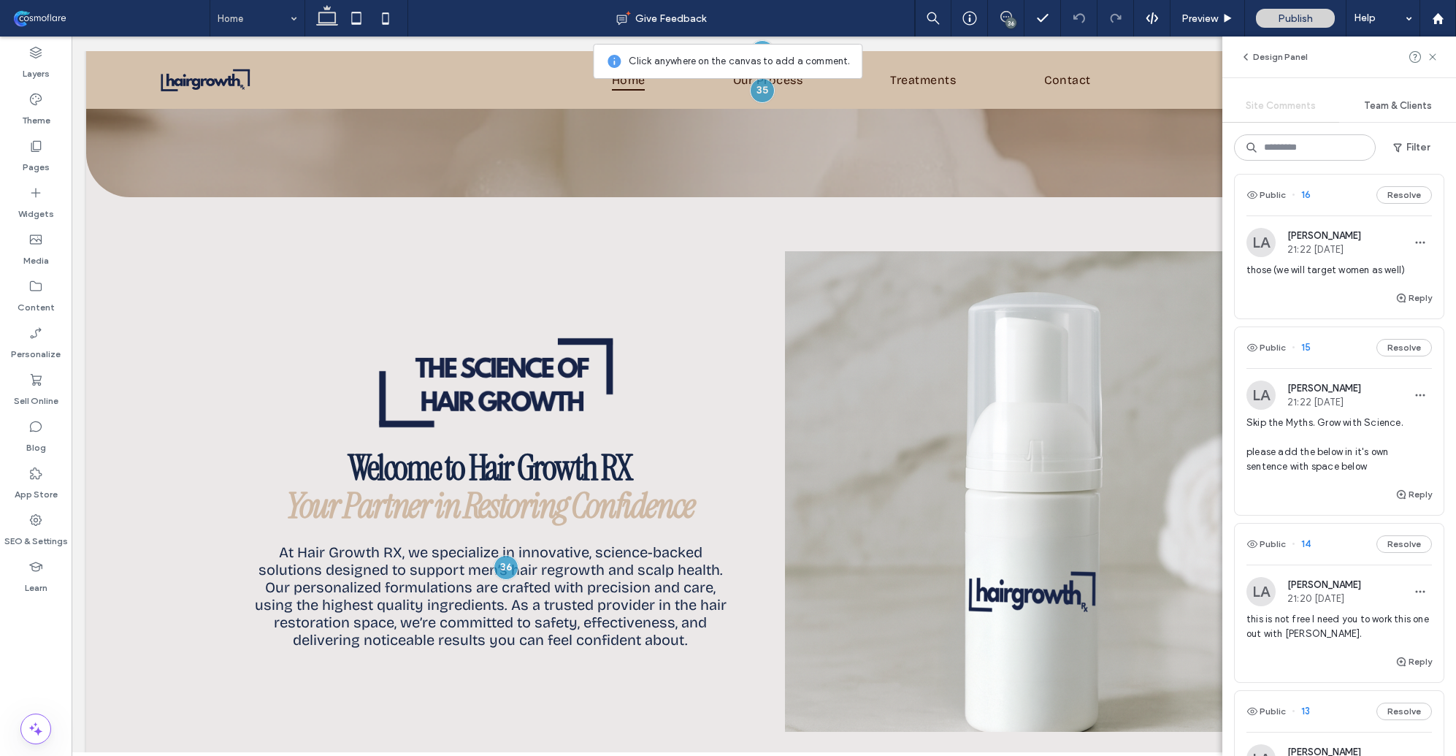
scroll to position [3965, 0]
click at [1326, 271] on span "those (we will target women as well)" at bounding box center [1340, 263] width 186 height 15
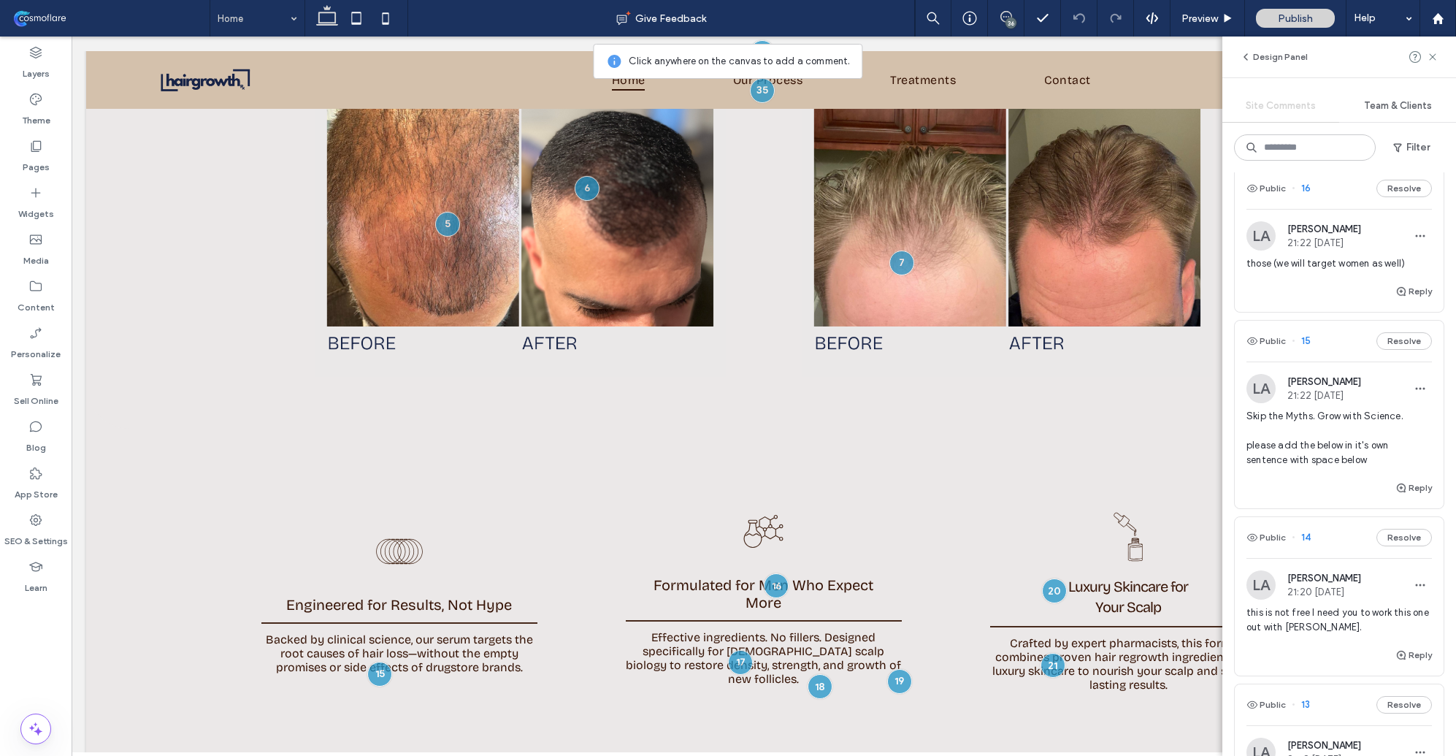
scroll to position [2251, 0]
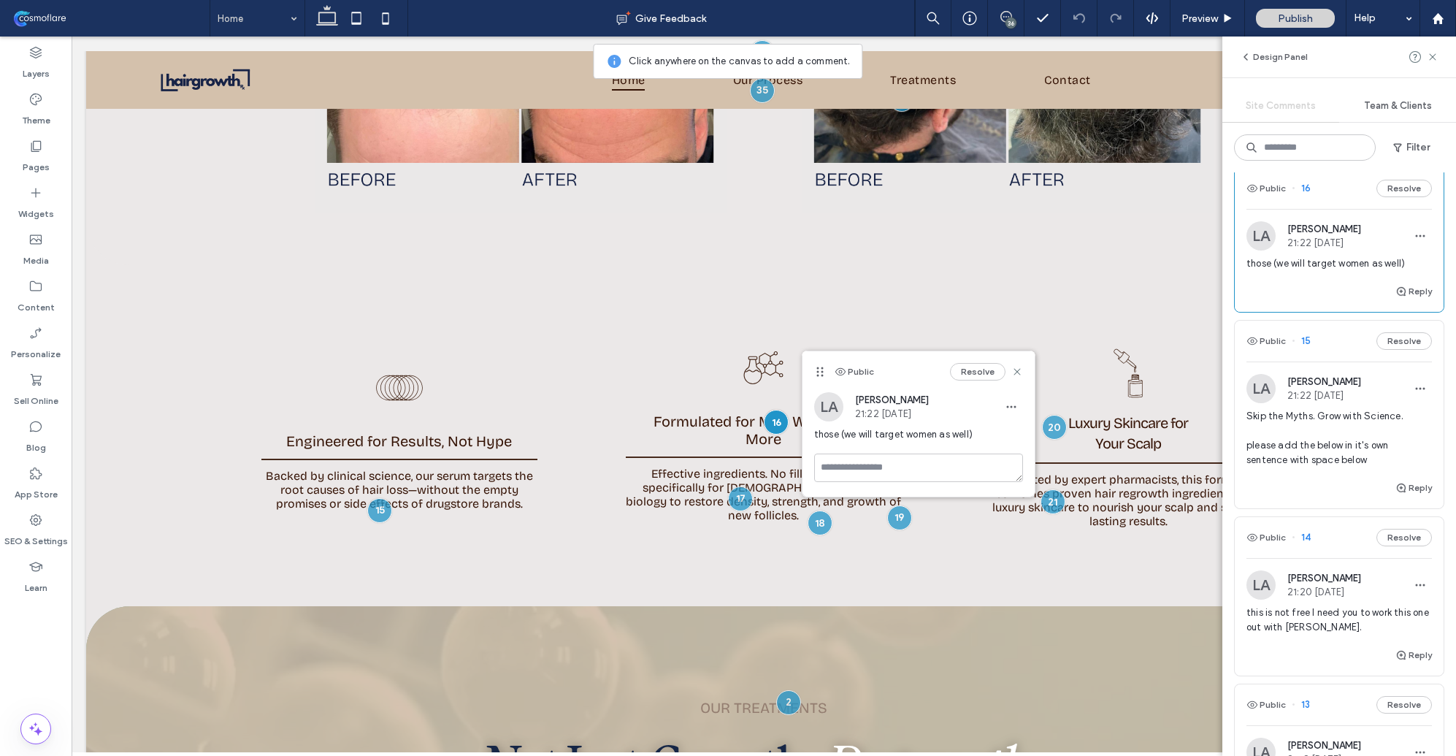
click at [1318, 467] on span "Skip the Myths. Grow with Science. please add the below in it's own sentence wi…" at bounding box center [1340, 438] width 186 height 58
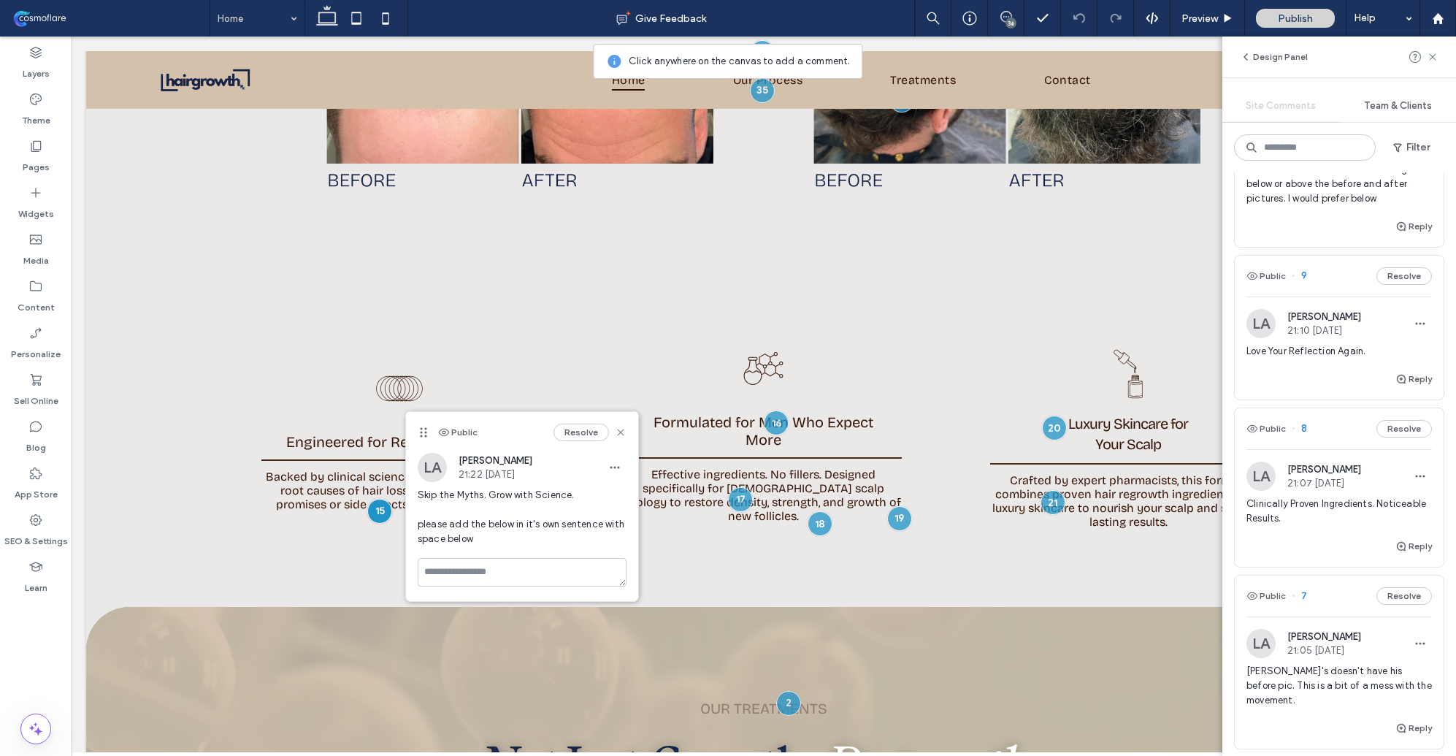
scroll to position [5323, 0]
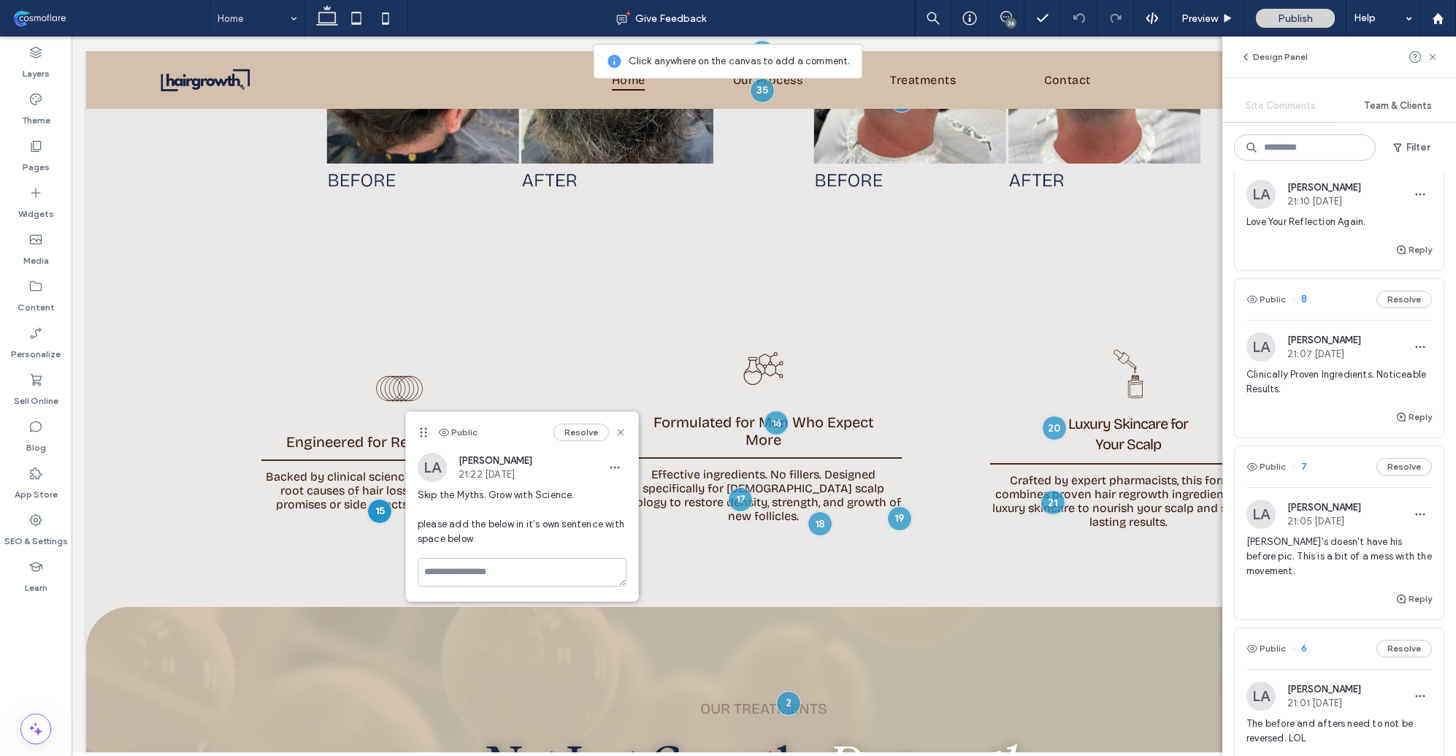
click at [1314, 229] on span "Love Your Reflection Again." at bounding box center [1340, 222] width 186 height 15
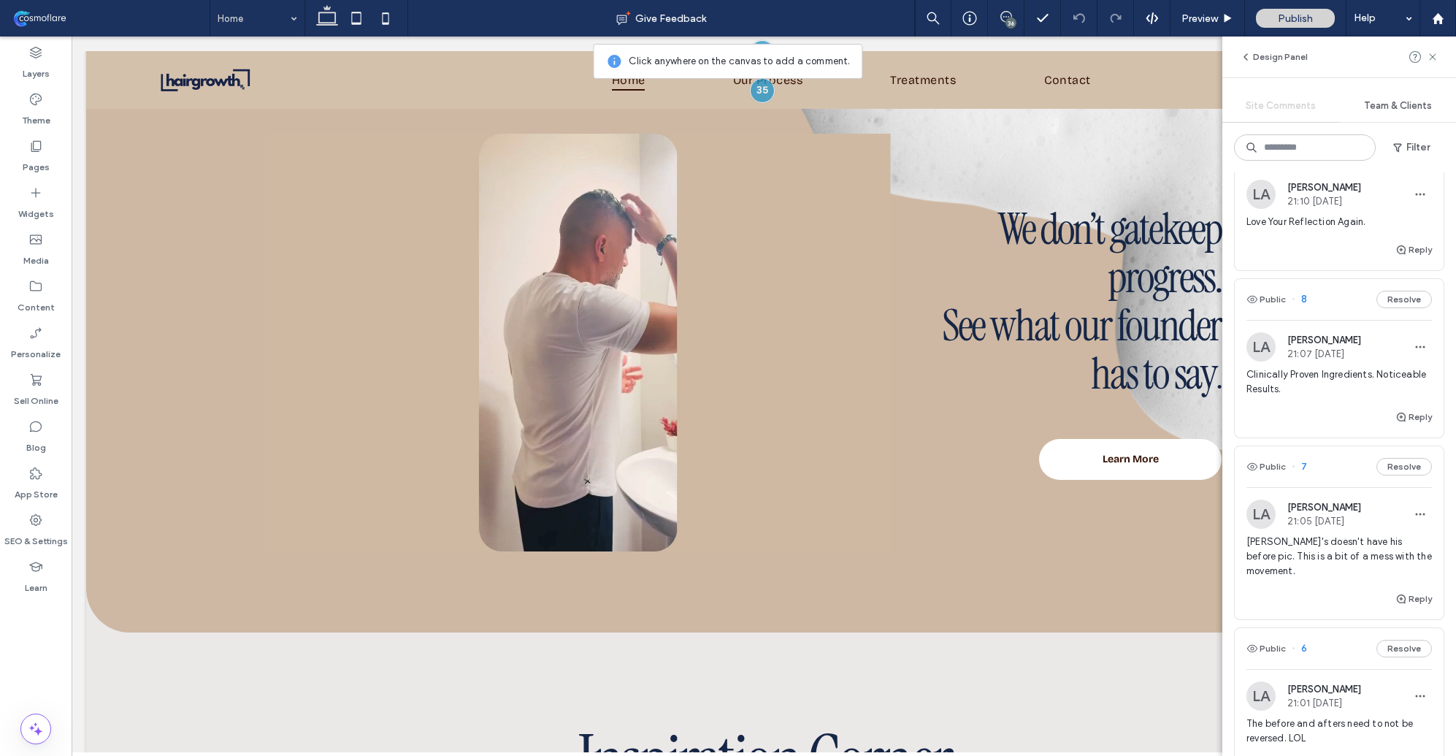
scroll to position [5231, 0]
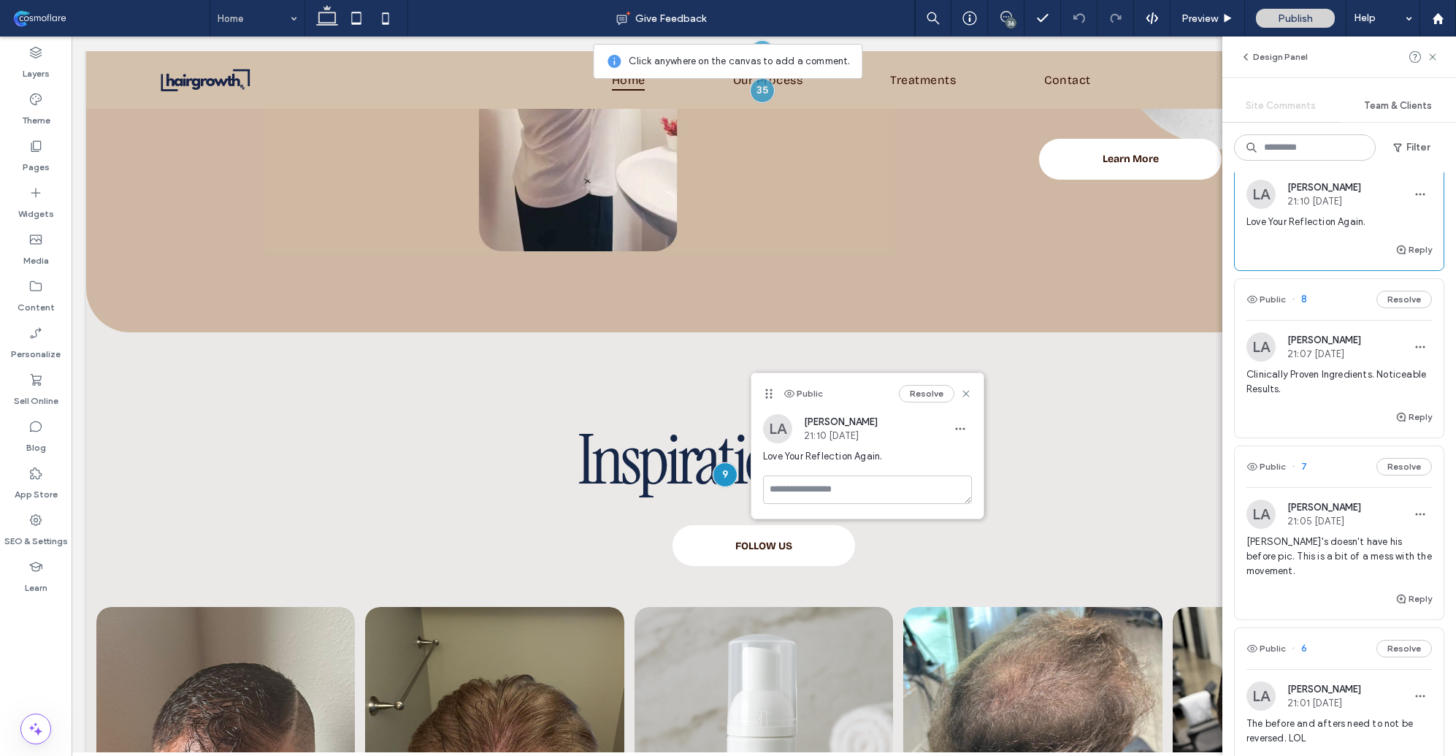
click at [1293, 397] on span "Clinically Proven Ingredients. Noticeable Results." at bounding box center [1340, 381] width 186 height 29
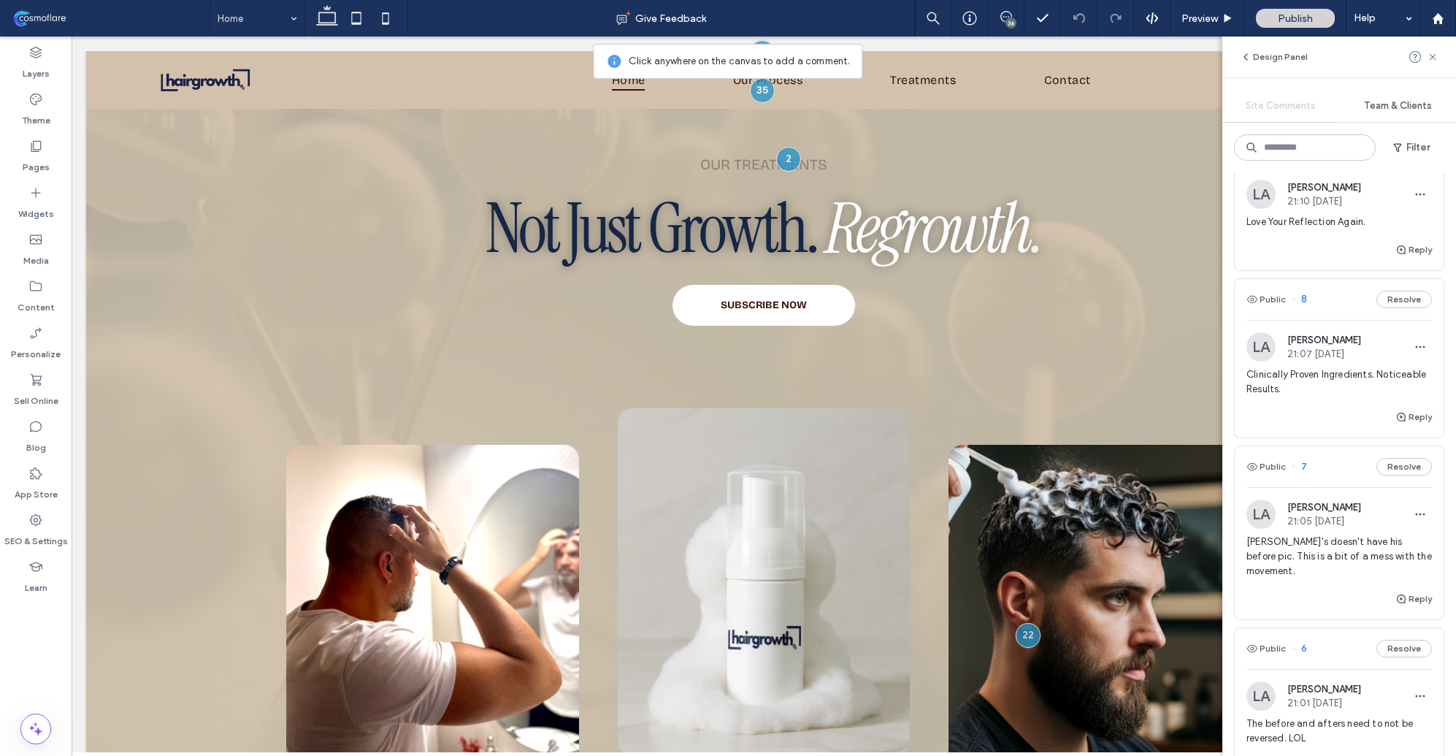
scroll to position [1213, 0]
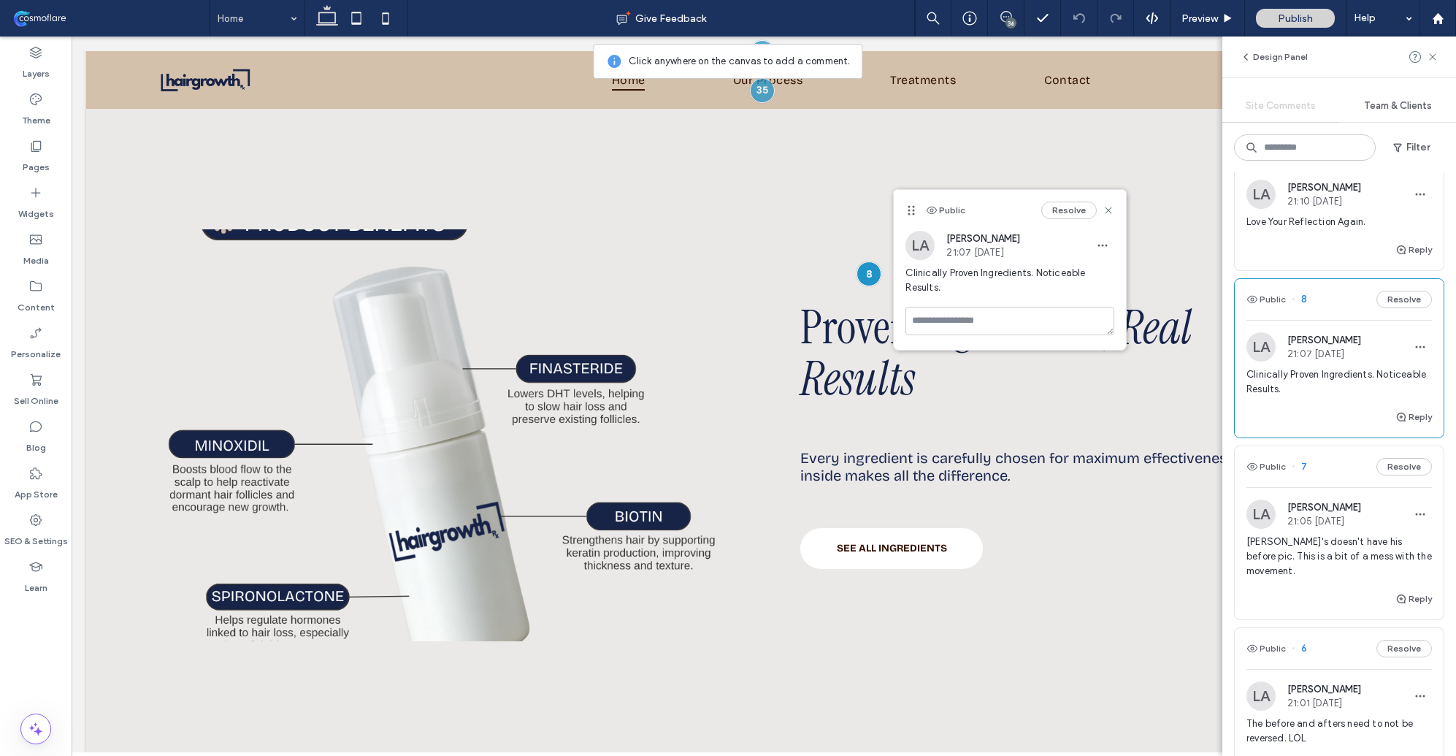
click at [1332, 578] on span "Zack's doesn't have his before pic. This is a bit of a mess with the movement." at bounding box center [1340, 557] width 186 height 44
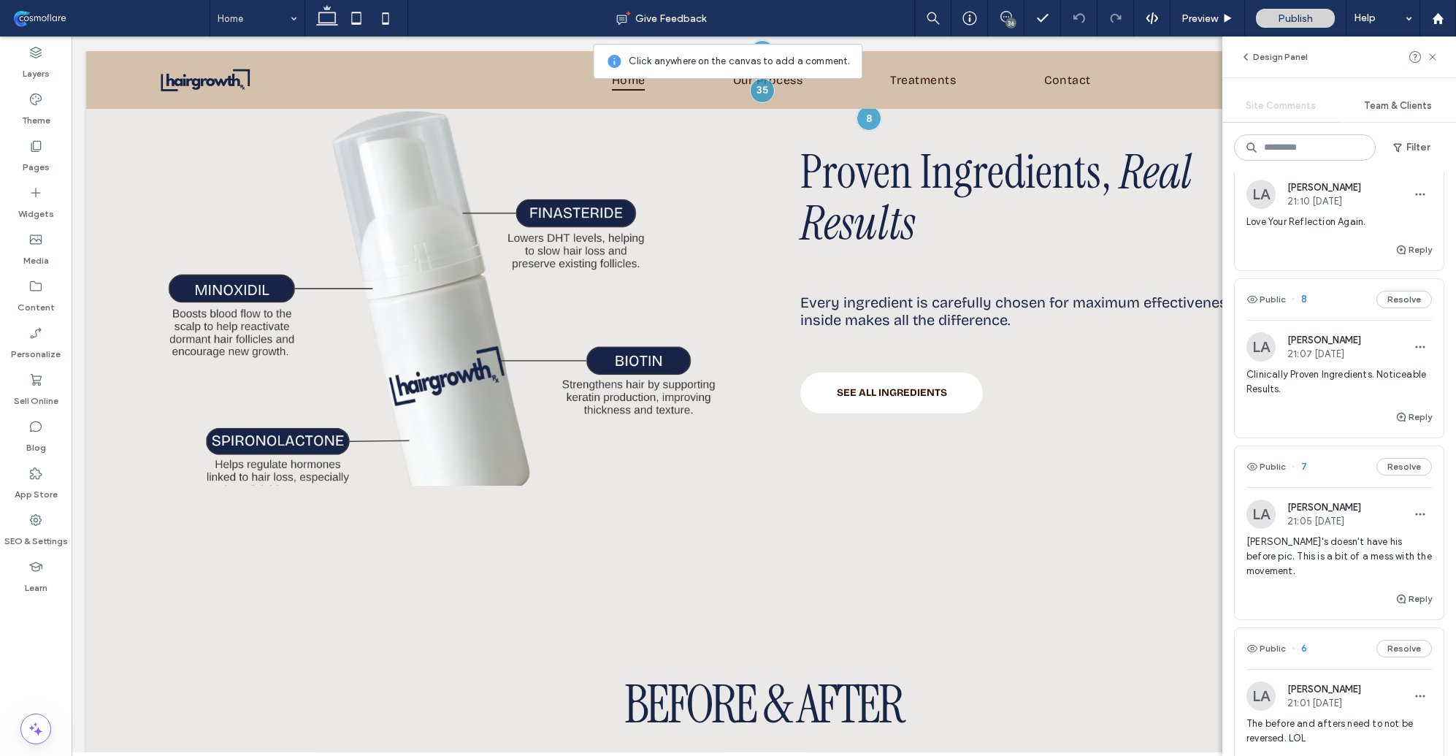
scroll to position [1855, 0]
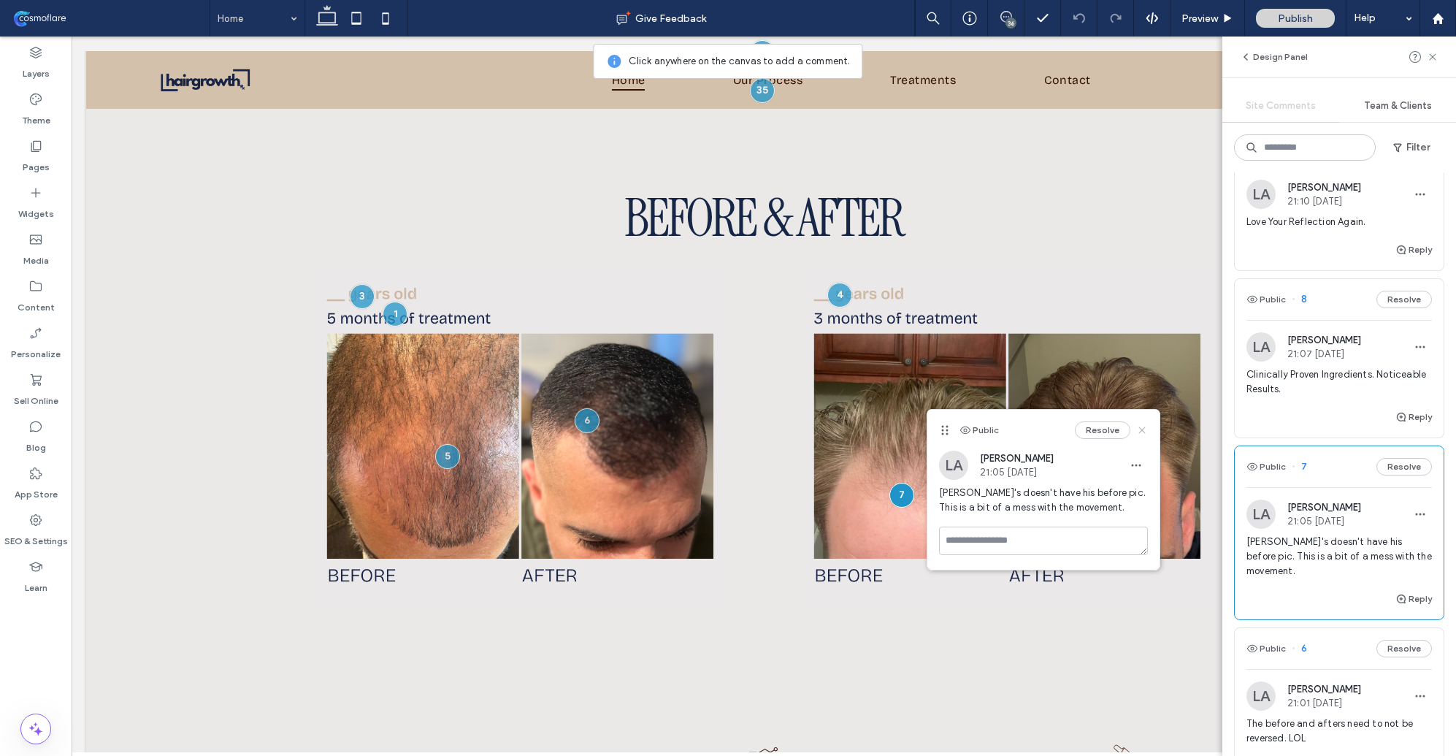
click at [1138, 429] on icon at bounding box center [1142, 430] width 12 height 12
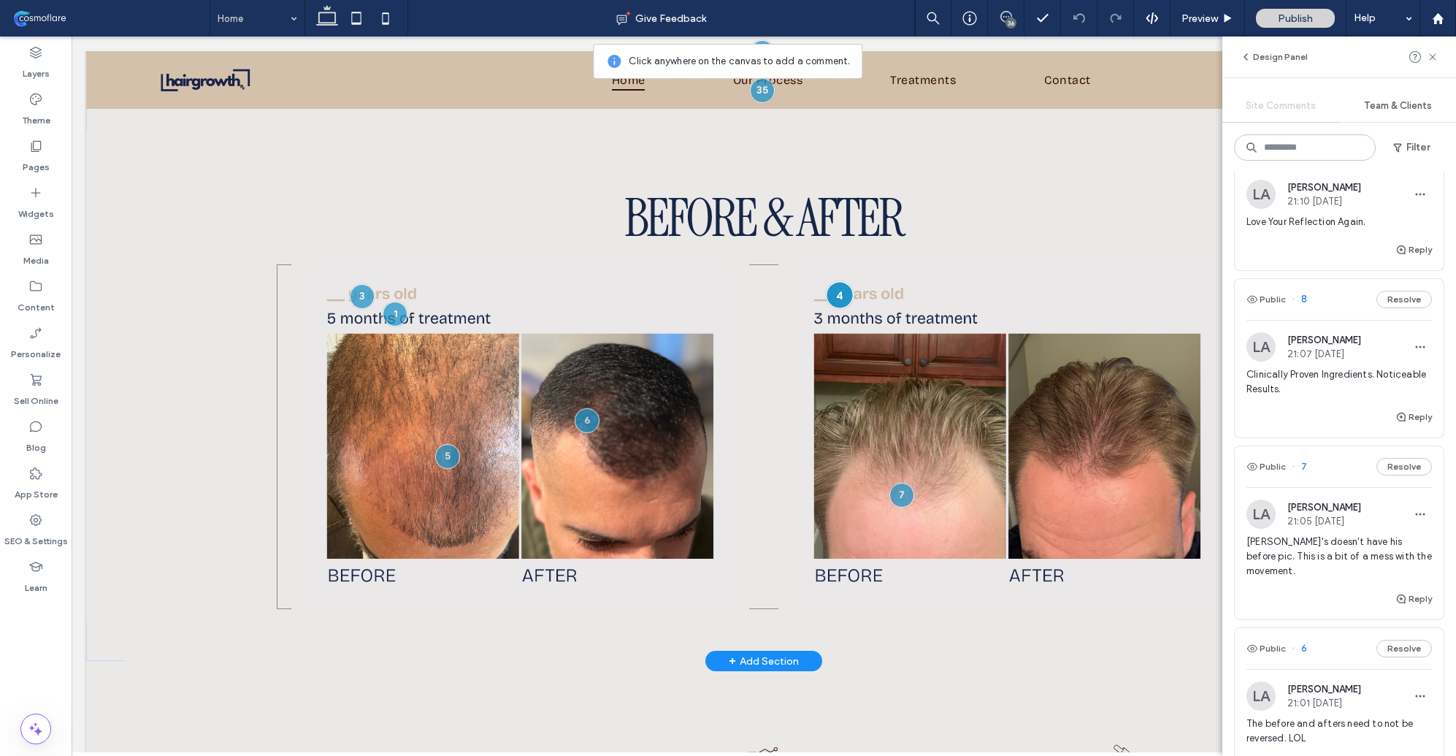
click at [835, 284] on div at bounding box center [840, 294] width 27 height 27
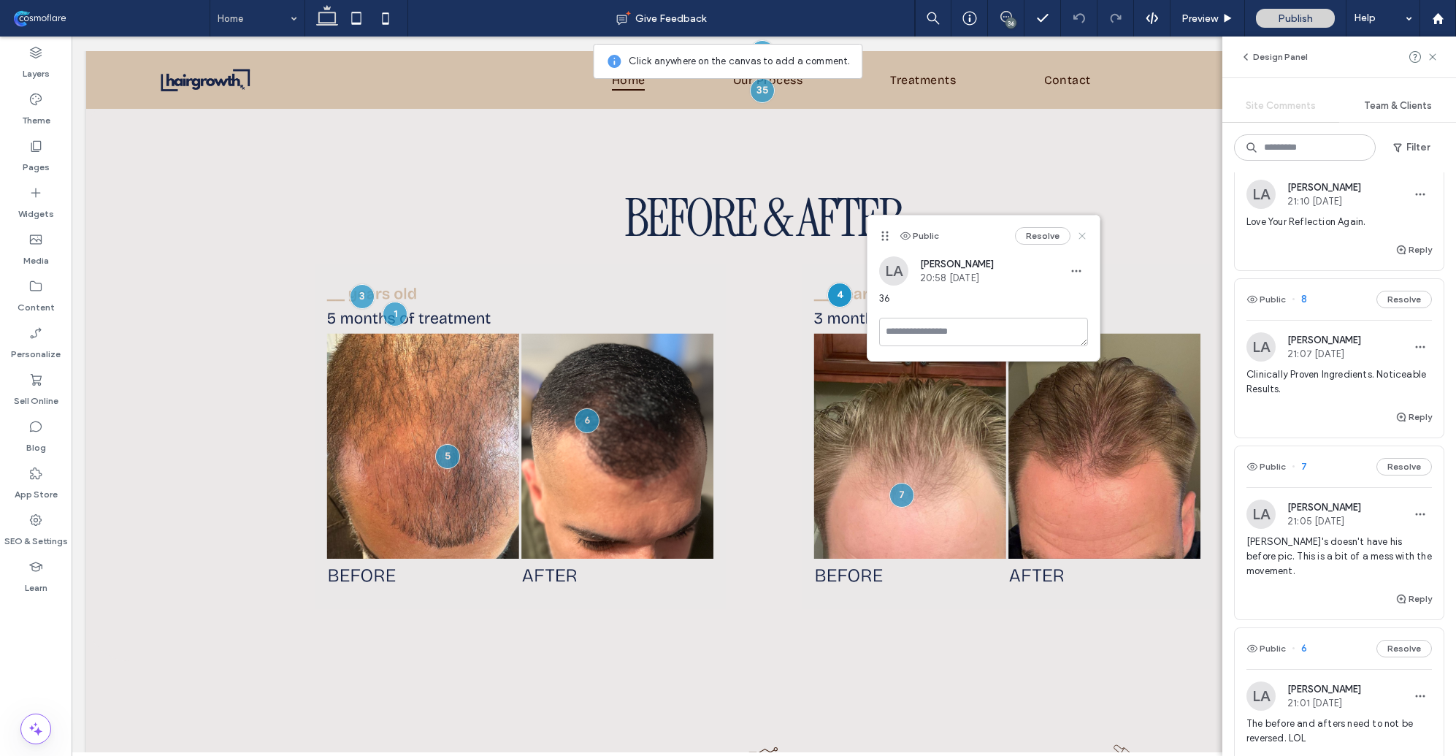
click at [1077, 237] on icon at bounding box center [1083, 236] width 12 height 12
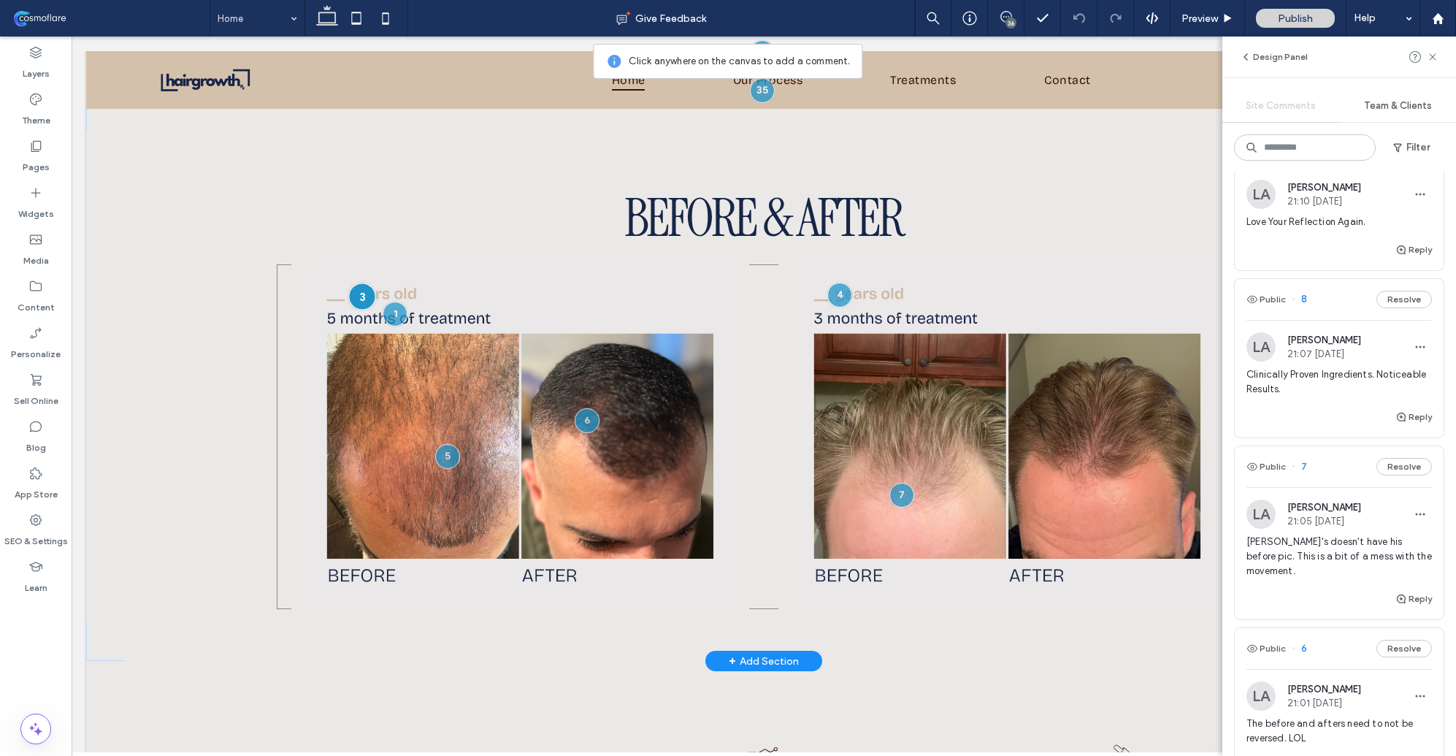
click at [356, 288] on div at bounding box center [361, 296] width 27 height 27
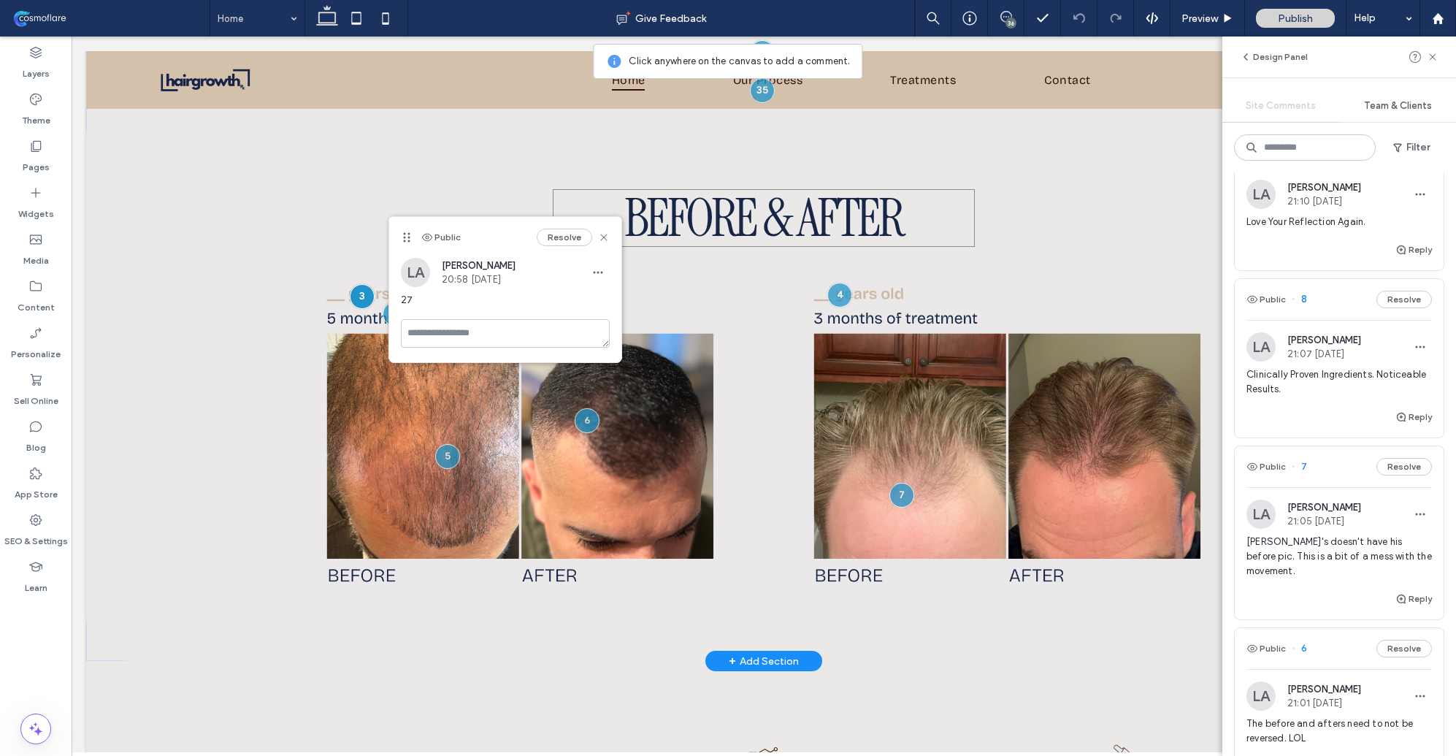
click at [676, 213] on span "BEFORE & AFTER" at bounding box center [763, 218] width 279 height 68
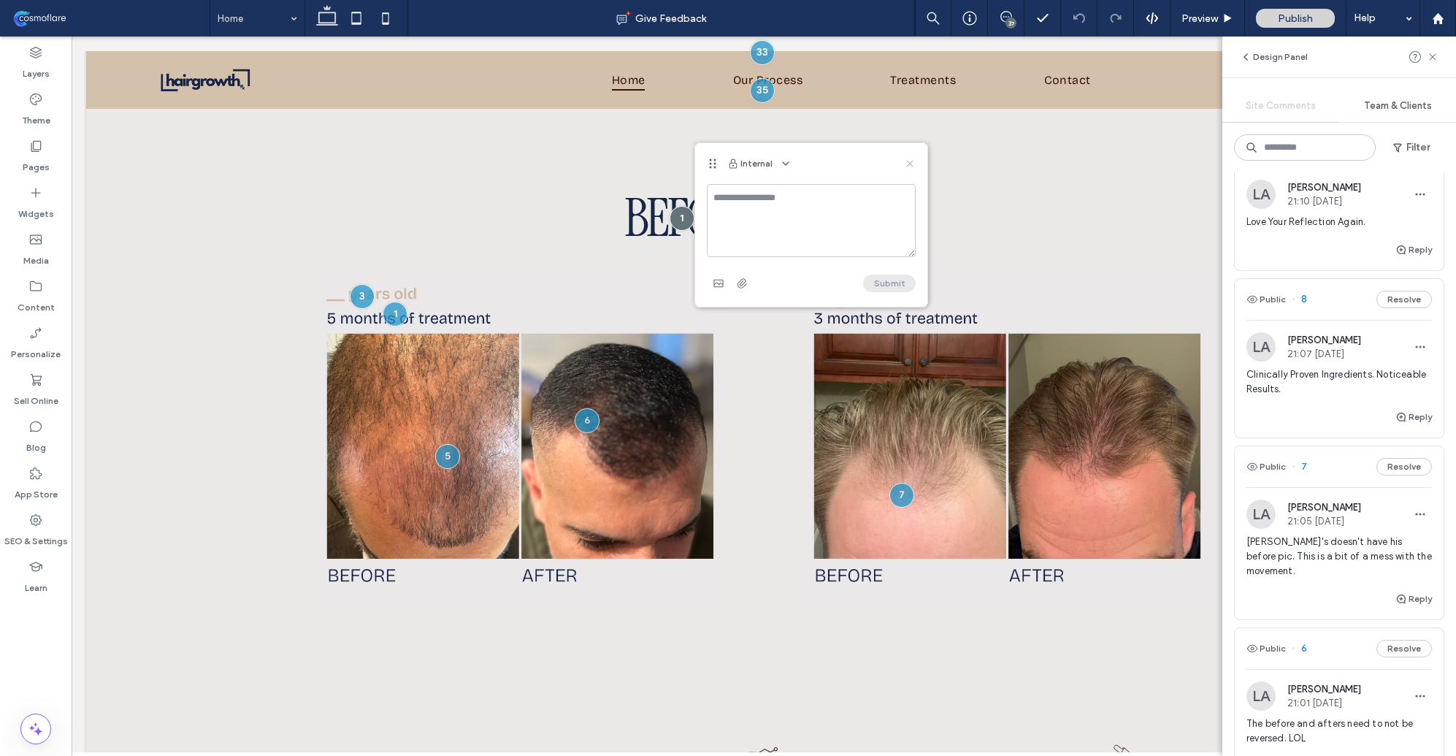
click at [912, 165] on use at bounding box center [909, 164] width 7 height 7
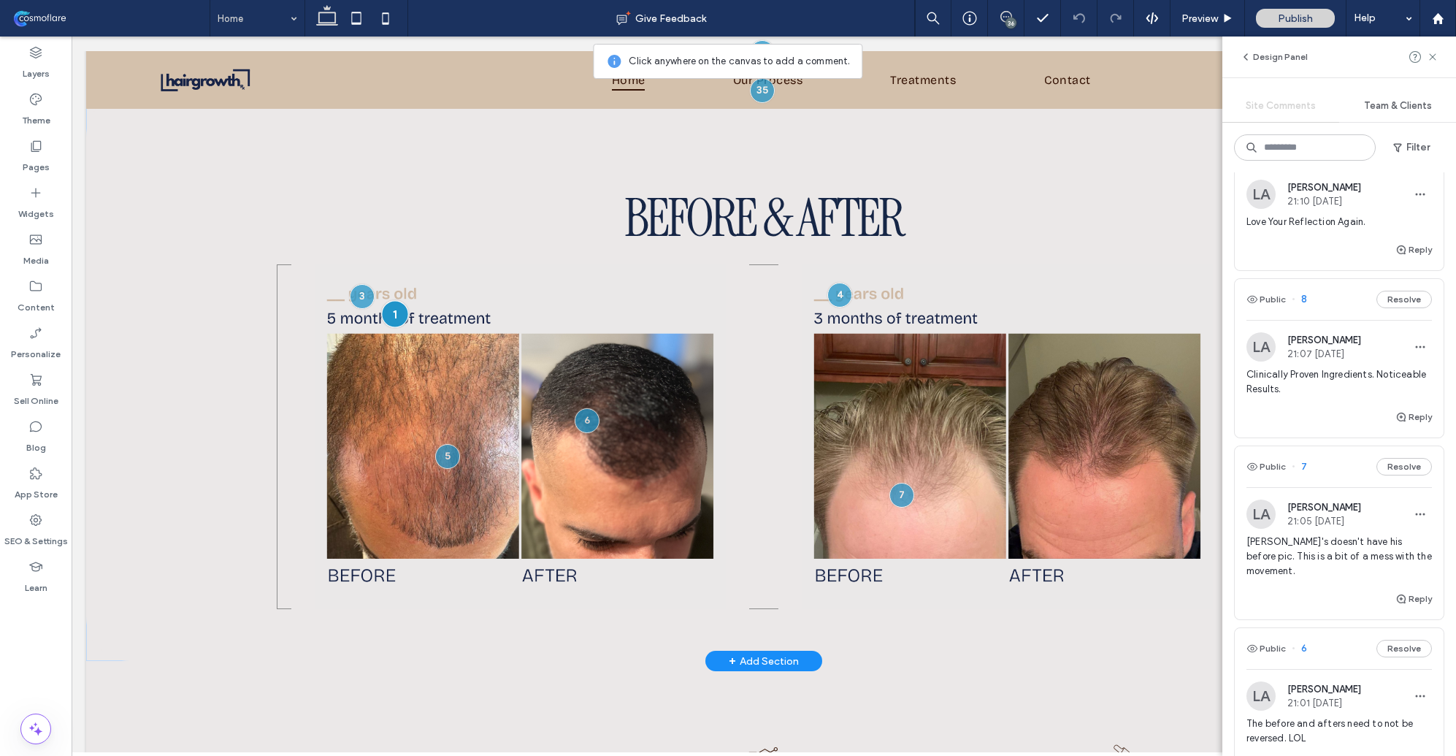
click at [389, 302] on div at bounding box center [395, 313] width 27 height 27
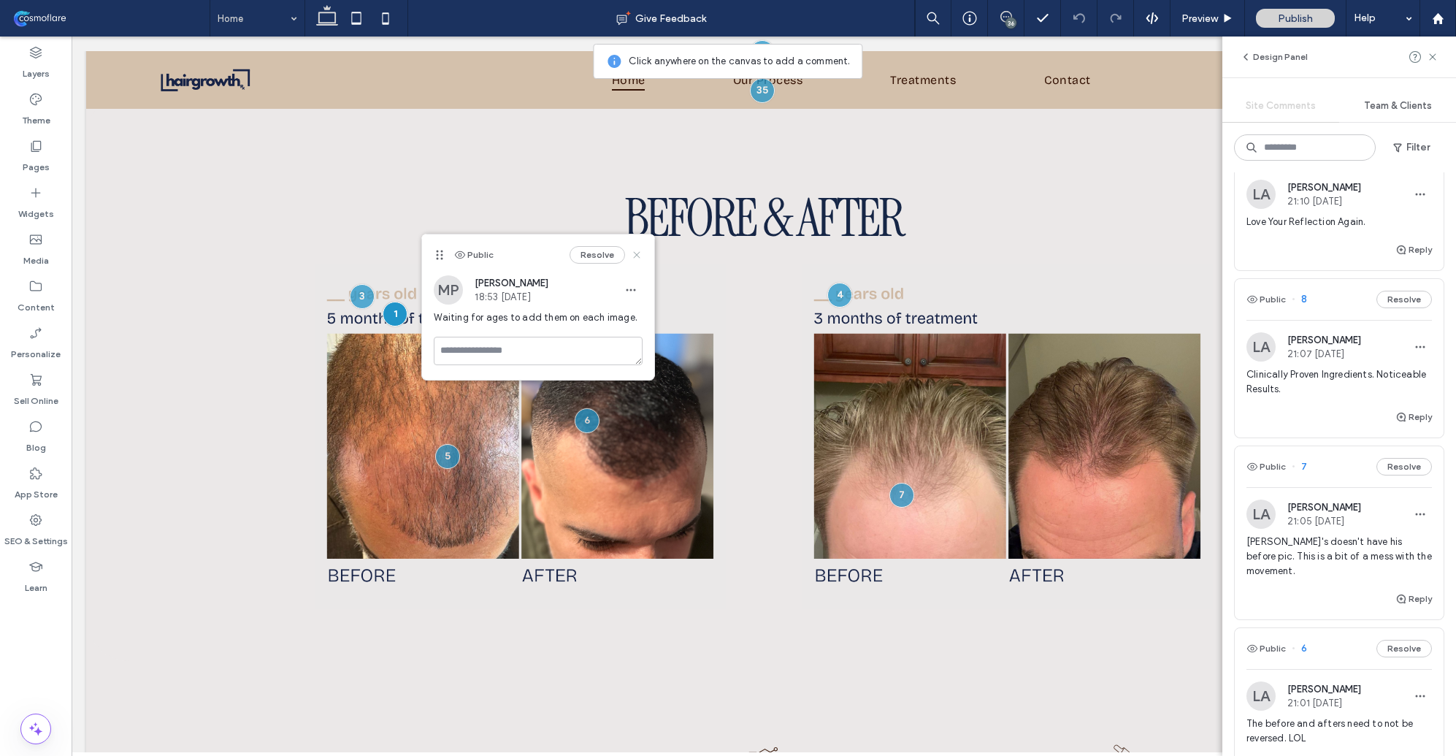
click at [638, 254] on icon at bounding box center [637, 255] width 12 height 12
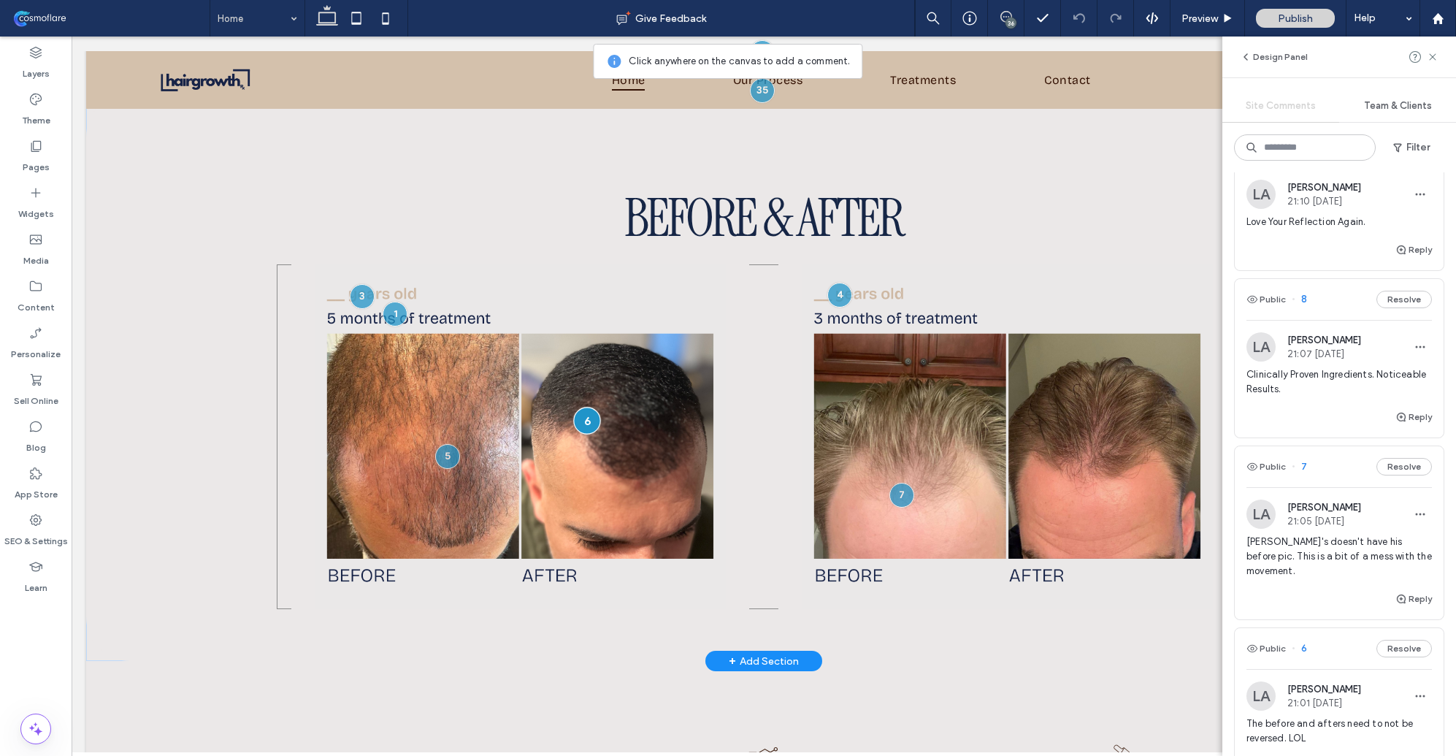
click at [589, 416] on div at bounding box center [586, 420] width 27 height 27
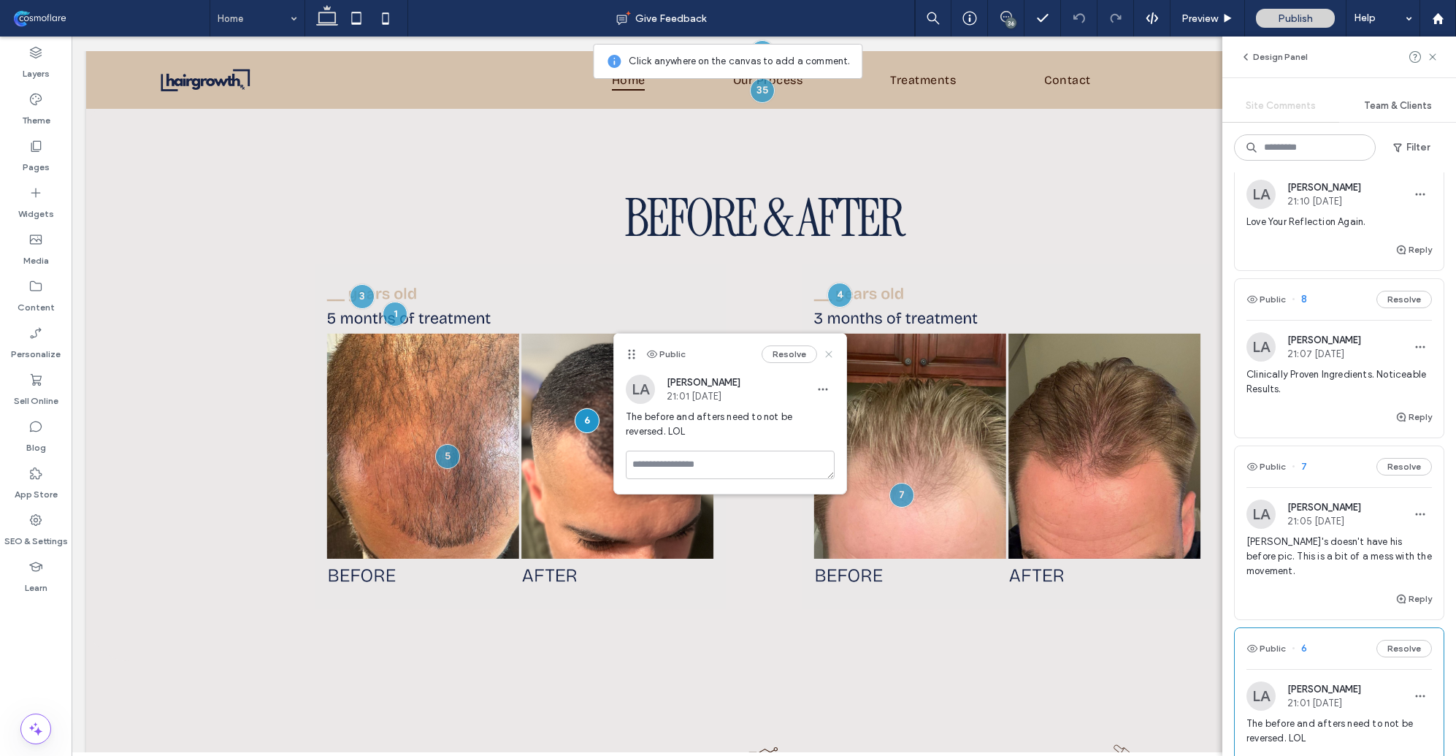
click at [825, 351] on icon at bounding box center [829, 354] width 12 height 12
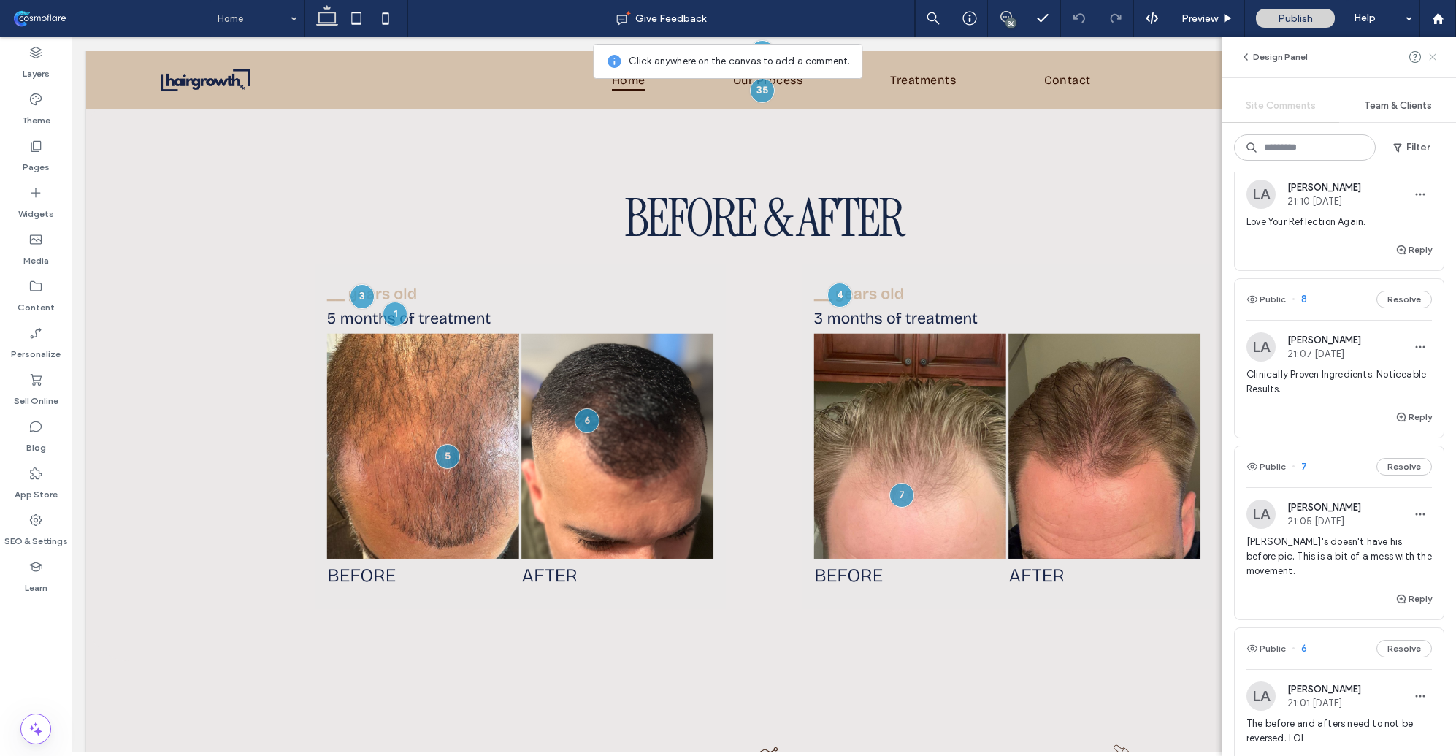
click at [1332, 56] on use at bounding box center [1432, 56] width 7 height 7
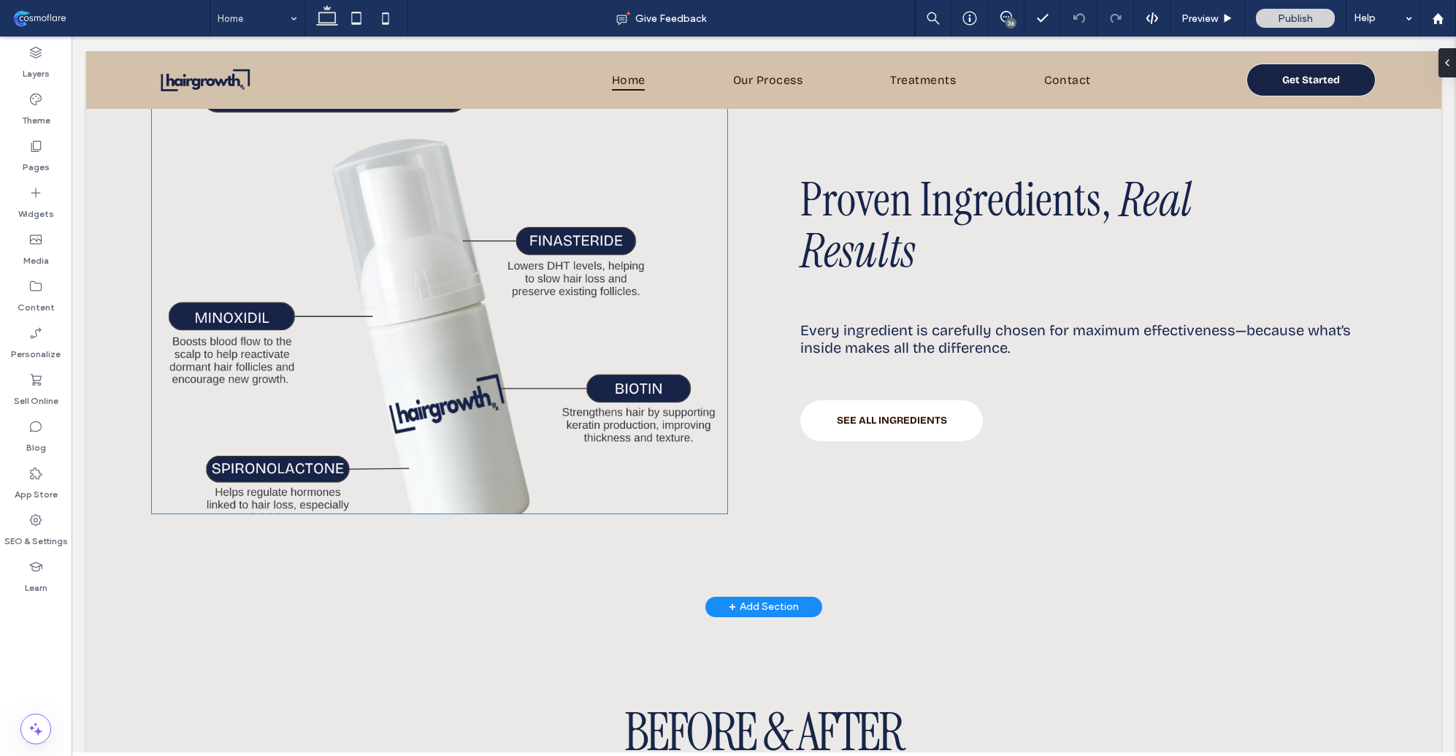
scroll to position [1335, 0]
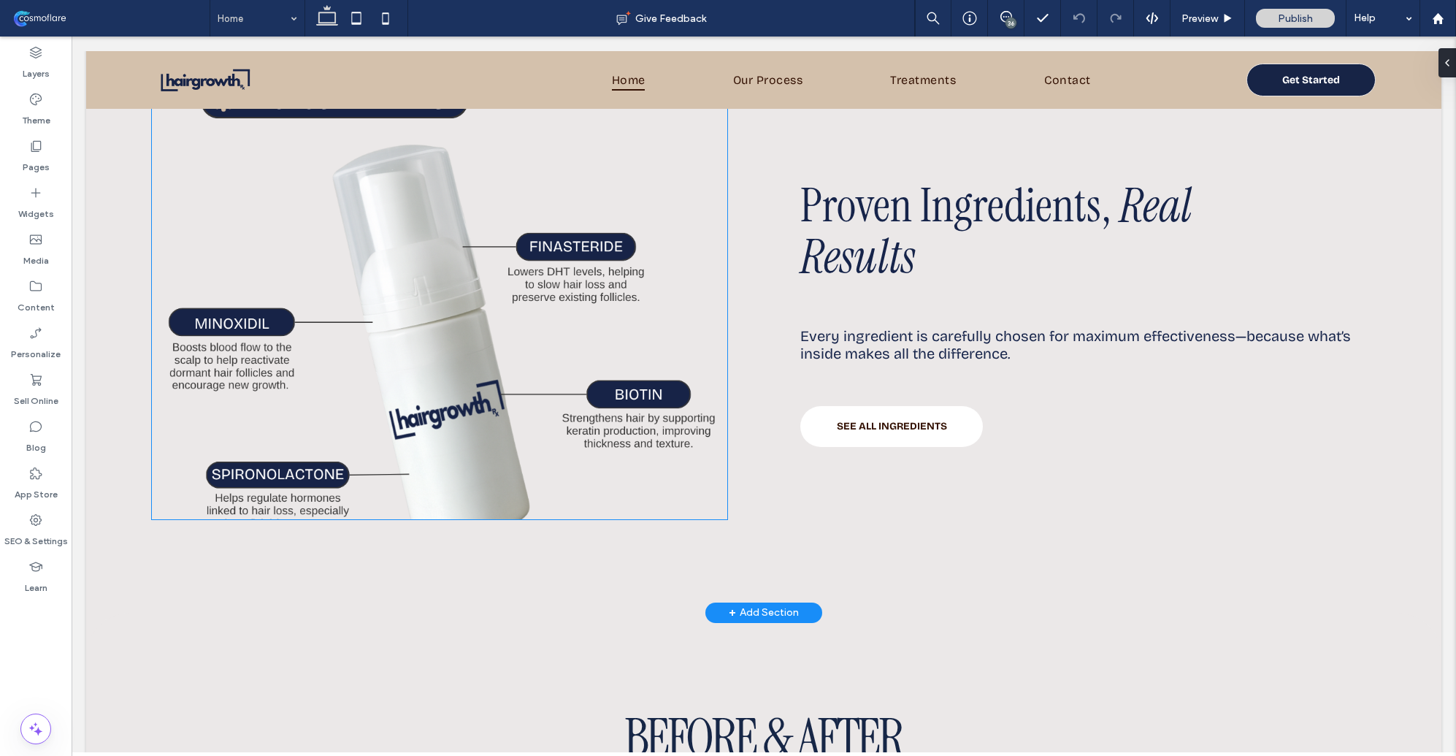
click at [440, 467] on img at bounding box center [440, 313] width 576 height 412
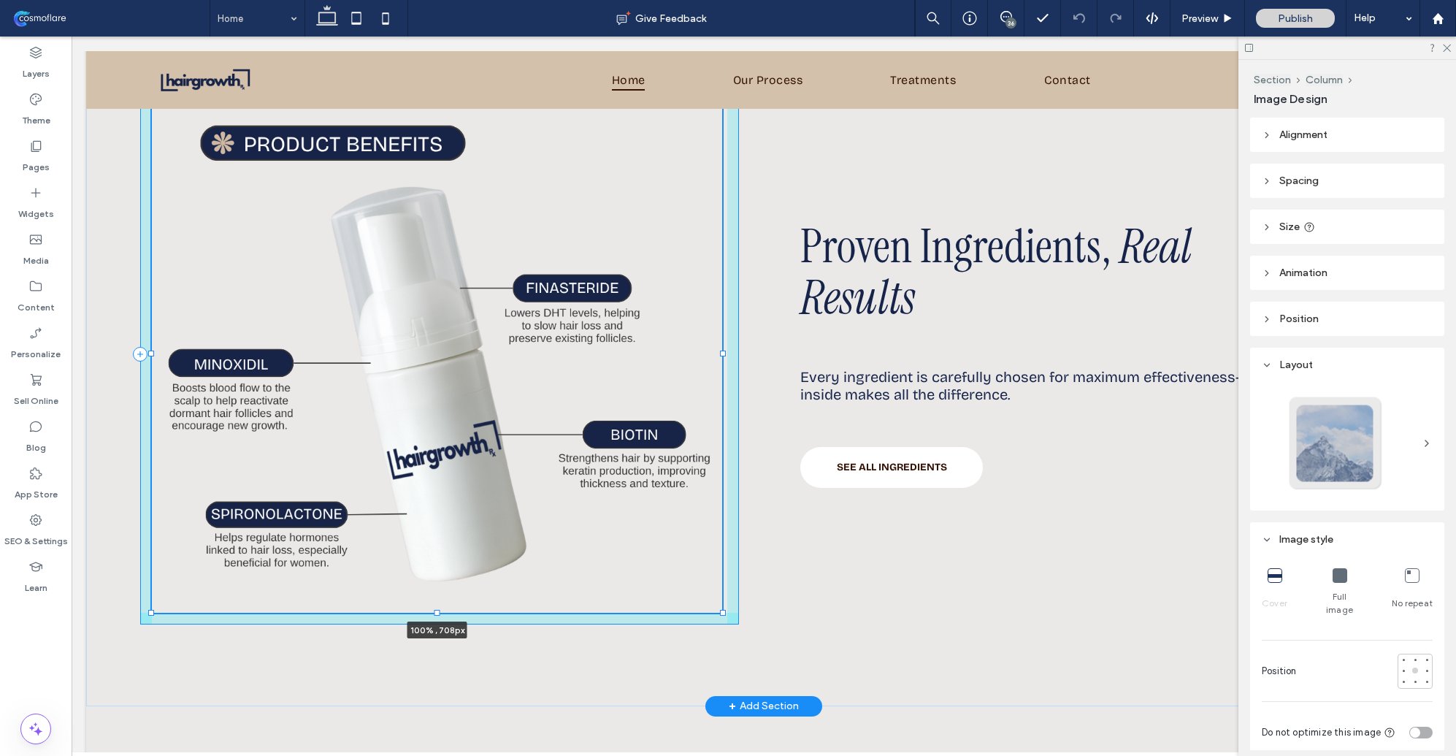
drag, startPoint x: 436, startPoint y: 503, endPoint x: 447, endPoint y: 556, distance: 53.7
click at [447, 556] on div "100% , 708px Proven Ingredients, Real Results Every ingredient is carefully cho…" at bounding box center [764, 354] width 1356 height 703
type input "***"
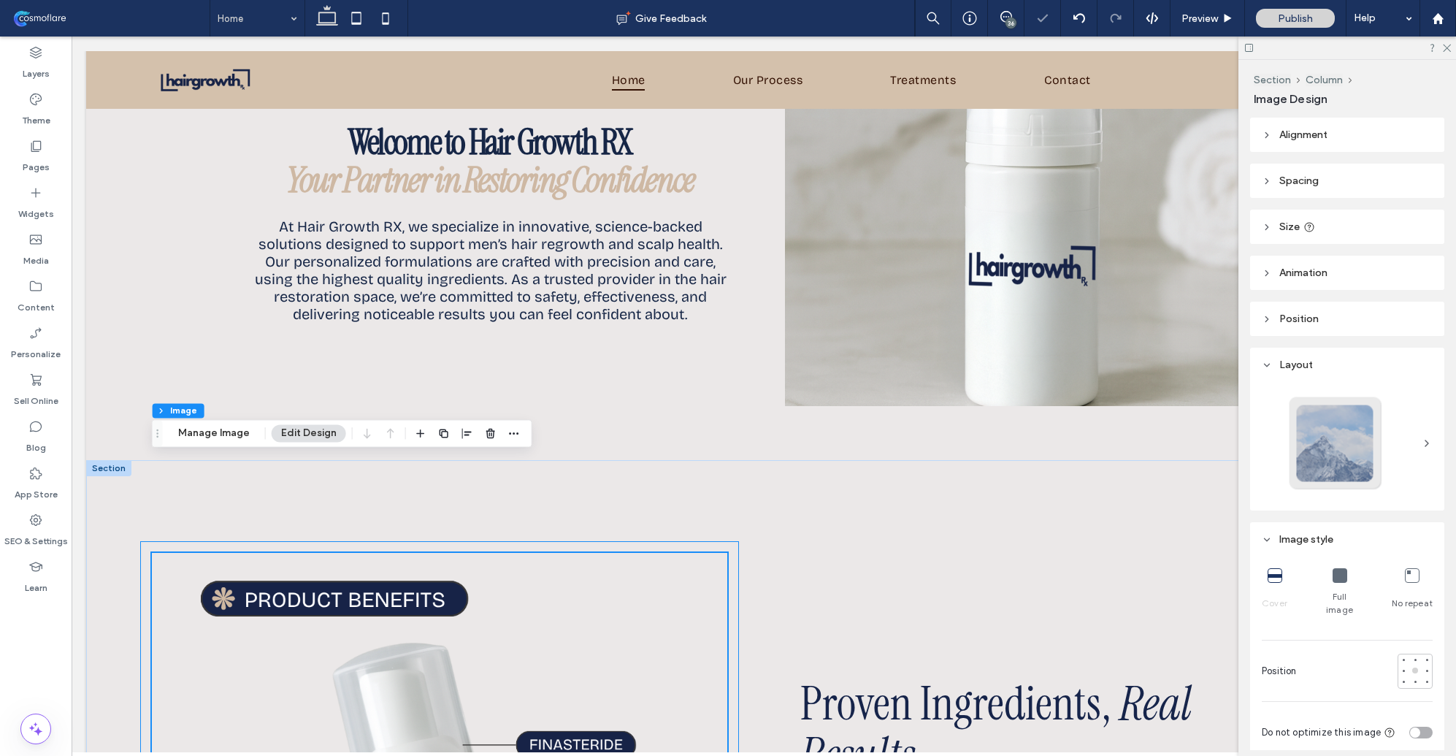
scroll to position [877, 0]
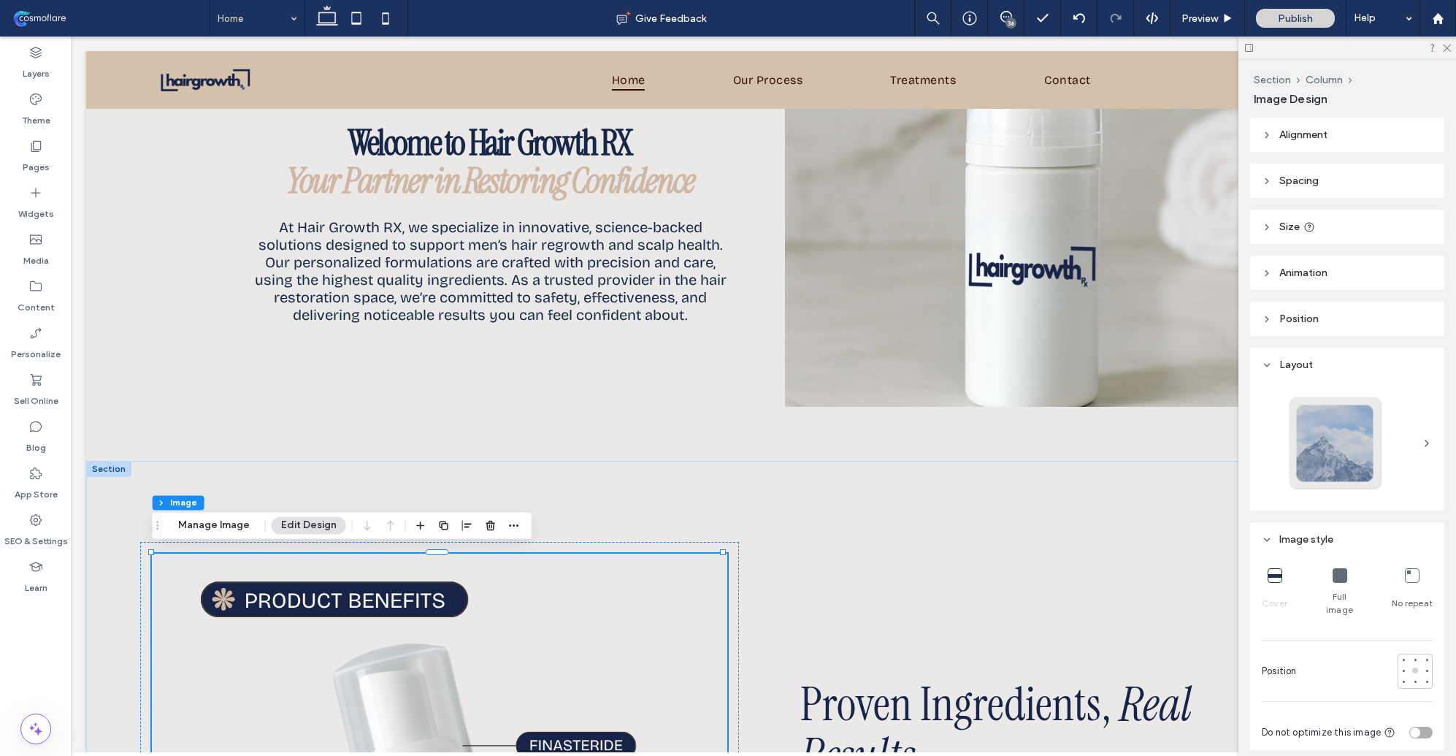
click at [42, 24] on span at bounding box center [110, 18] width 199 height 29
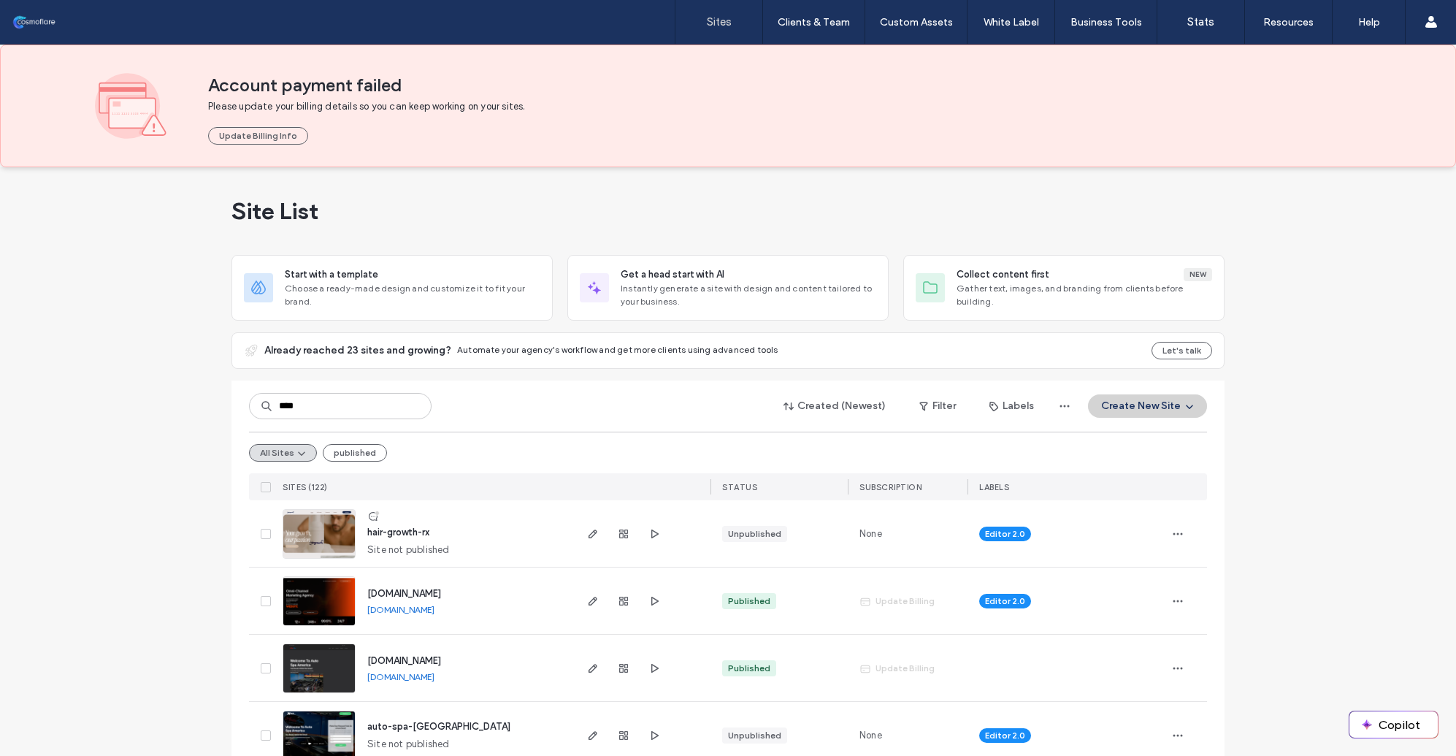
type input "****"
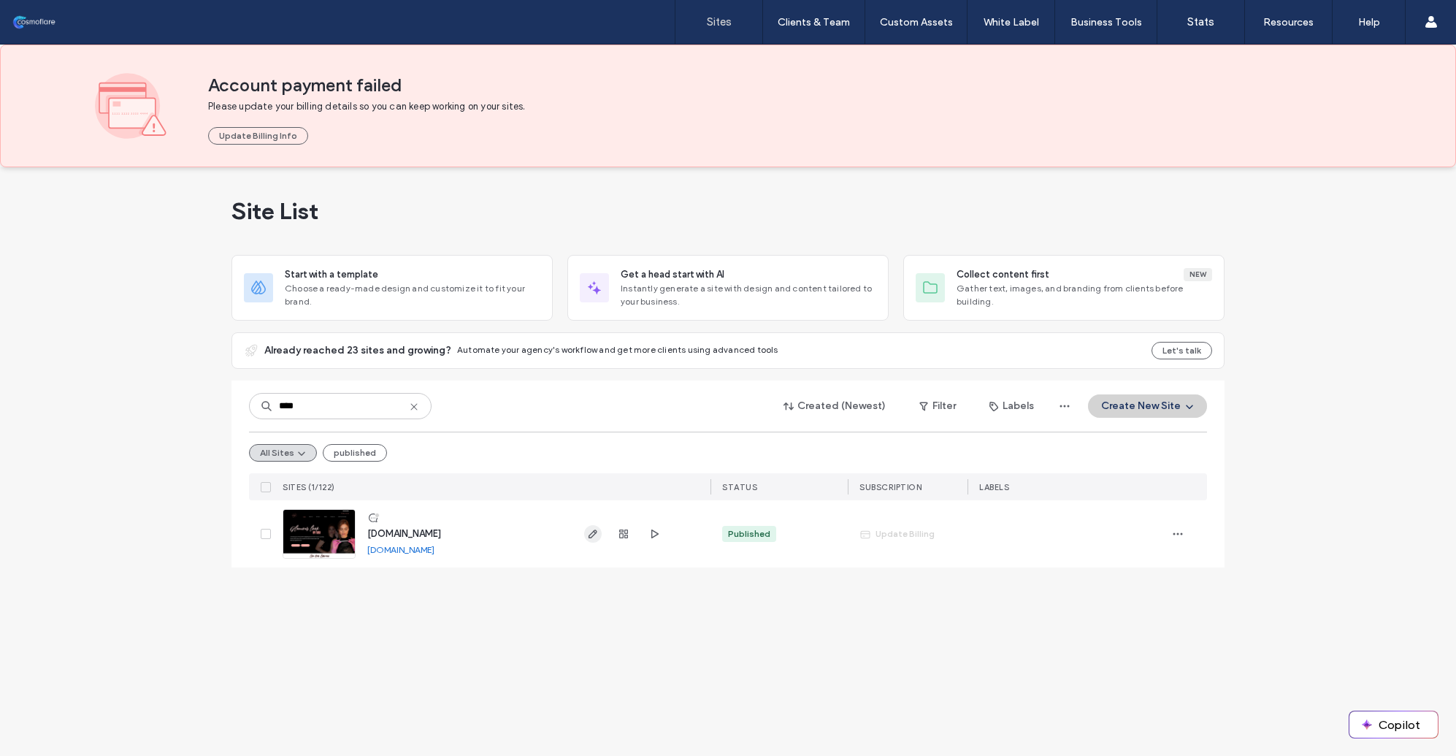
click at [595, 535] on icon "button" at bounding box center [593, 534] width 12 height 12
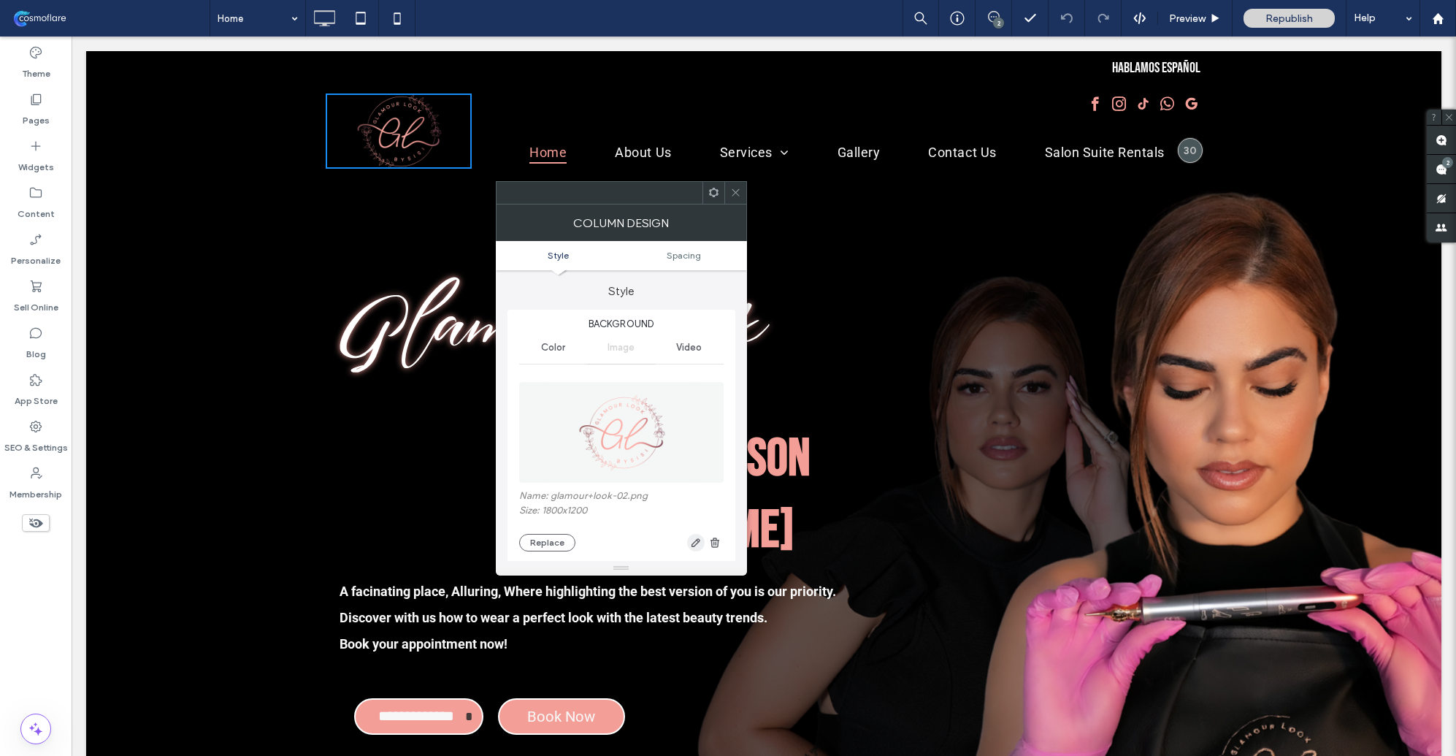
click at [692, 551] on span "button" at bounding box center [696, 543] width 18 height 18
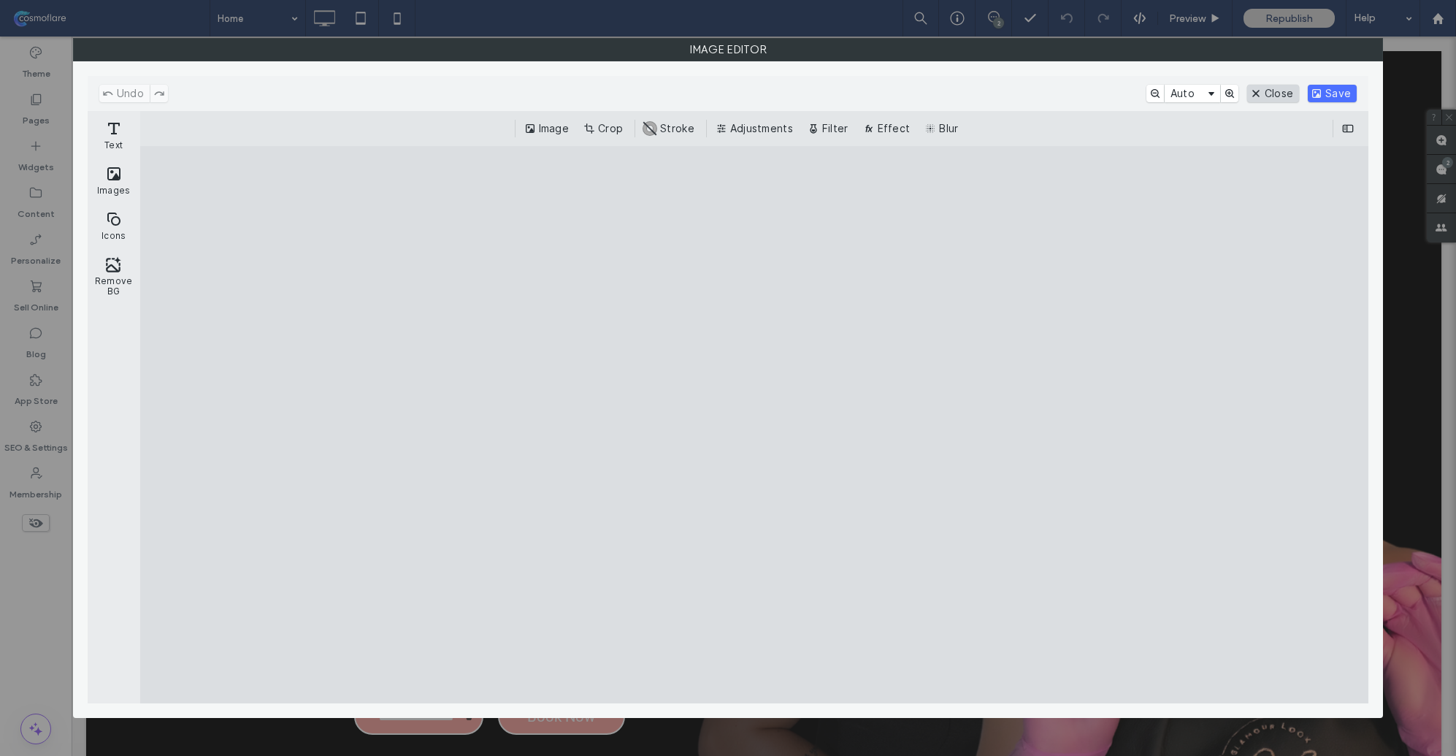
click at [1269, 88] on button "Close" at bounding box center [1273, 94] width 52 height 18
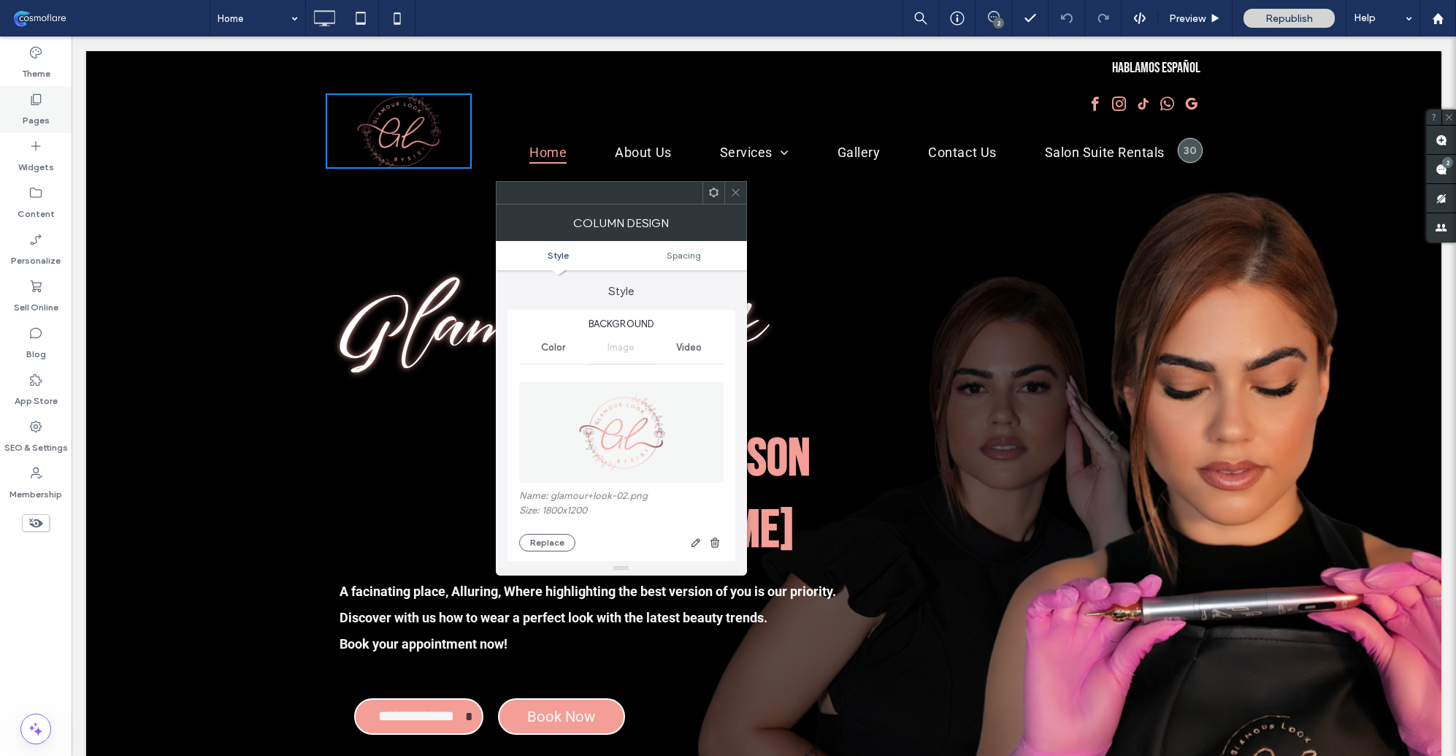
click at [42, 101] on icon at bounding box center [35, 99] width 15 height 15
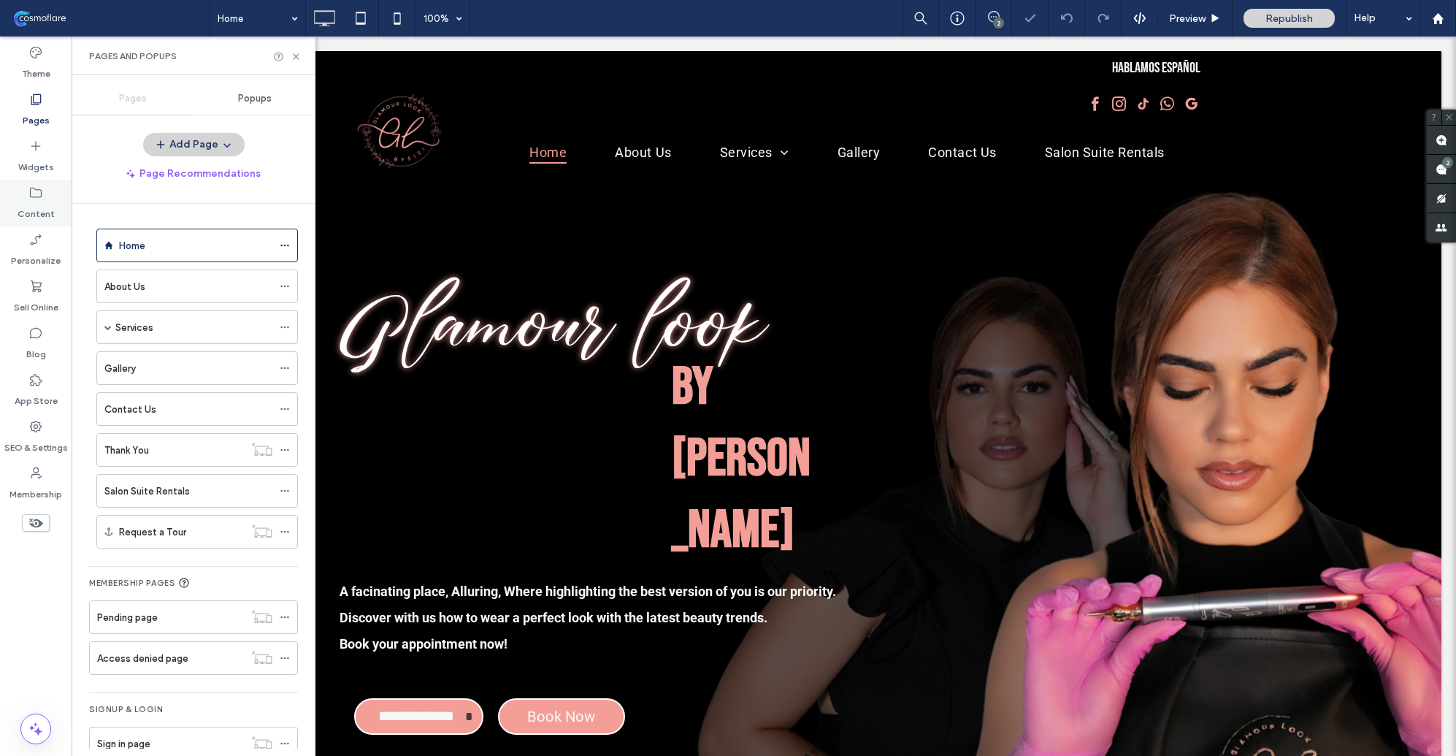
click at [39, 199] on icon at bounding box center [35, 193] width 15 height 15
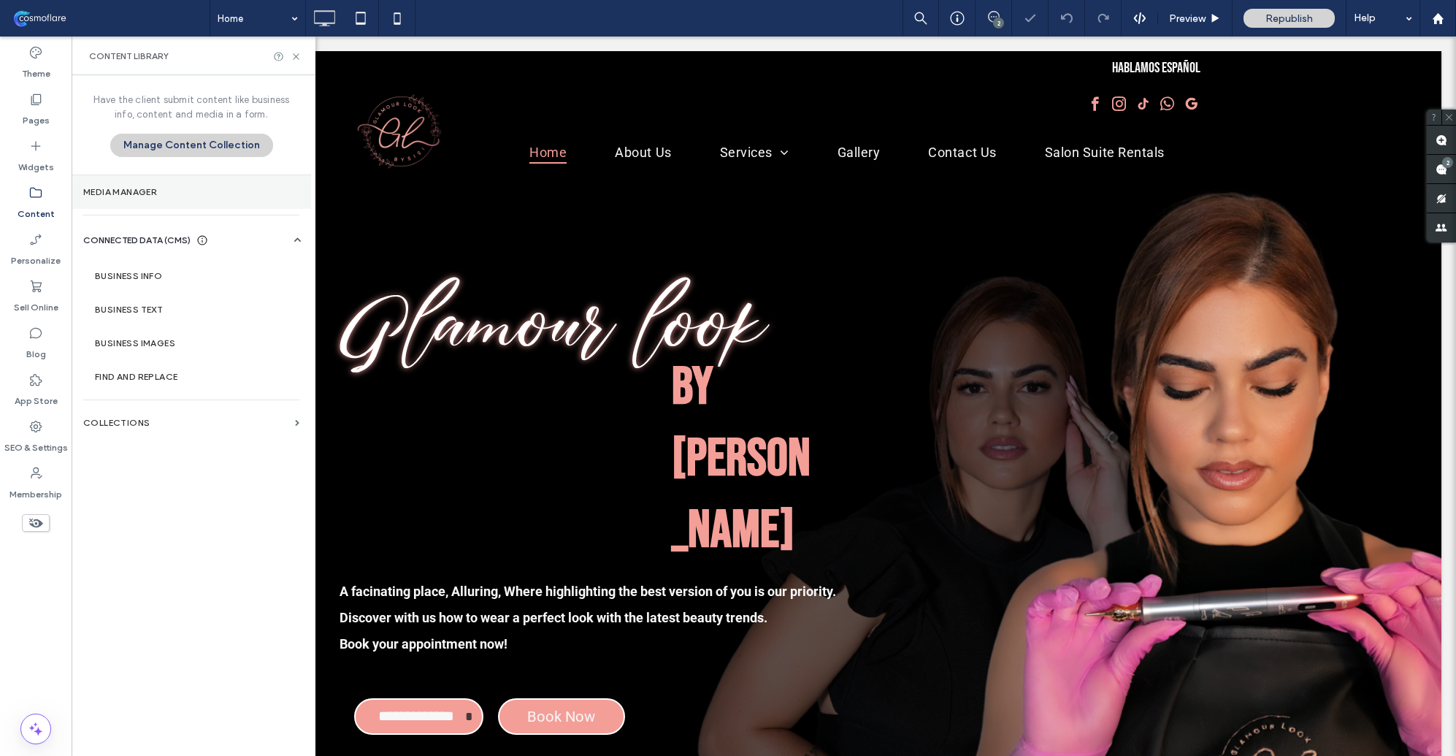
click at [124, 200] on section "Media Manager" at bounding box center [192, 192] width 240 height 34
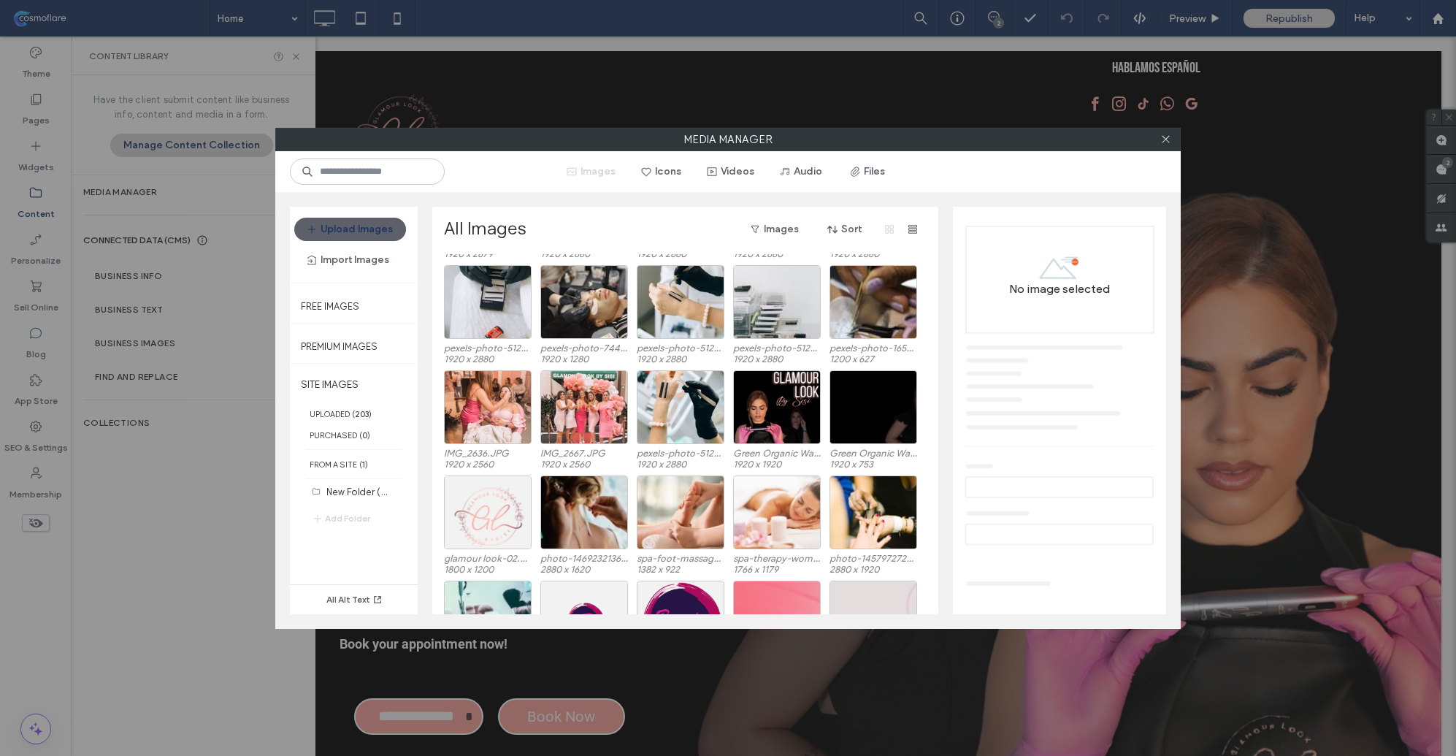
scroll to position [3137, 0]
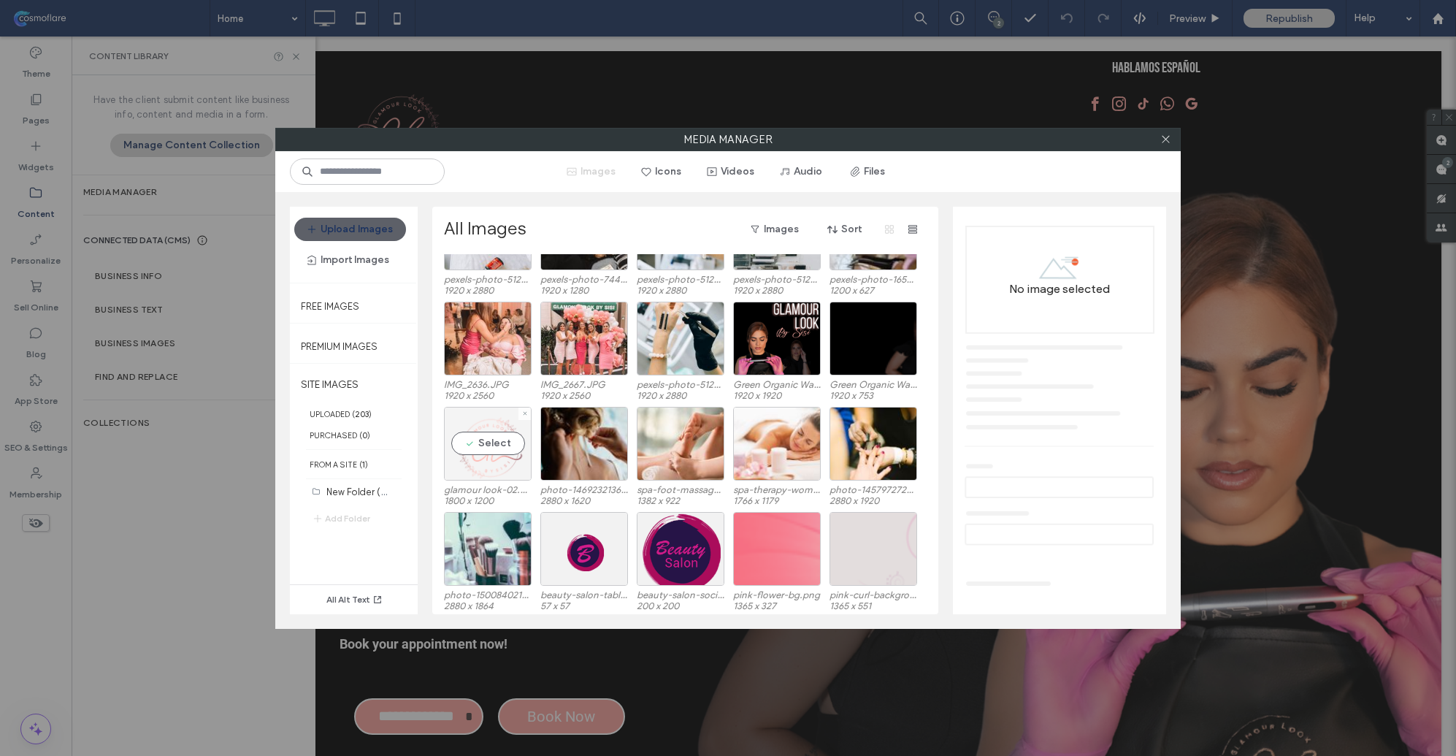
click at [492, 467] on div "Select" at bounding box center [488, 444] width 88 height 74
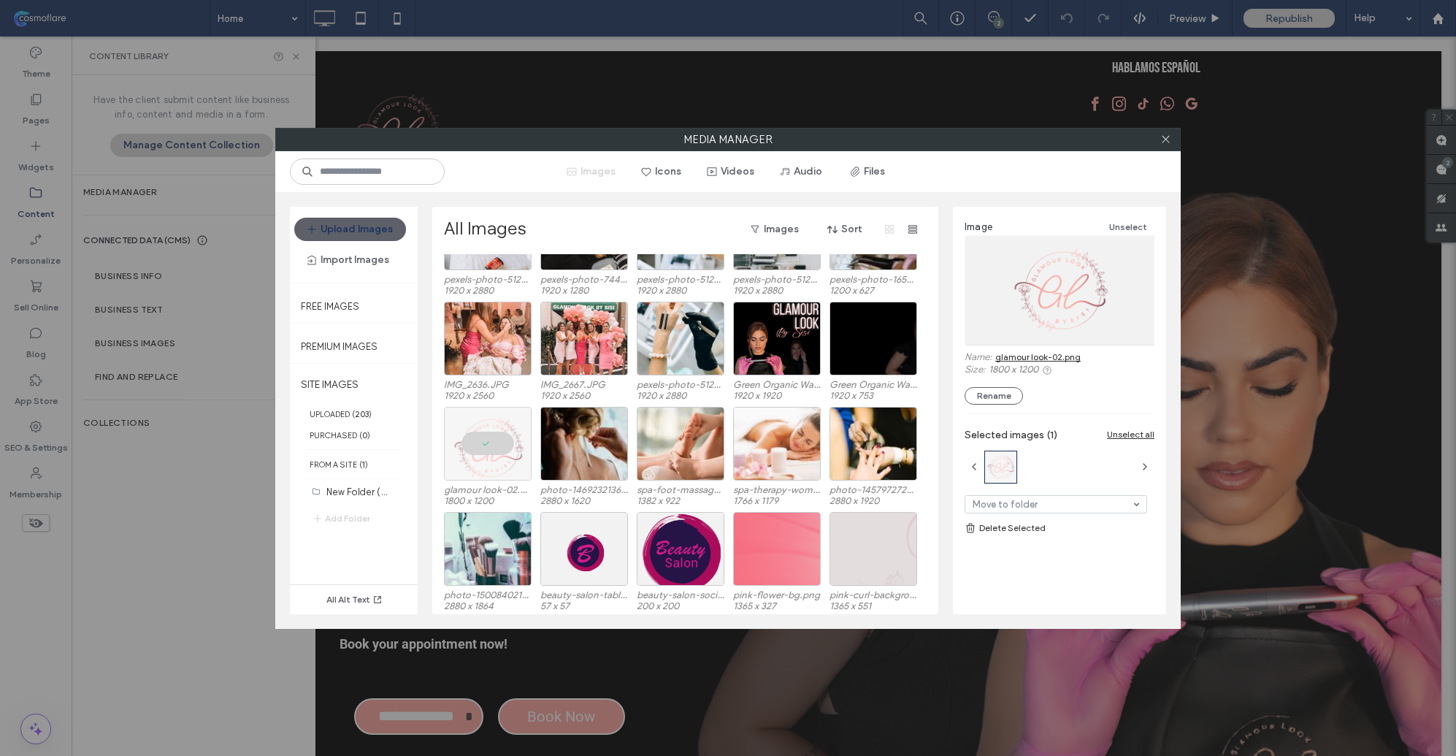
click at [1041, 359] on link "glamour look-02.png" at bounding box center [1037, 356] width 85 height 11
click at [1168, 141] on icon at bounding box center [1166, 139] width 11 height 11
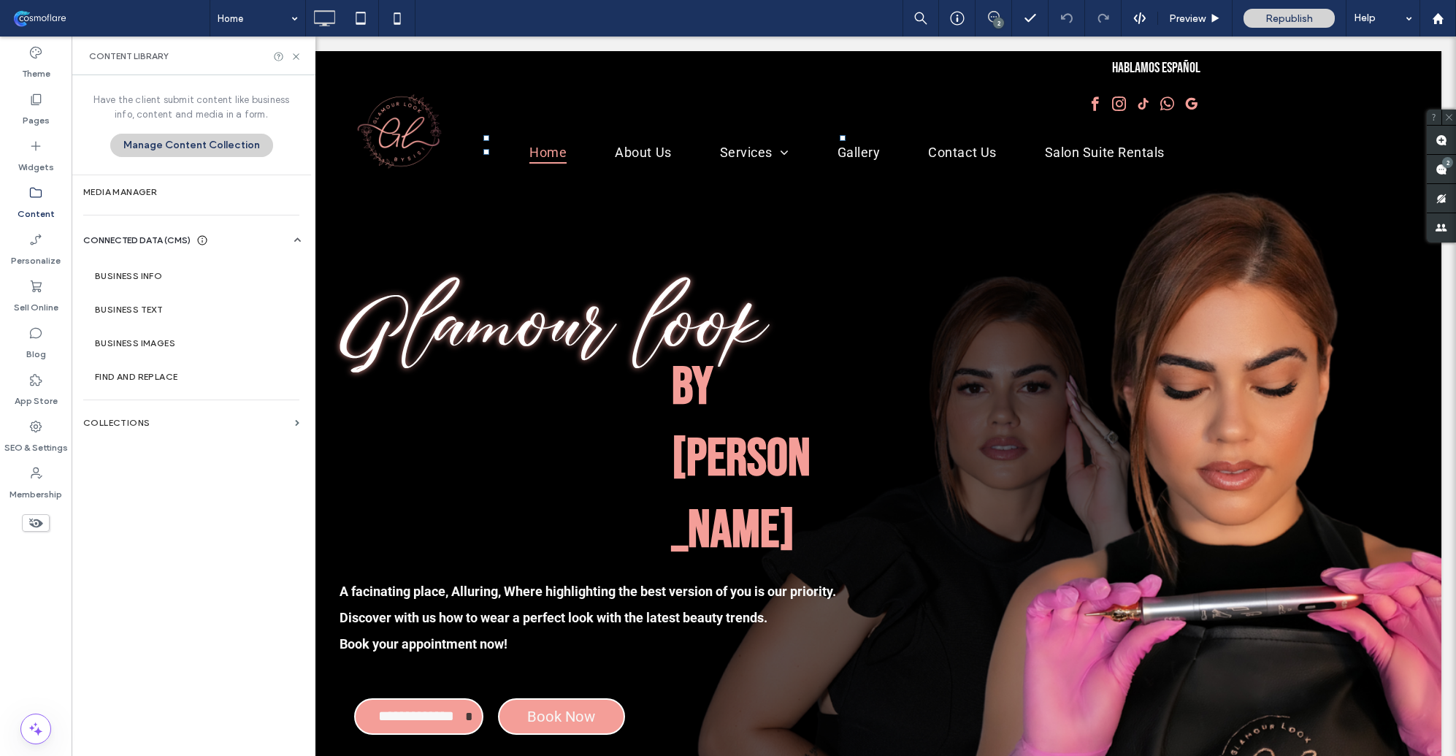
click at [56, 22] on span at bounding box center [110, 18] width 199 height 29
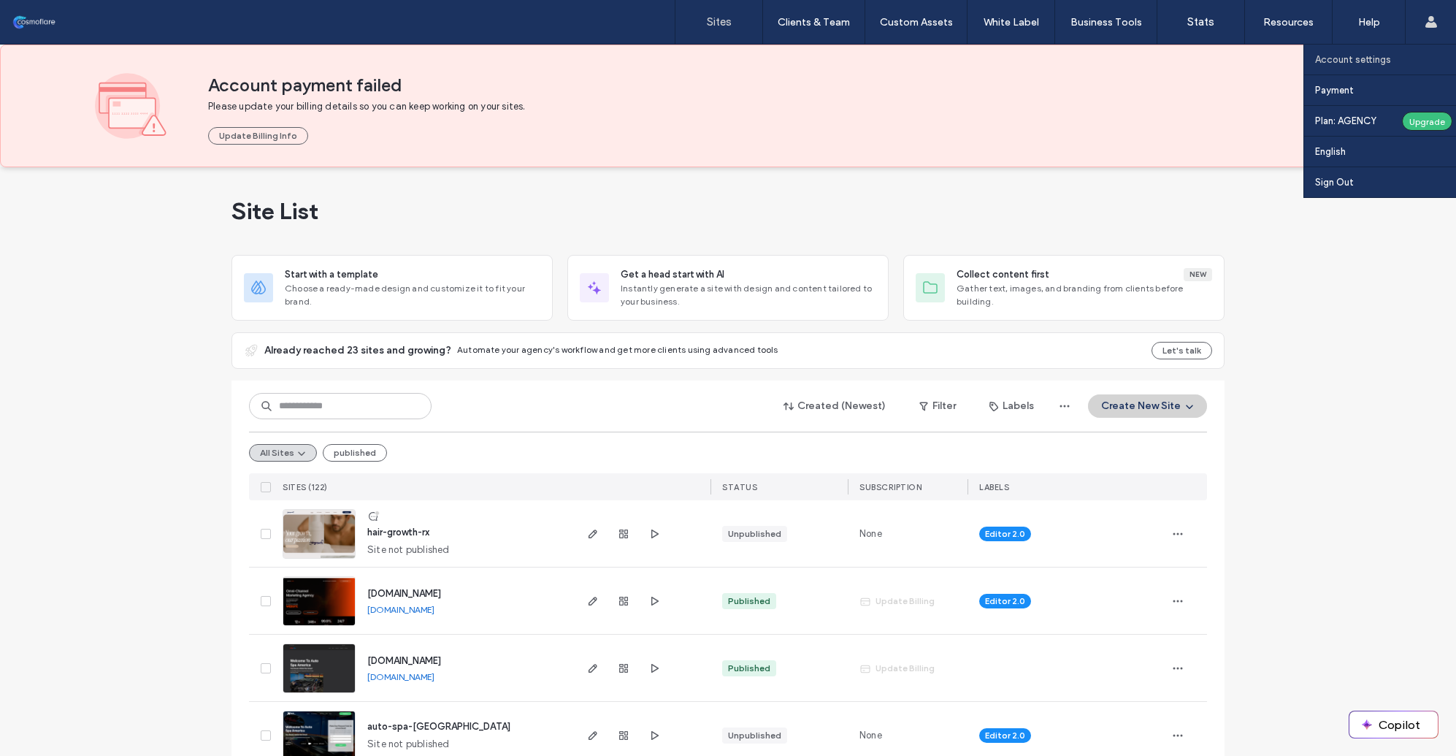
click at [1348, 62] on label "Account settings" at bounding box center [1353, 59] width 76 height 11
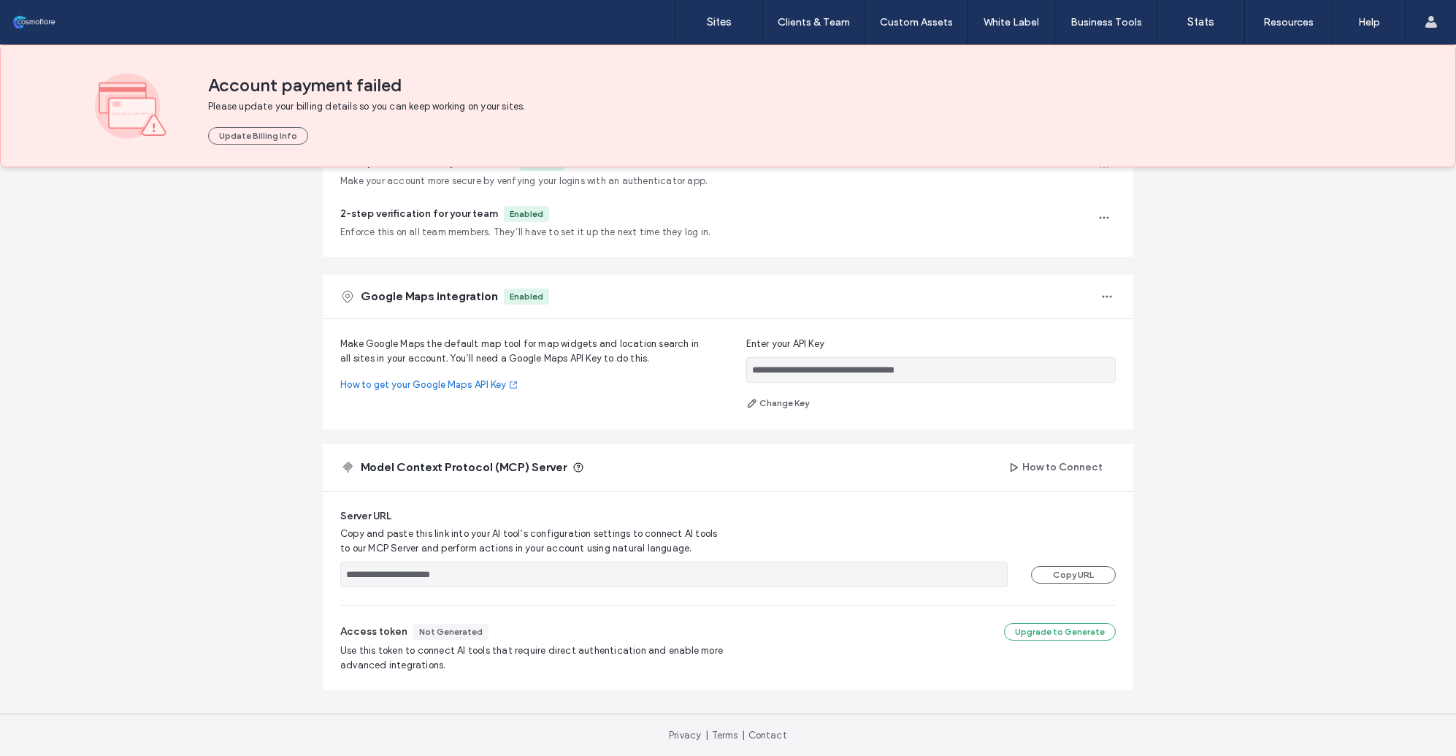
scroll to position [511, 0]
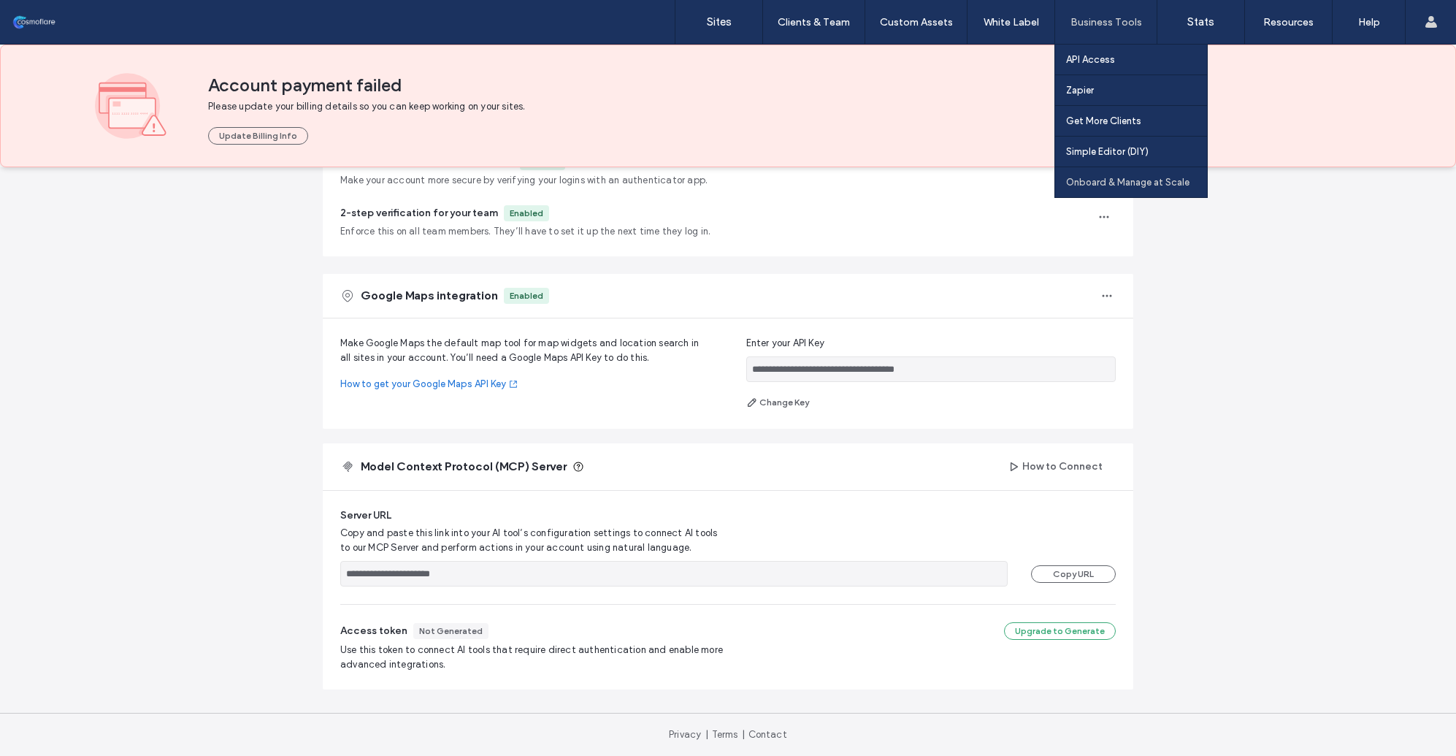
click at [1094, 186] on label "Onboard & Manage at Scale" at bounding box center [1127, 182] width 123 height 11
click at [1134, 163] on link "Simple Editor (DIY)" at bounding box center [1136, 152] width 141 height 30
click at [1098, 84] on link "Zapier" at bounding box center [1136, 90] width 141 height 30
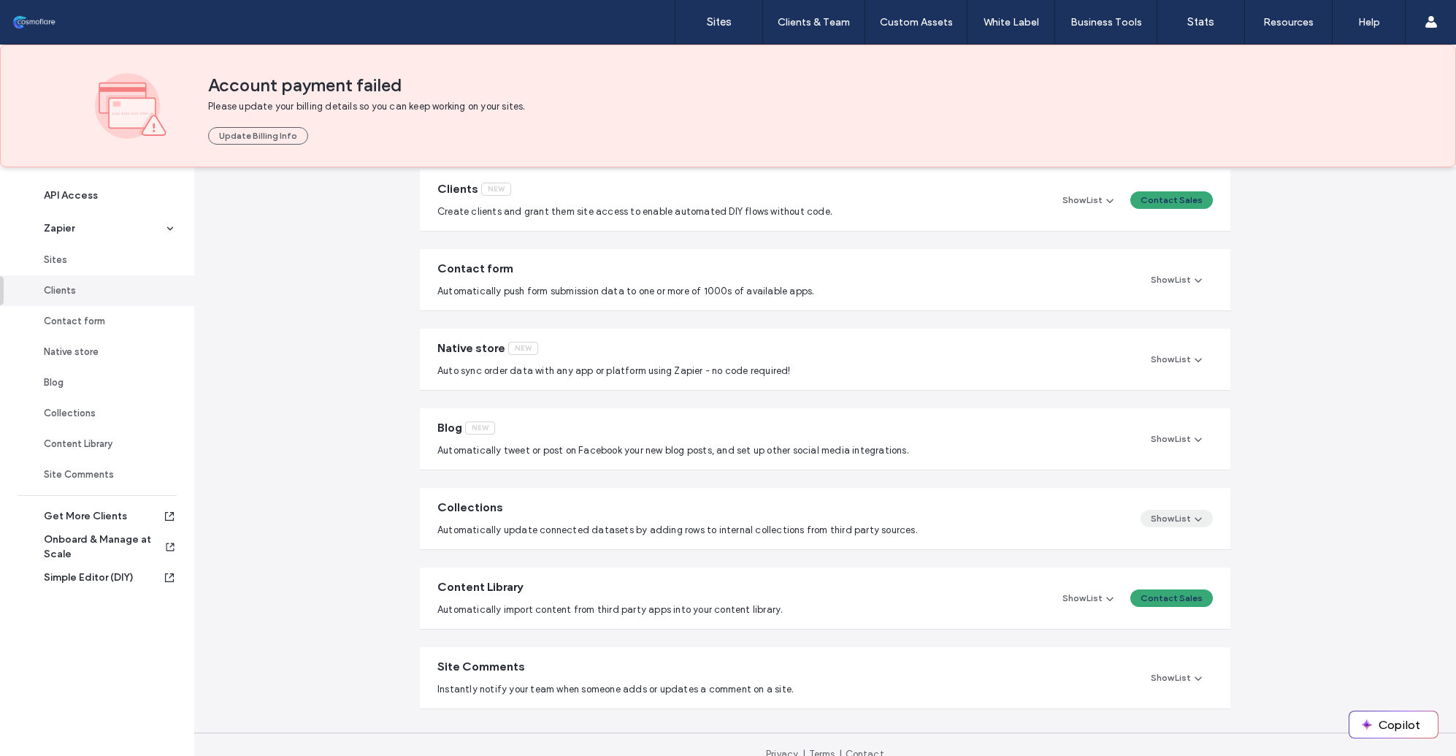
click at [1191, 511] on span "button" at bounding box center [1197, 519] width 13 height 16
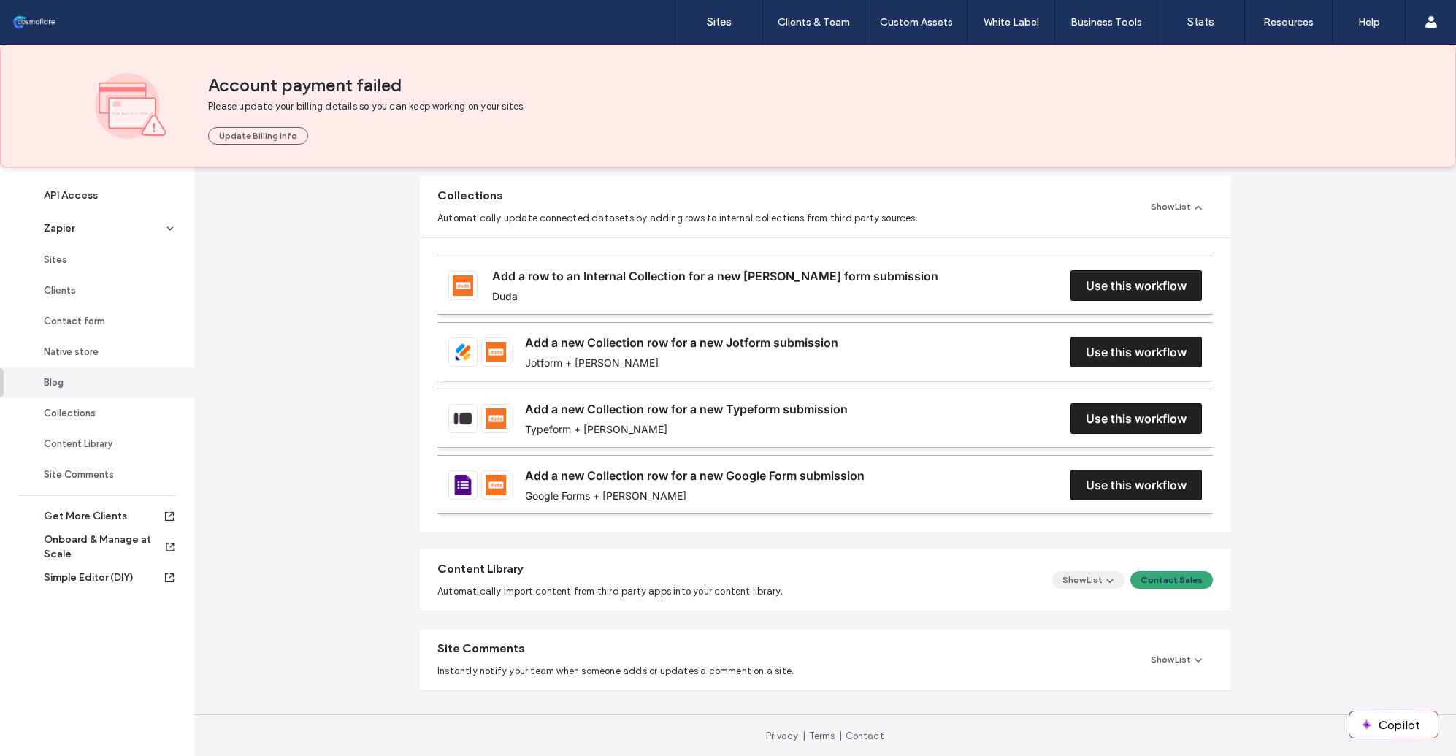
click at [1095, 581] on button "Show List" at bounding box center [1088, 580] width 72 height 18
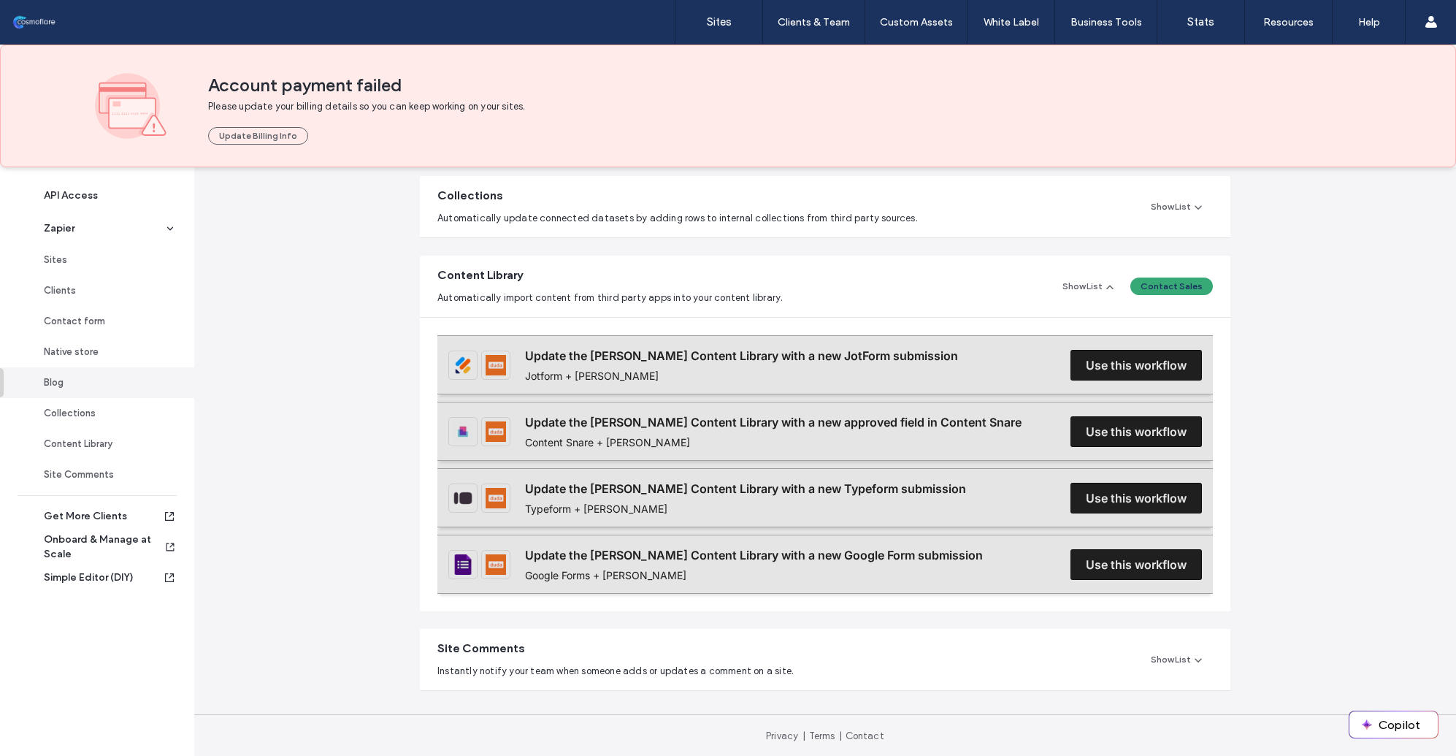
click at [1131, 502] on div at bounding box center [825, 464] width 776 height 259
click at [1133, 372] on div at bounding box center [825, 464] width 776 height 259
click at [1193, 207] on icon "button" at bounding box center [1199, 207] width 12 height 12
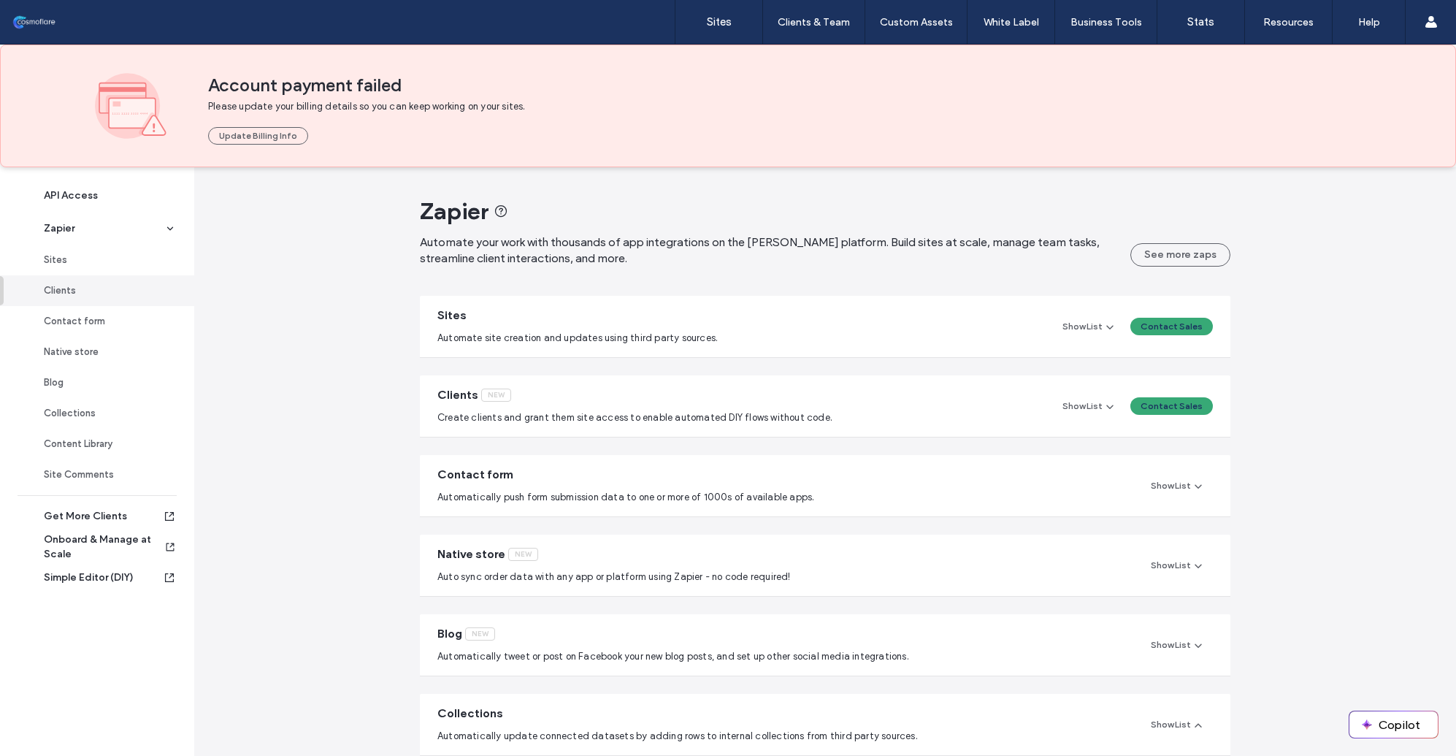
click at [909, 507] on div "Contact form Automatically push form submission data to one or more of 1000s of…" at bounding box center [825, 485] width 811 height 61
click at [1160, 486] on button "Show List" at bounding box center [1177, 486] width 72 height 18
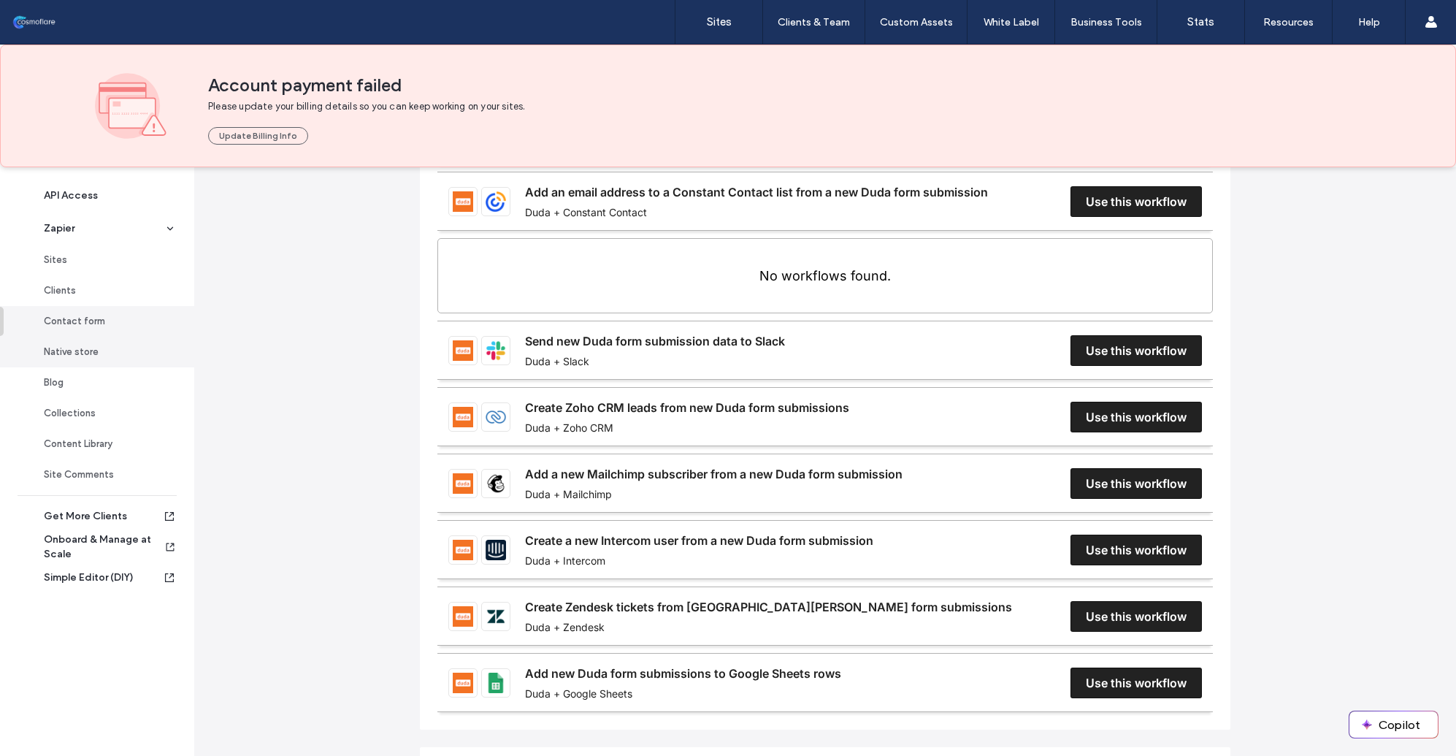
click at [124, 351] on div "Native store" at bounding box center [104, 352] width 120 height 15
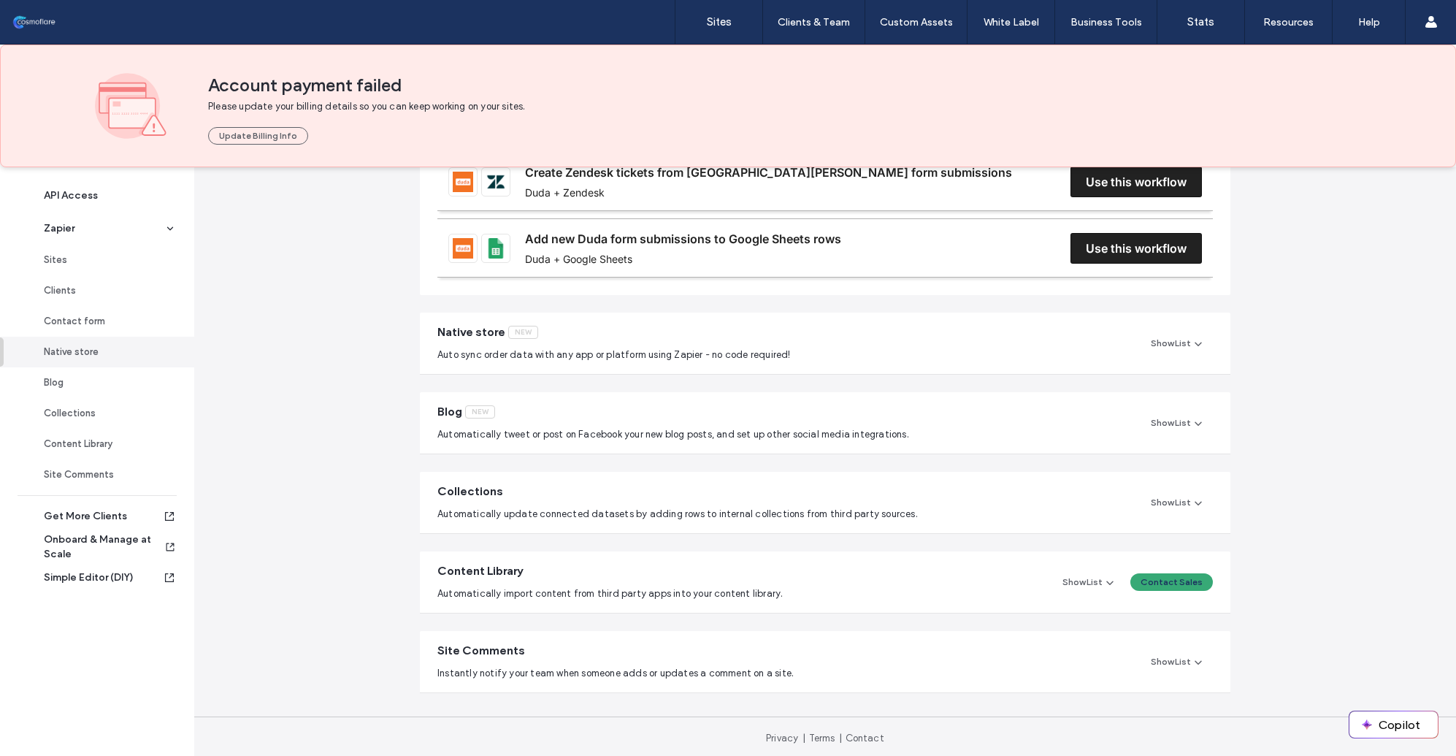
click at [979, 491] on div "Collections Automatically update connected datasets by adding rows to internal …" at bounding box center [825, 502] width 811 height 61
click at [1165, 482] on div "Collections Automatically update connected datasets by adding rows to internal …" at bounding box center [825, 502] width 811 height 61
click at [1168, 494] on button "Show List" at bounding box center [1177, 503] width 72 height 18
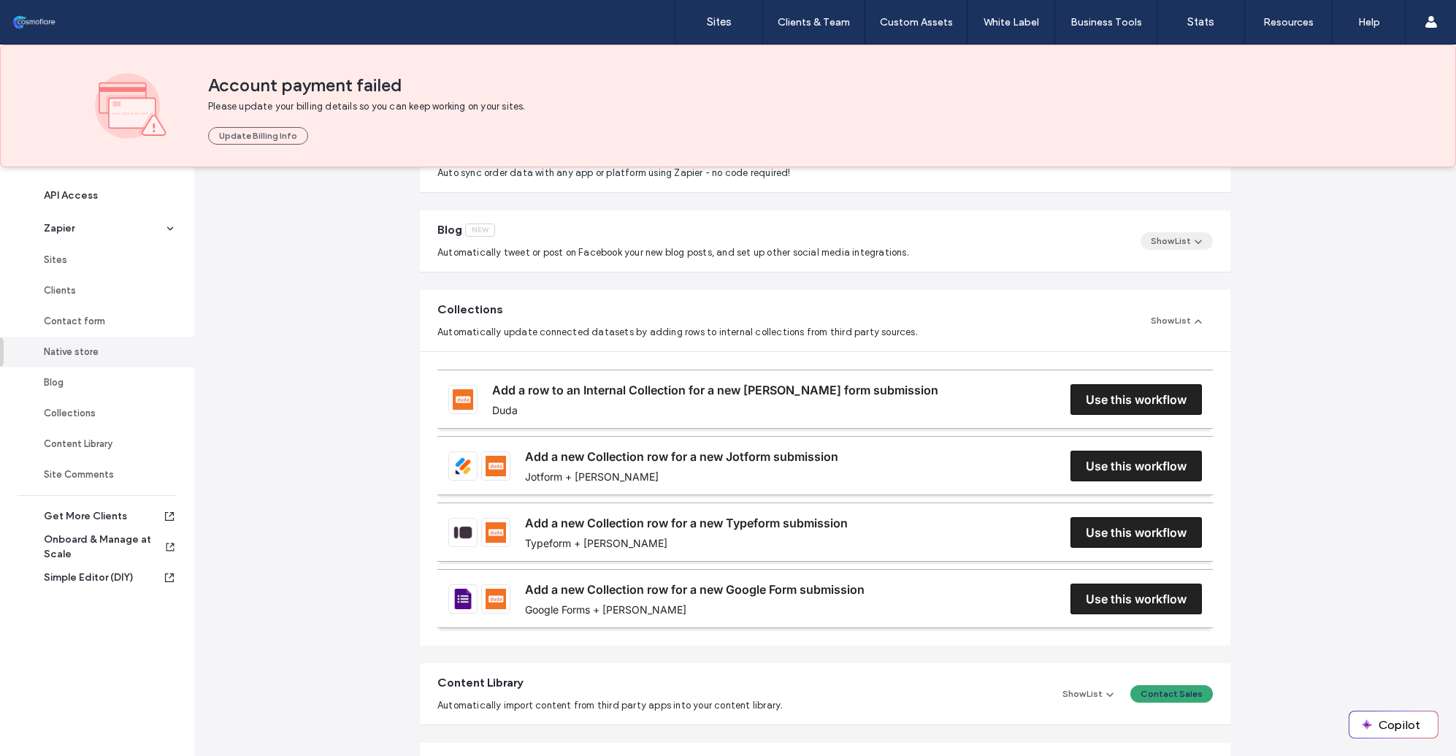
click at [1161, 238] on button "Show List" at bounding box center [1177, 241] width 72 height 18
